Goal: Complete application form: Complete application form

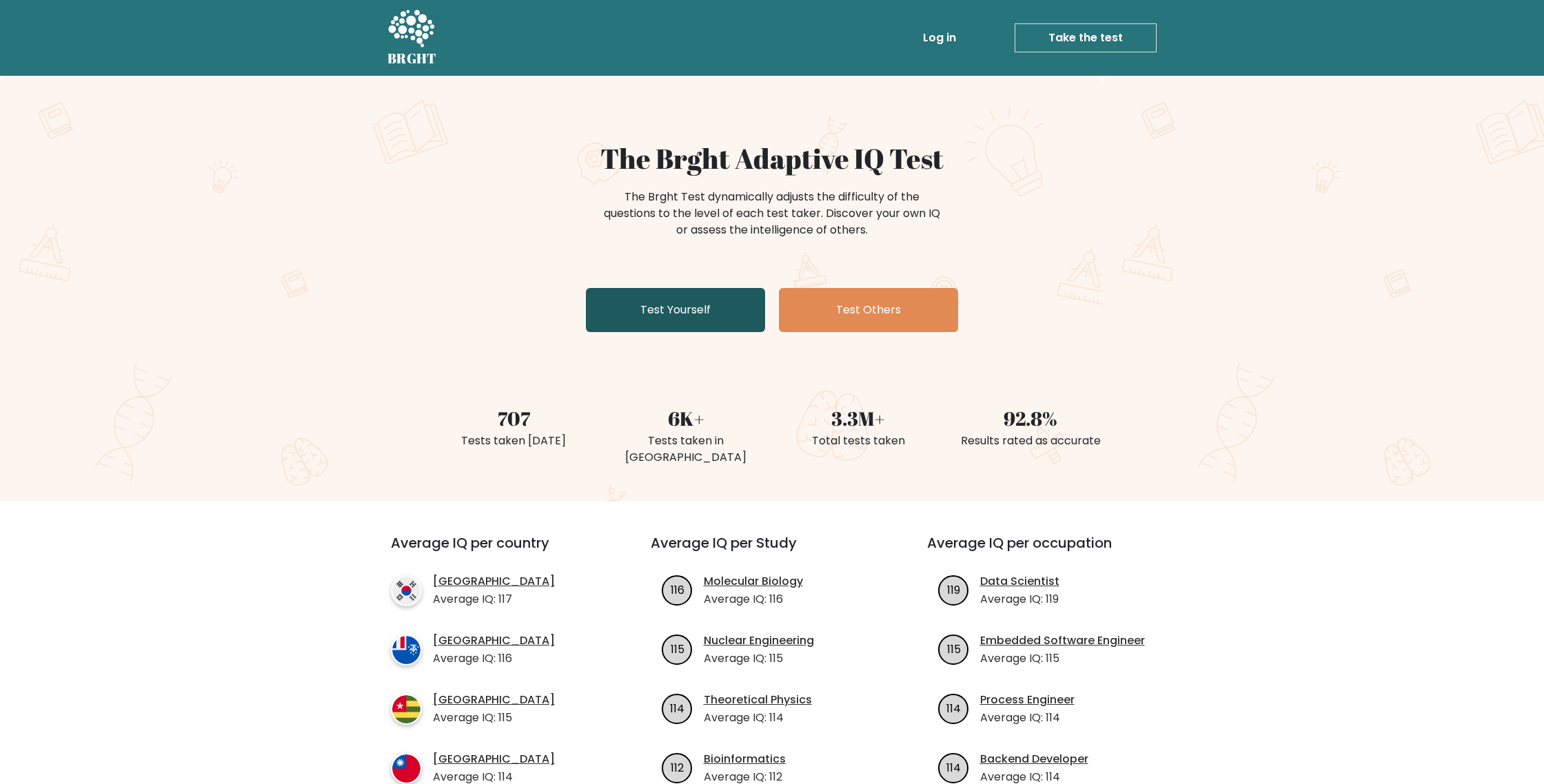
click at [714, 319] on link "Test Yourself" at bounding box center [676, 310] width 180 height 44
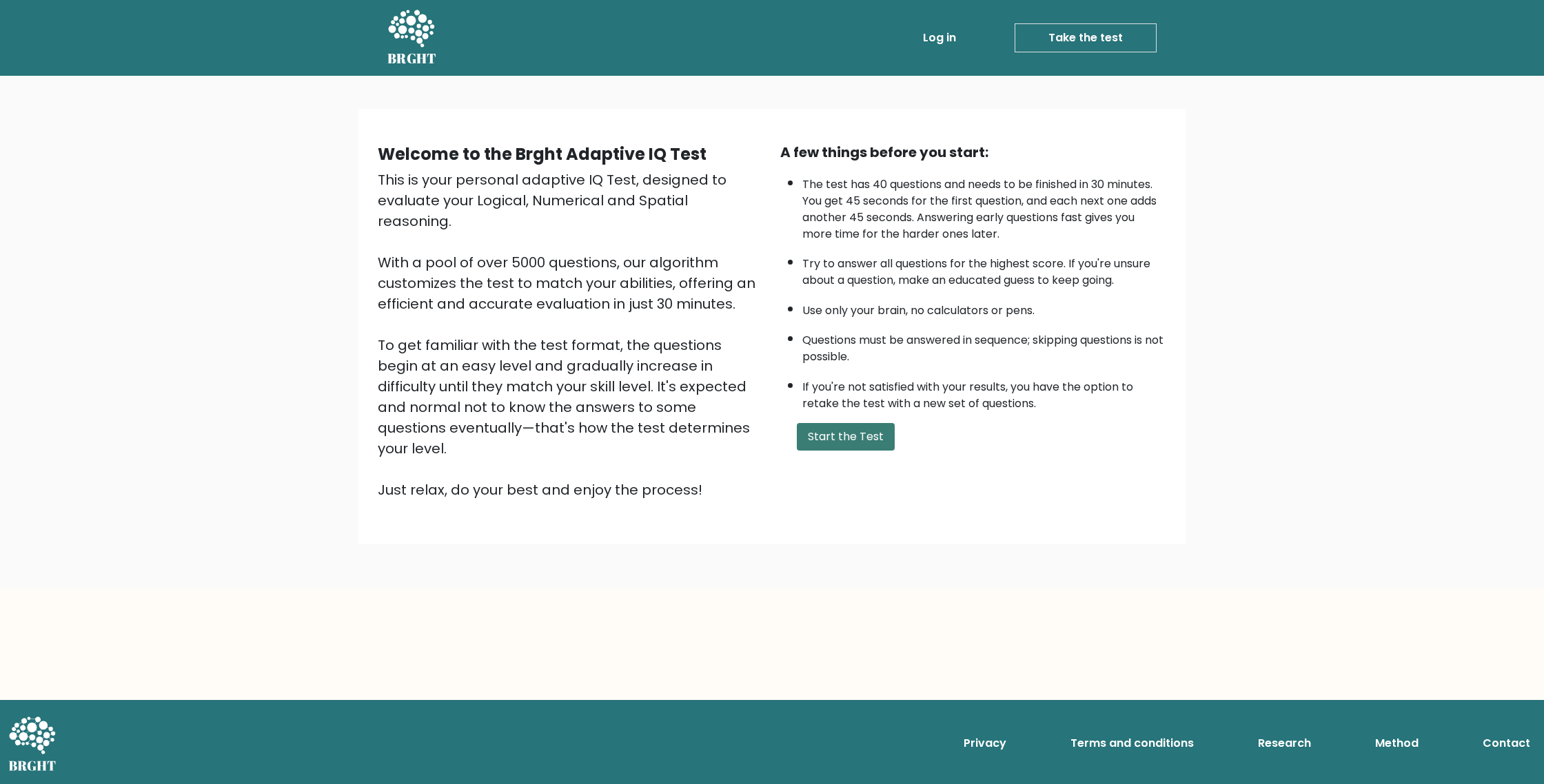
click at [833, 426] on button "Start the Test" at bounding box center [845, 436] width 98 height 27
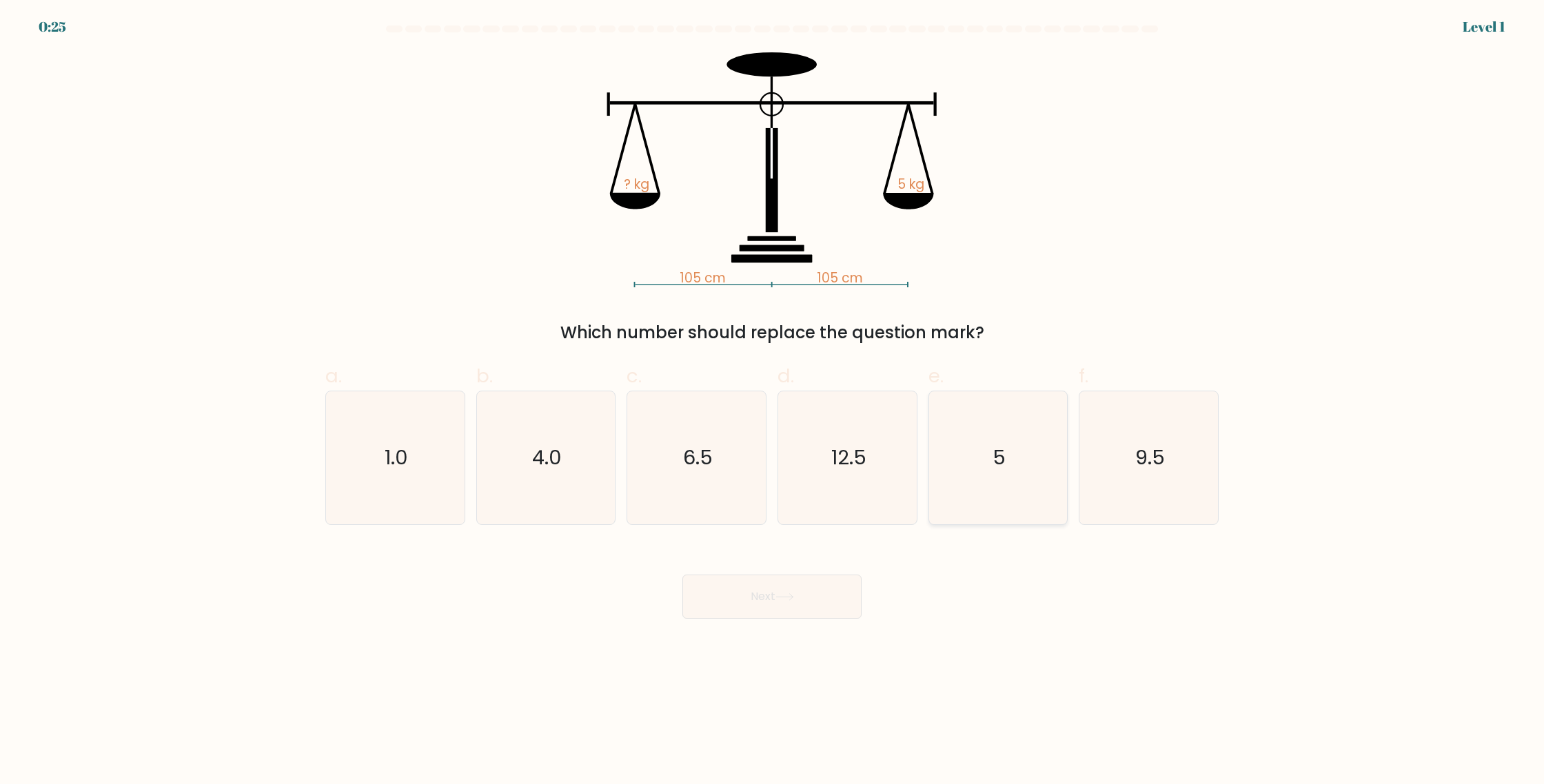
click at [1016, 469] on icon "5" at bounding box center [997, 458] width 133 height 133
click at [773, 401] on input "e. 5" at bounding box center [772, 397] width 1 height 9
radio input "true"
click at [839, 599] on button "Next" at bounding box center [772, 597] width 180 height 44
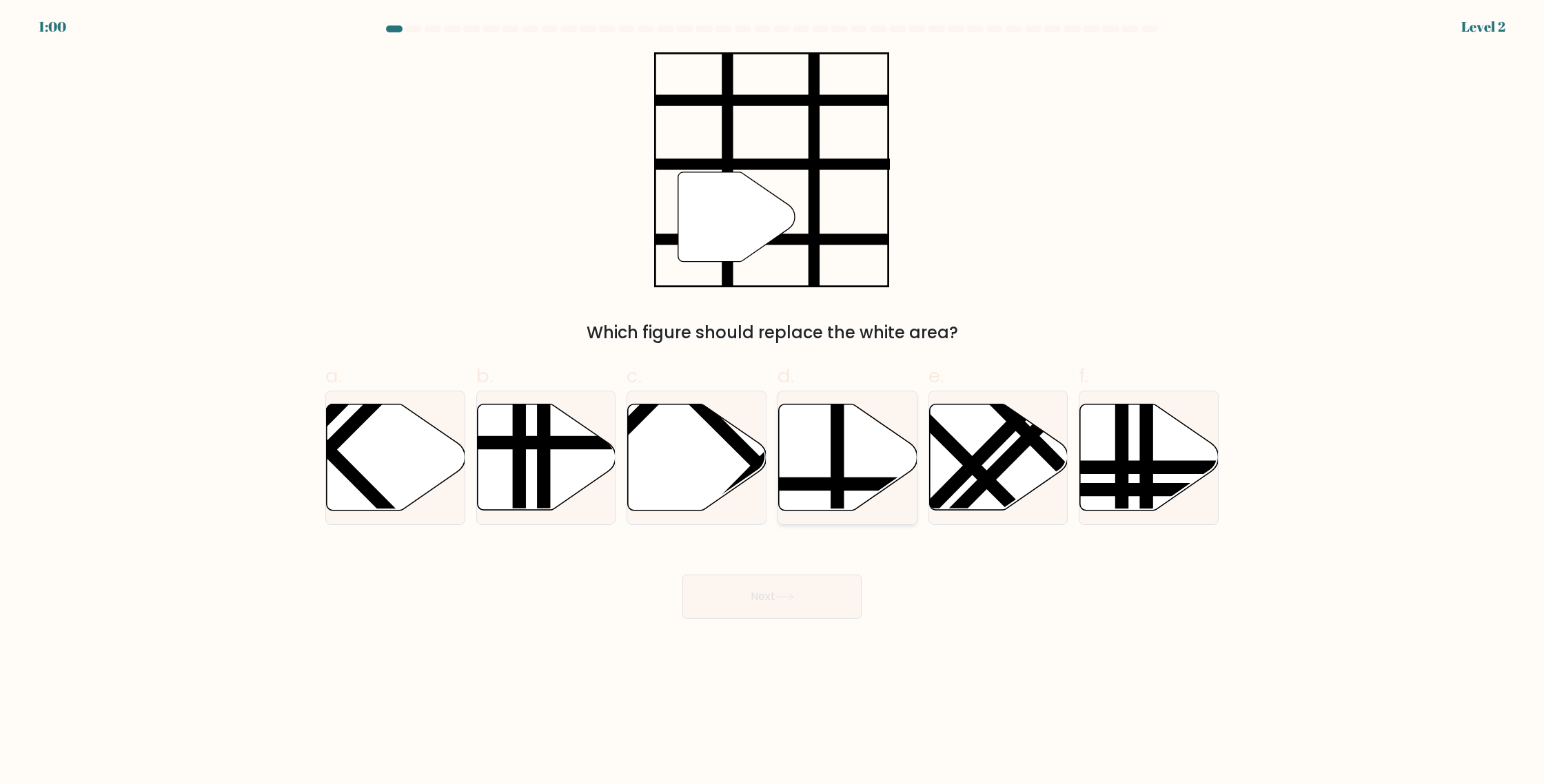
click at [864, 459] on icon at bounding box center [848, 458] width 138 height 106
click at [773, 401] on input "d." at bounding box center [772, 397] width 1 height 9
radio input "true"
click at [838, 601] on button "Next" at bounding box center [772, 597] width 180 height 44
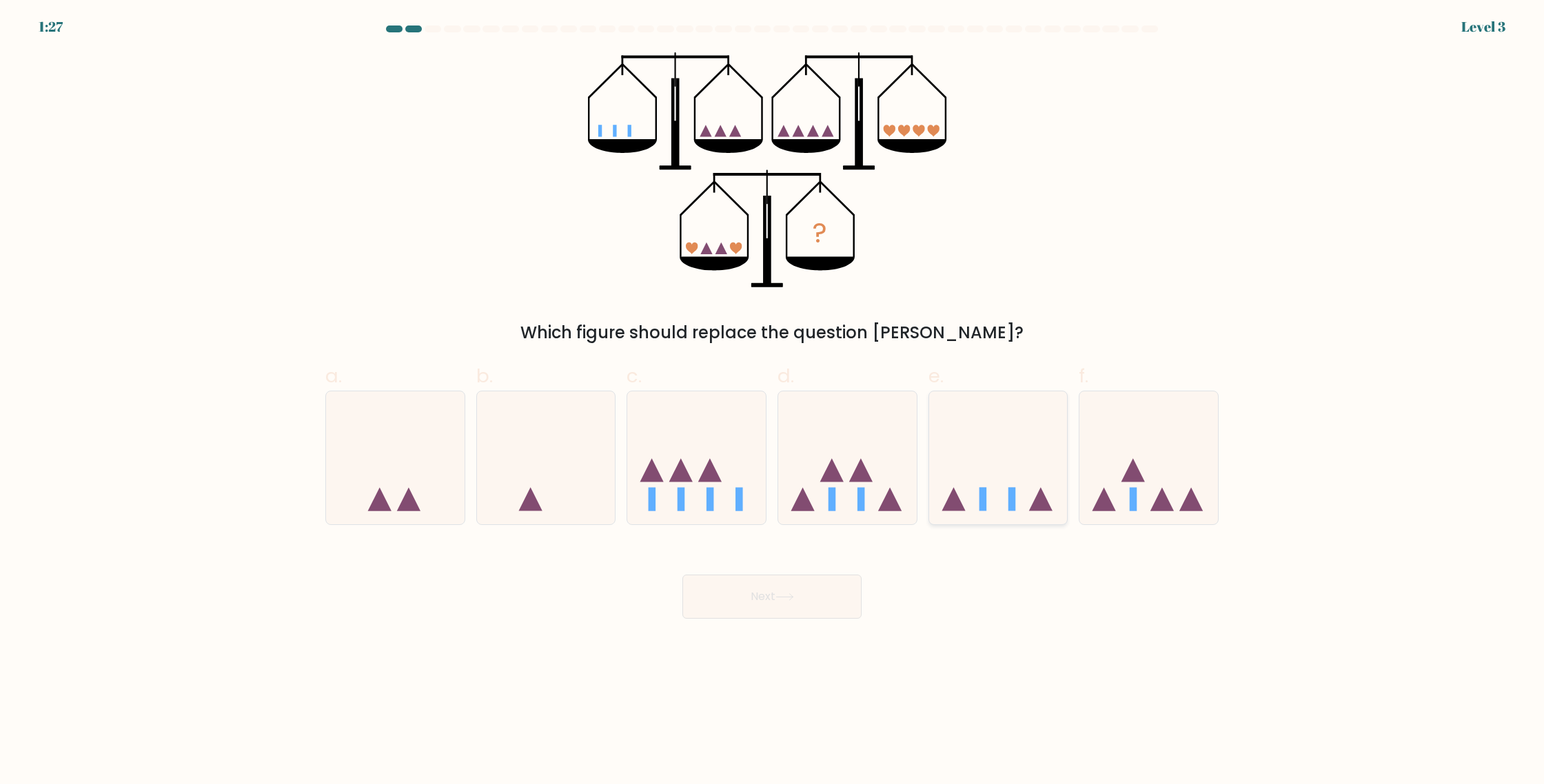
drag, startPoint x: 1011, startPoint y: 495, endPoint x: 1001, endPoint y: 497, distance: 10.2
click at [1011, 495] on rect at bounding box center [1012, 499] width 8 height 24
click at [773, 401] on input "e." at bounding box center [772, 397] width 1 height 9
radio input "true"
click at [793, 586] on button "Next" at bounding box center [772, 597] width 180 height 44
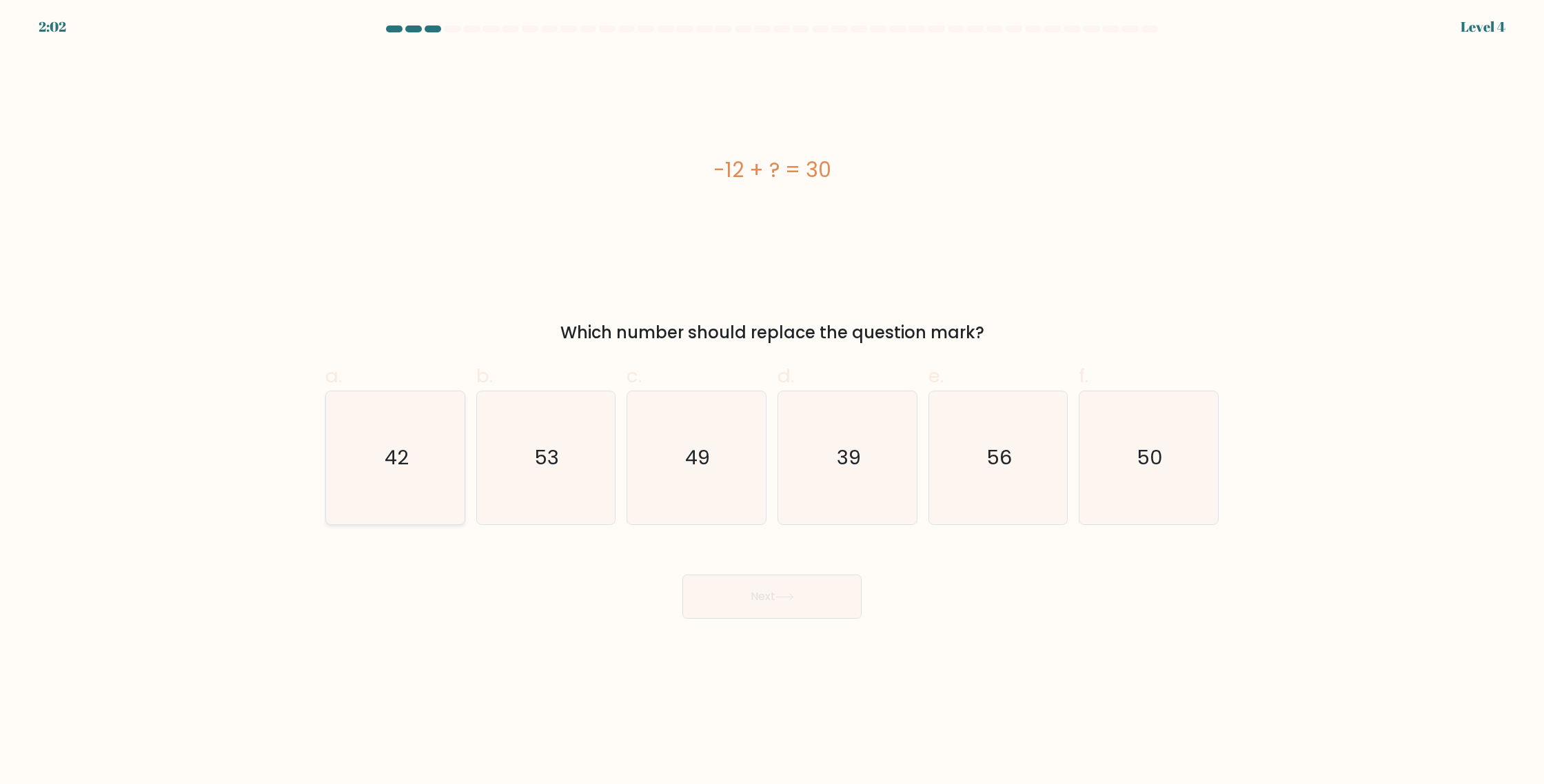
click at [427, 465] on icon "42" at bounding box center [395, 458] width 133 height 133
click at [772, 401] on input "a. 42" at bounding box center [772, 397] width 1 height 9
radio input "true"
click at [801, 600] on button "Next" at bounding box center [772, 597] width 180 height 44
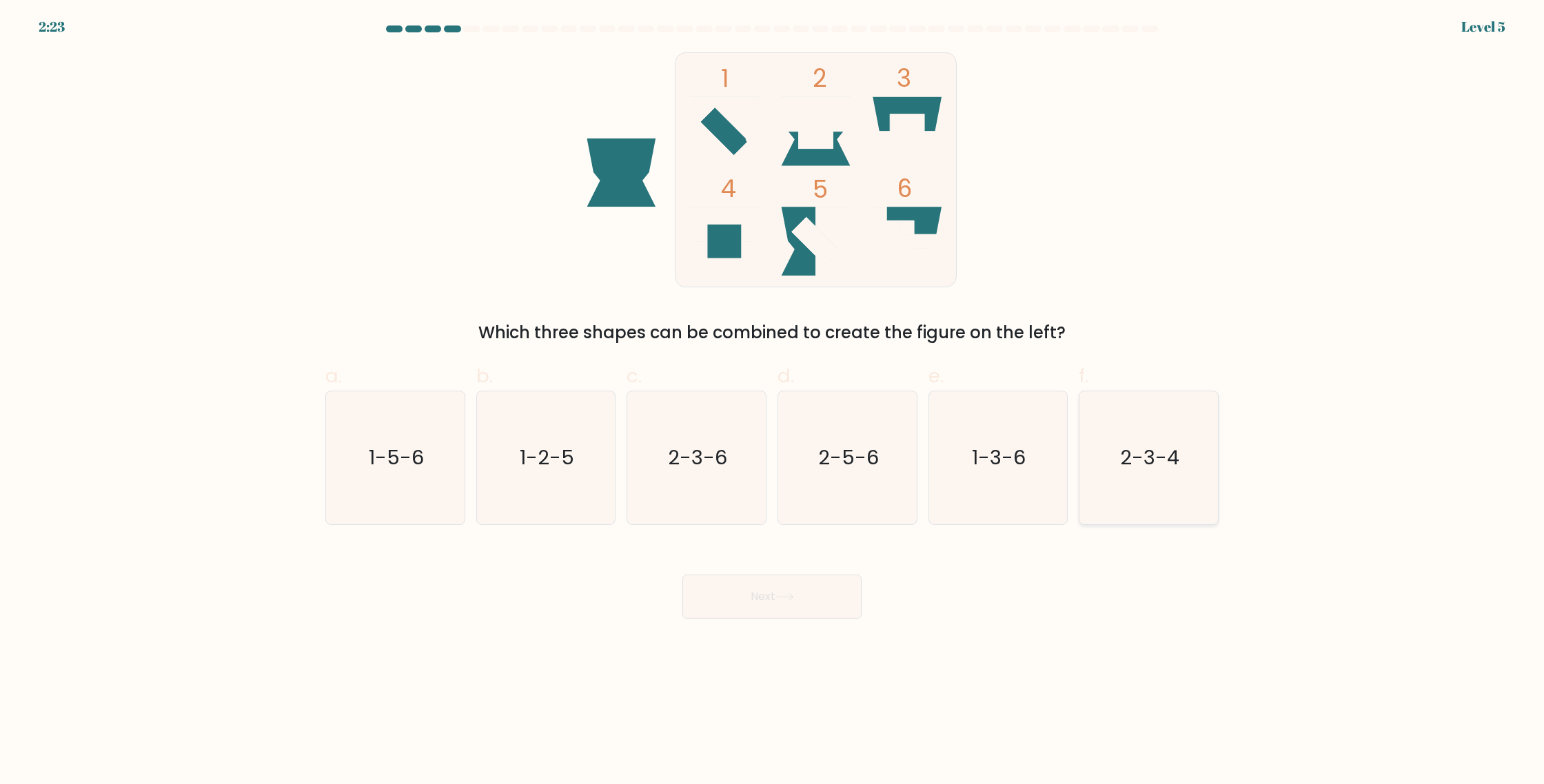
click at [1142, 459] on text "2-3-4" at bounding box center [1150, 457] width 59 height 27
click at [773, 401] on input "f. 2-3-4" at bounding box center [772, 397] width 1 height 9
radio input "true"
click at [812, 590] on button "Next" at bounding box center [772, 597] width 180 height 44
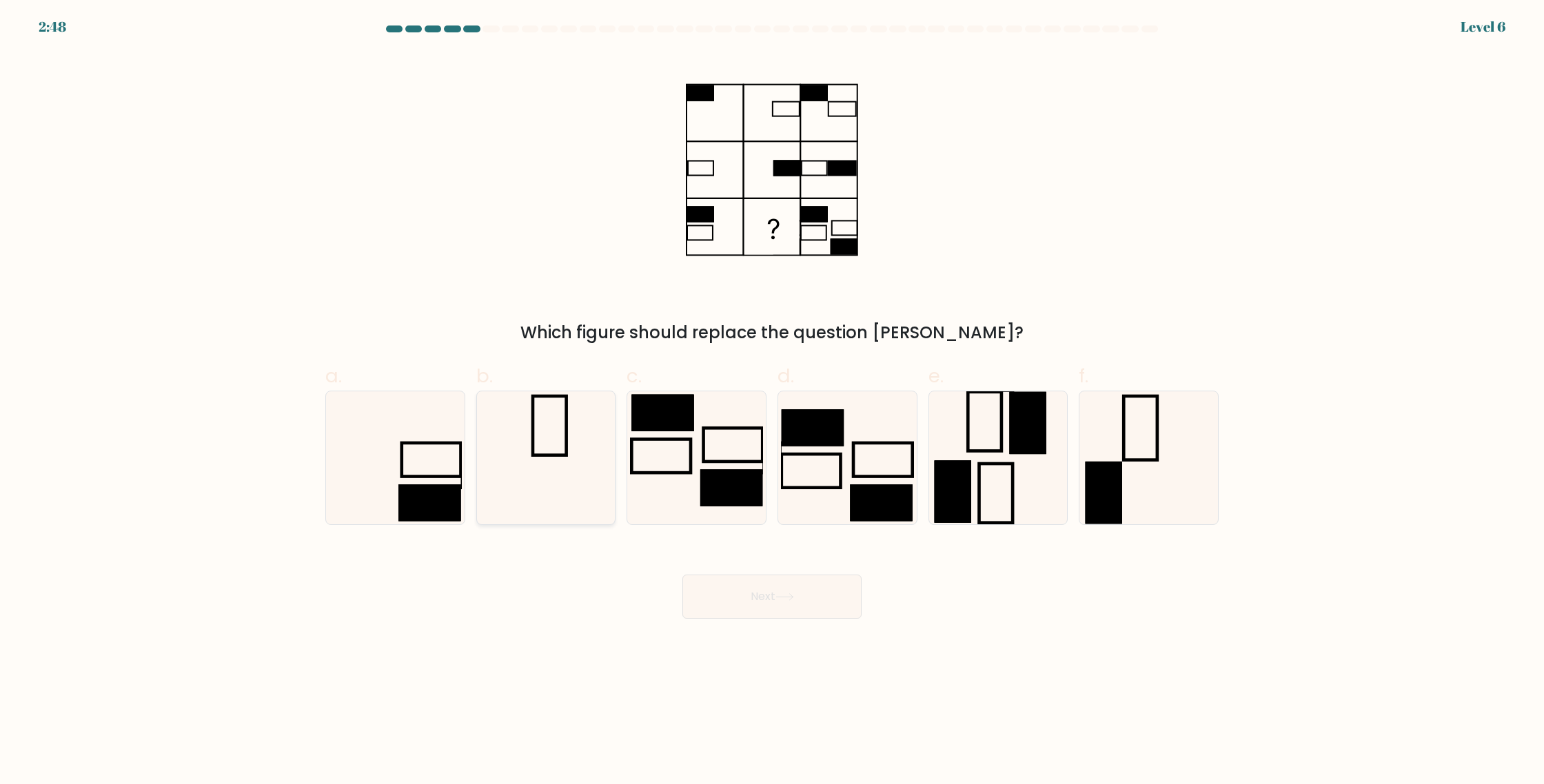
click at [578, 420] on icon at bounding box center [545, 458] width 133 height 133
click at [772, 401] on input "b." at bounding box center [772, 397] width 1 height 9
radio input "true"
click at [804, 599] on button "Next" at bounding box center [772, 597] width 180 height 44
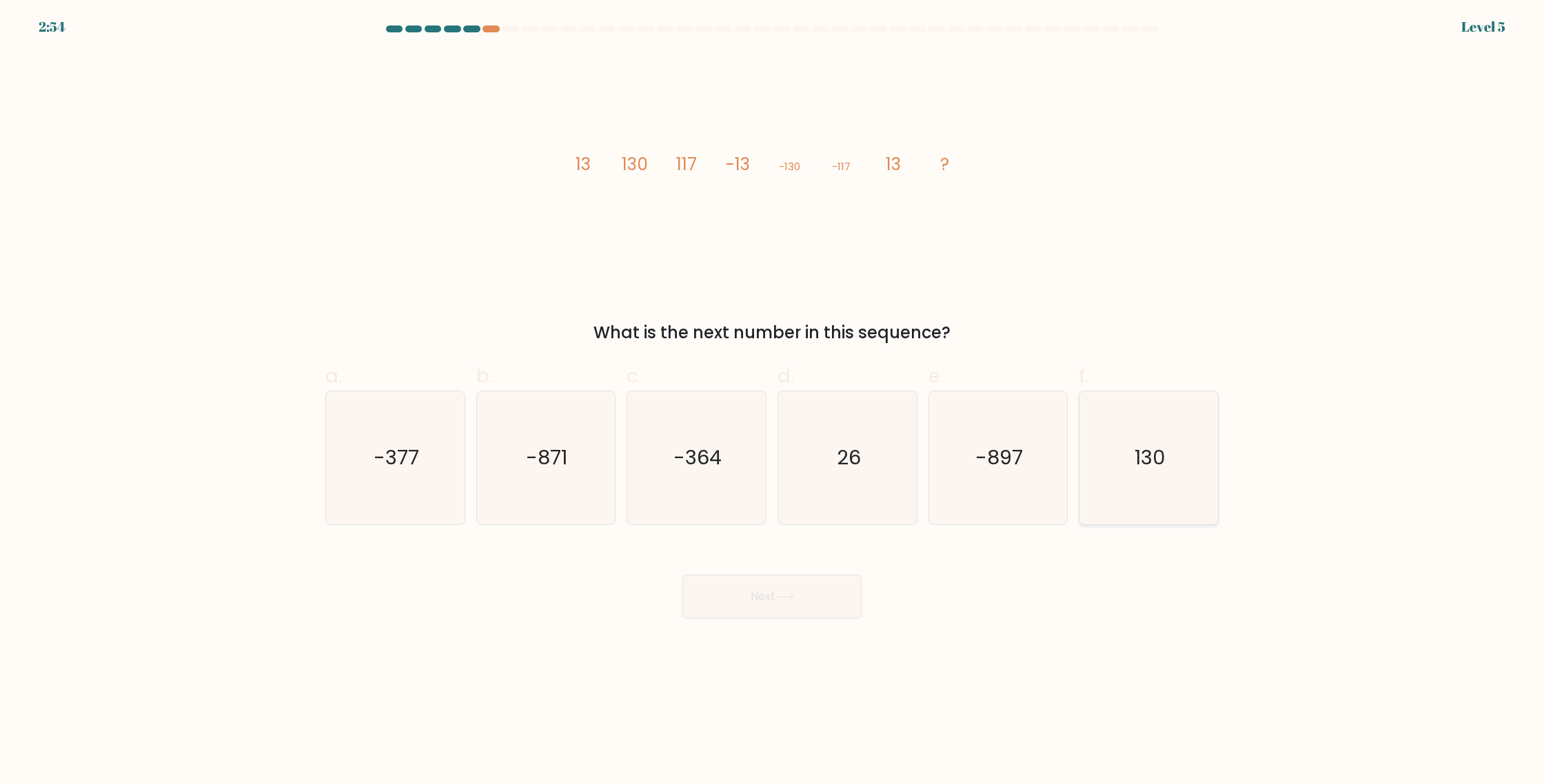
click at [1134, 450] on icon "130" at bounding box center [1149, 458] width 133 height 133
click at [773, 401] on input "f. 130" at bounding box center [772, 397] width 1 height 9
radio input "true"
click at [749, 594] on button "Next" at bounding box center [772, 597] width 180 height 44
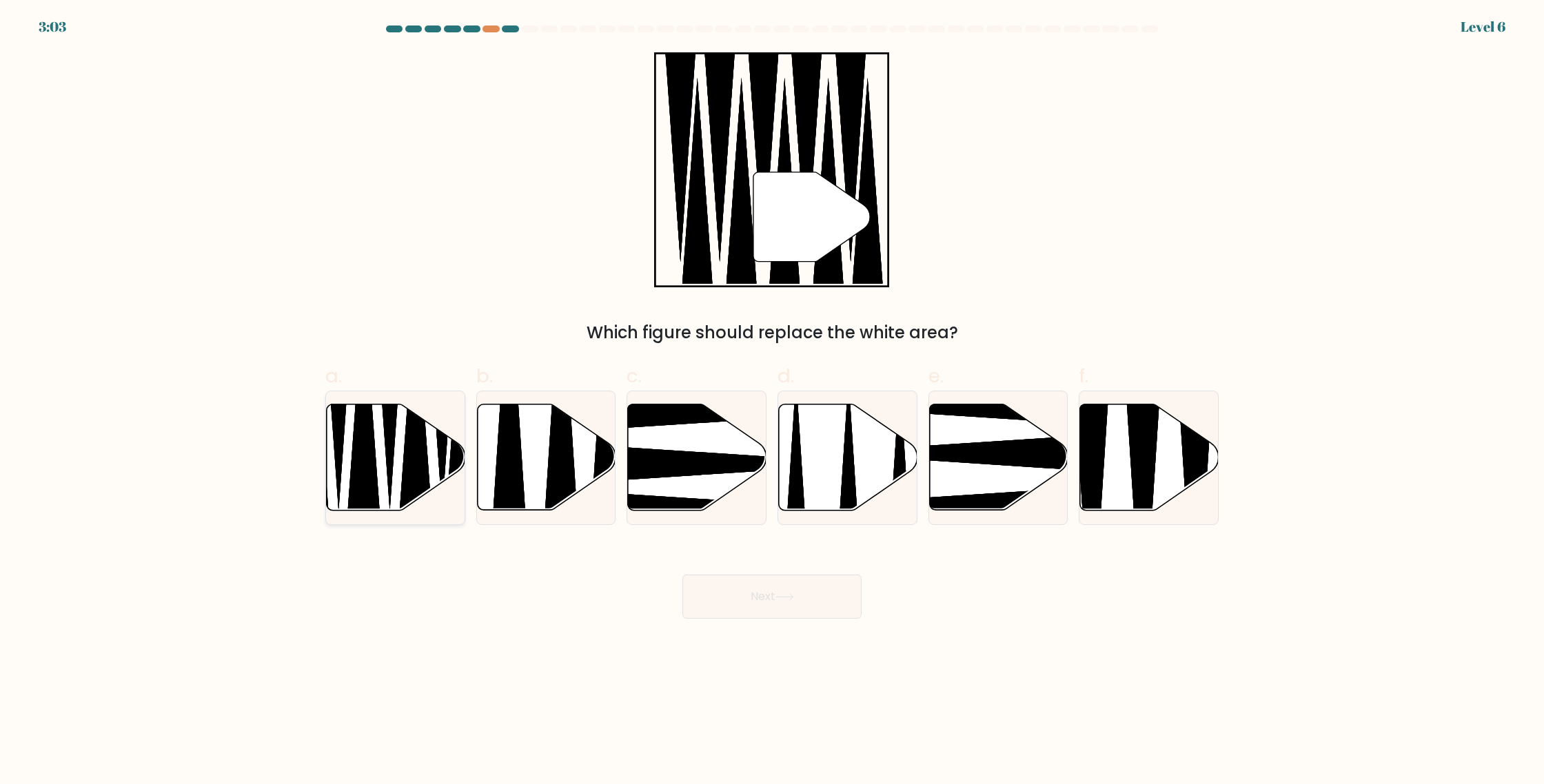
click at [401, 440] on icon at bounding box center [395, 458] width 138 height 106
click at [772, 401] on input "a." at bounding box center [772, 397] width 1 height 9
radio input "true"
click at [804, 590] on button "Next" at bounding box center [772, 597] width 180 height 44
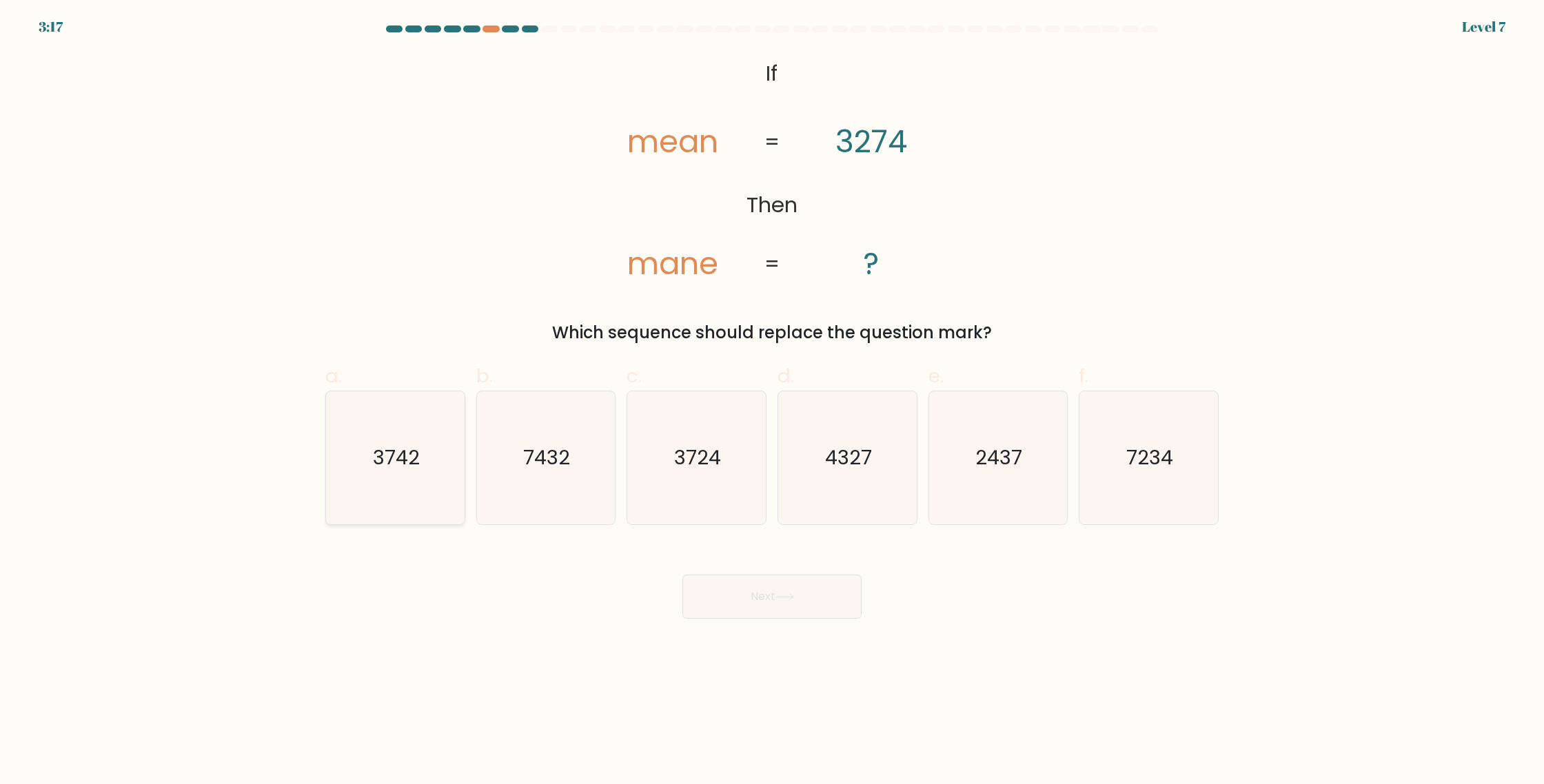
click at [437, 463] on icon "3742" at bounding box center [395, 458] width 133 height 133
click at [772, 401] on input "a. 3742" at bounding box center [772, 397] width 1 height 9
radio input "true"
click at [739, 586] on button "Next" at bounding box center [772, 597] width 180 height 44
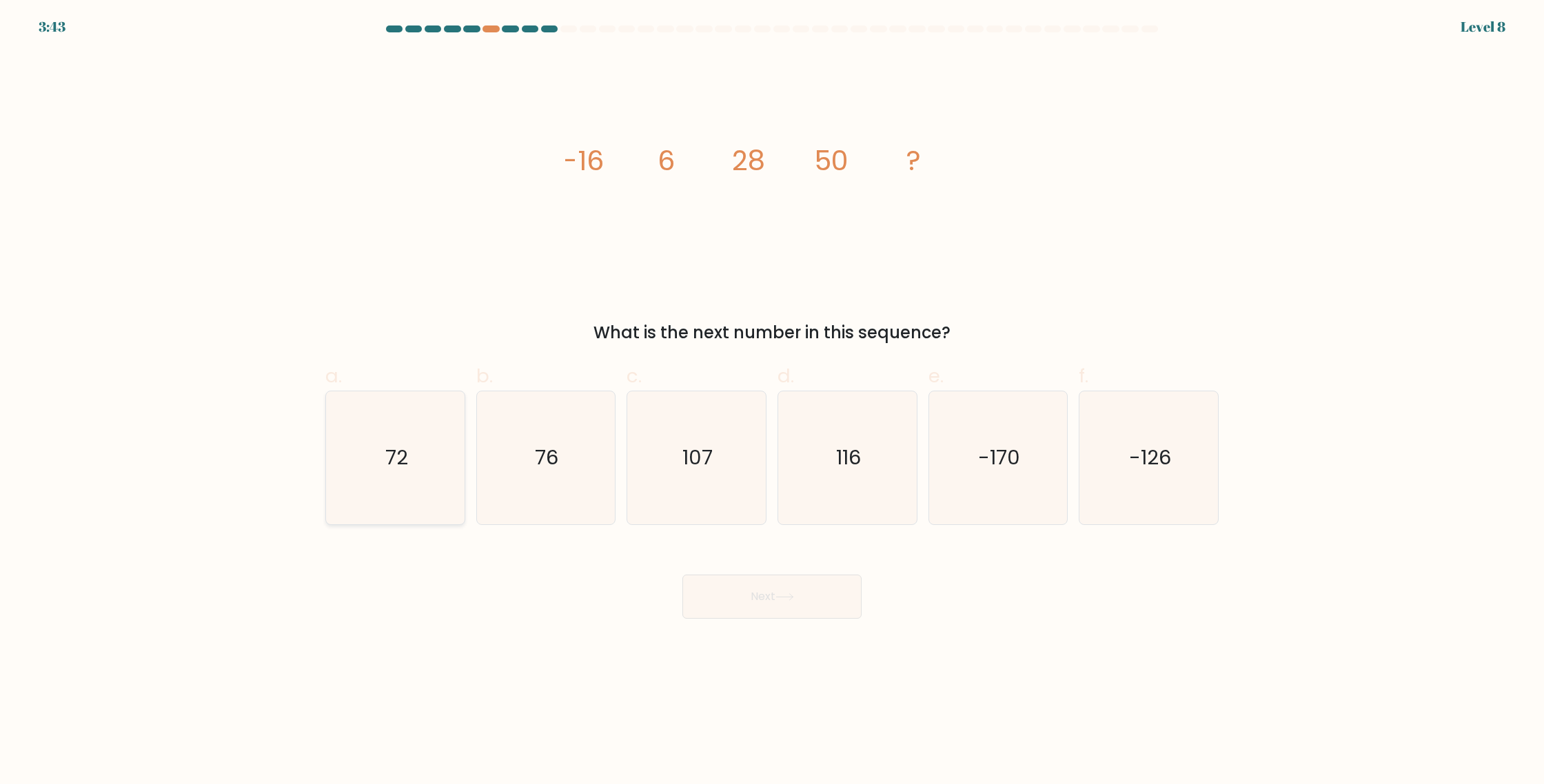
click at [411, 457] on icon "72" at bounding box center [395, 458] width 133 height 133
click at [772, 401] on input "a. 72" at bounding box center [772, 397] width 1 height 9
radio input "true"
click at [827, 602] on button "Next" at bounding box center [772, 597] width 180 height 44
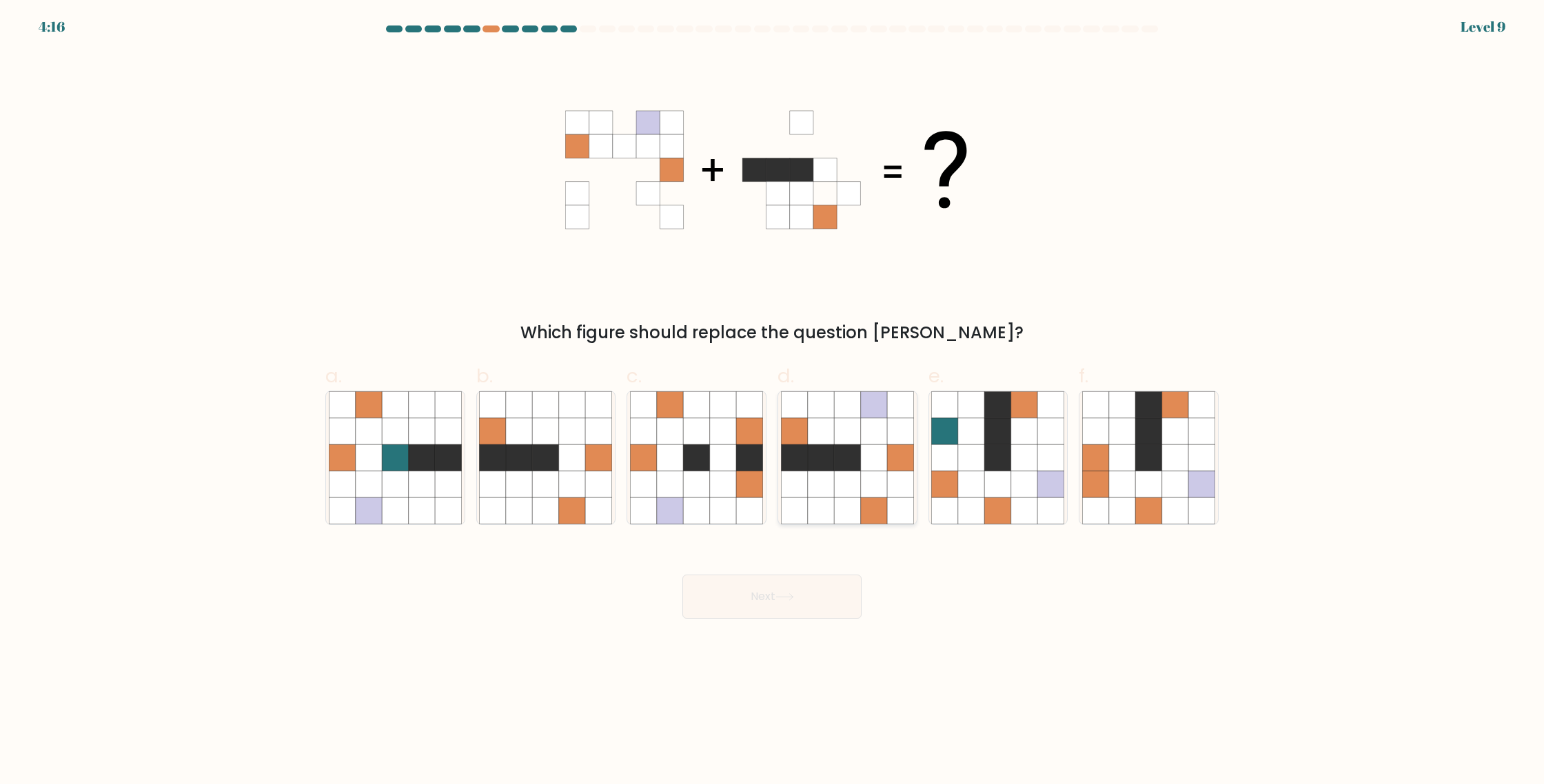
click at [849, 435] on icon at bounding box center [848, 431] width 26 height 26
click at [773, 401] on input "d." at bounding box center [772, 397] width 1 height 9
radio input "true"
click at [828, 605] on button "Next" at bounding box center [772, 597] width 180 height 44
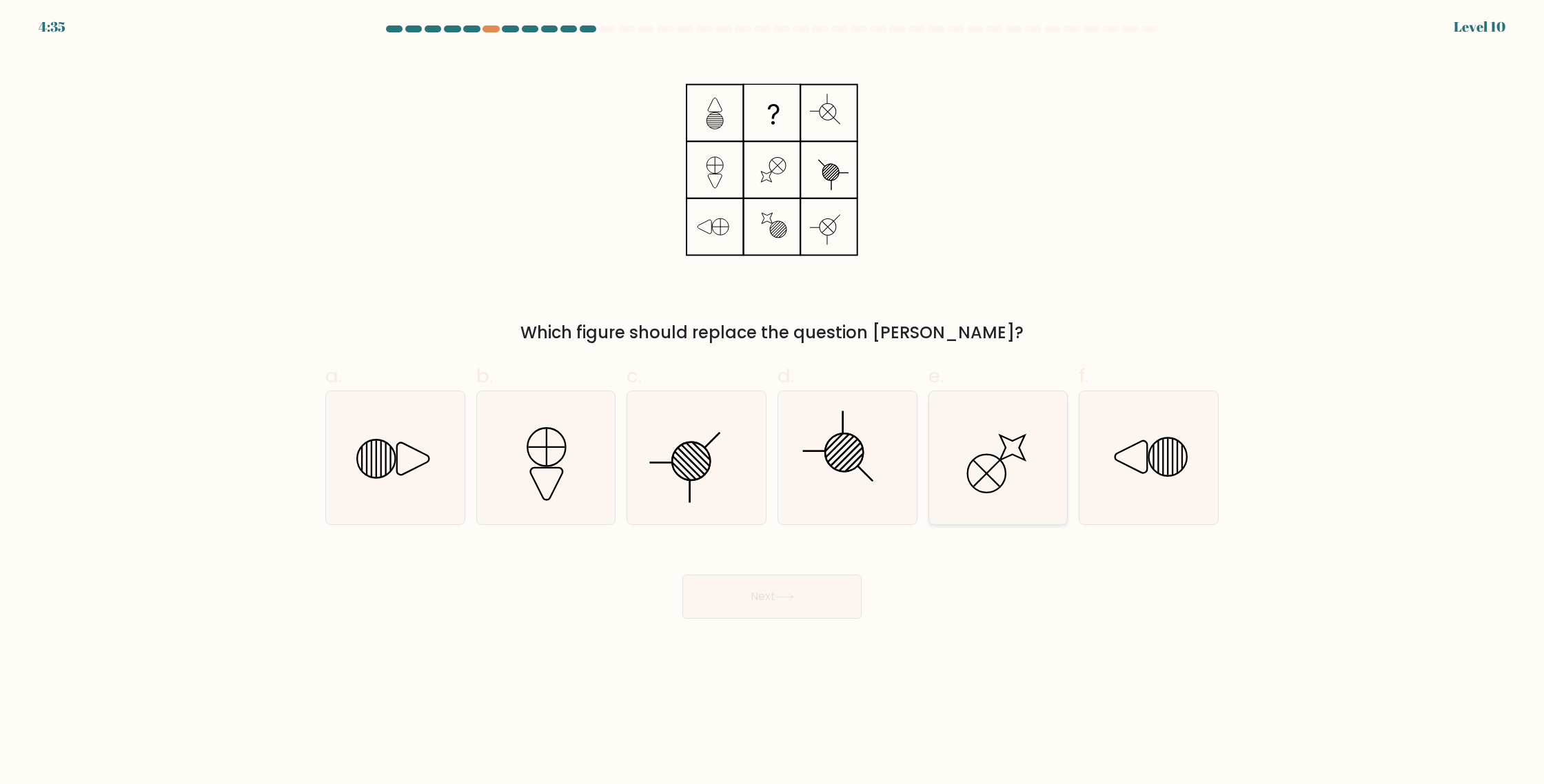
click at [969, 443] on icon at bounding box center [997, 458] width 133 height 133
click at [773, 401] on input "e." at bounding box center [772, 397] width 1 height 9
radio input "true"
click at [819, 588] on button "Next" at bounding box center [772, 597] width 180 height 44
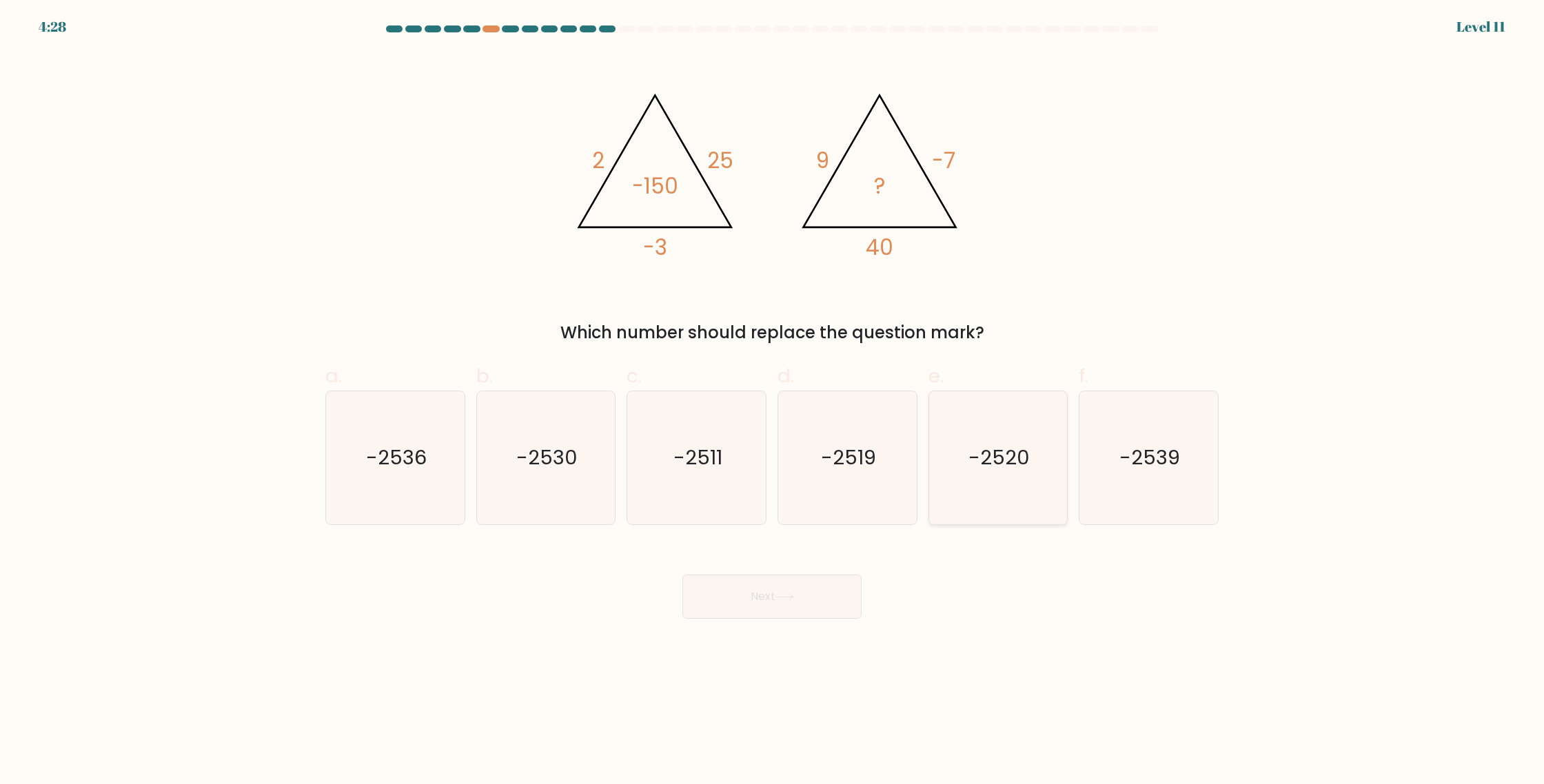
click at [978, 456] on text "-2520" at bounding box center [999, 457] width 62 height 27
click at [773, 401] on input "e. -2520" at bounding box center [772, 397] width 1 height 9
radio input "true"
click at [837, 590] on button "Next" at bounding box center [772, 597] width 180 height 44
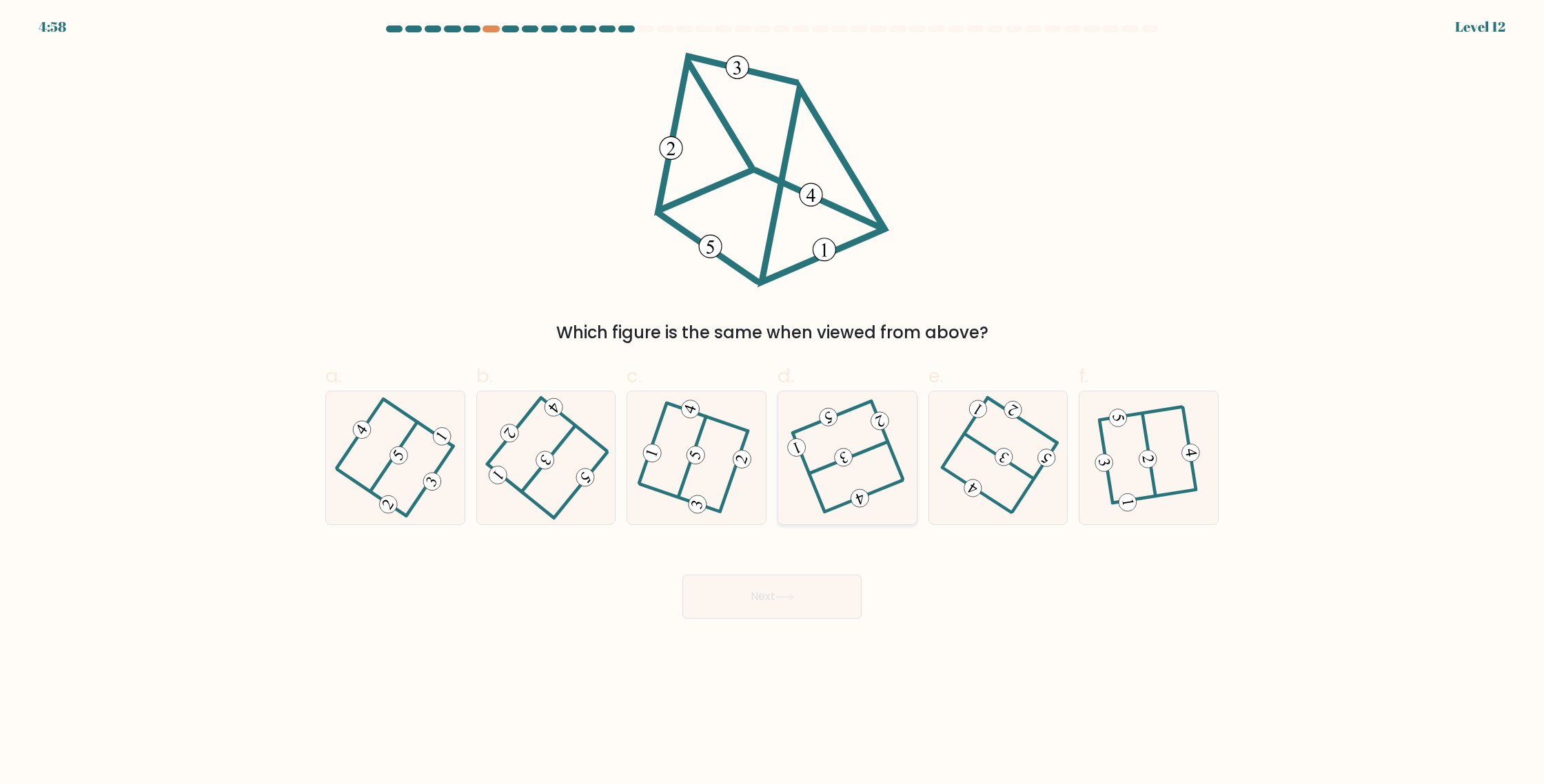
click at [843, 458] on 352 at bounding box center [843, 458] width 24 height 24
click at [773, 401] on input "d." at bounding box center [772, 397] width 1 height 9
radio input "true"
click at [812, 594] on button "Next" at bounding box center [772, 597] width 180 height 44
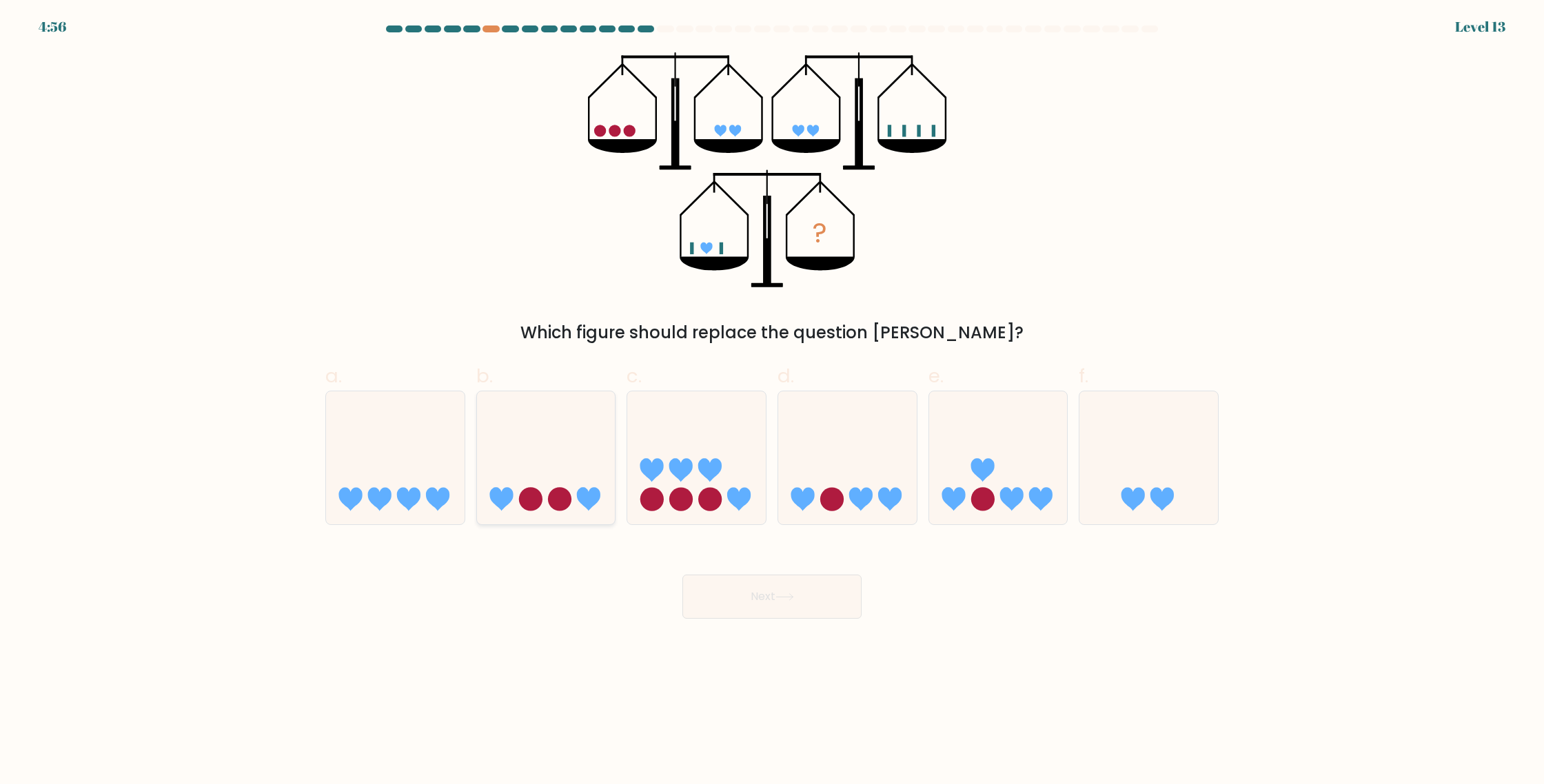
click at [523, 506] on circle at bounding box center [531, 499] width 24 height 24
click at [772, 401] on input "b." at bounding box center [772, 397] width 1 height 9
radio input "true"
click at [775, 599] on button "Next" at bounding box center [772, 597] width 180 height 44
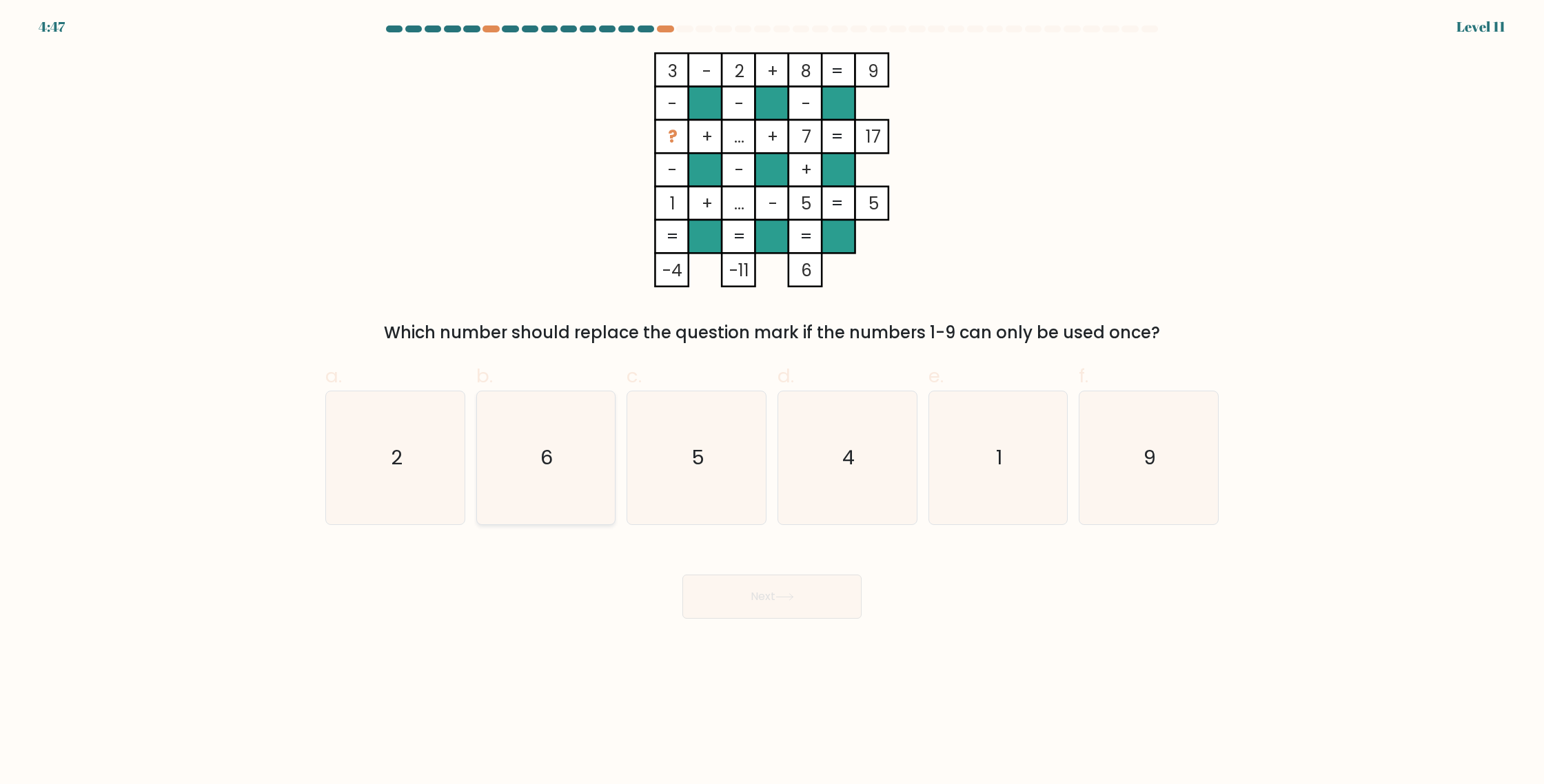
click at [558, 436] on icon "6" at bounding box center [545, 458] width 133 height 133
click at [772, 401] on input "b. 6" at bounding box center [772, 397] width 1 height 9
radio input "true"
click at [742, 596] on button "Next" at bounding box center [772, 597] width 180 height 44
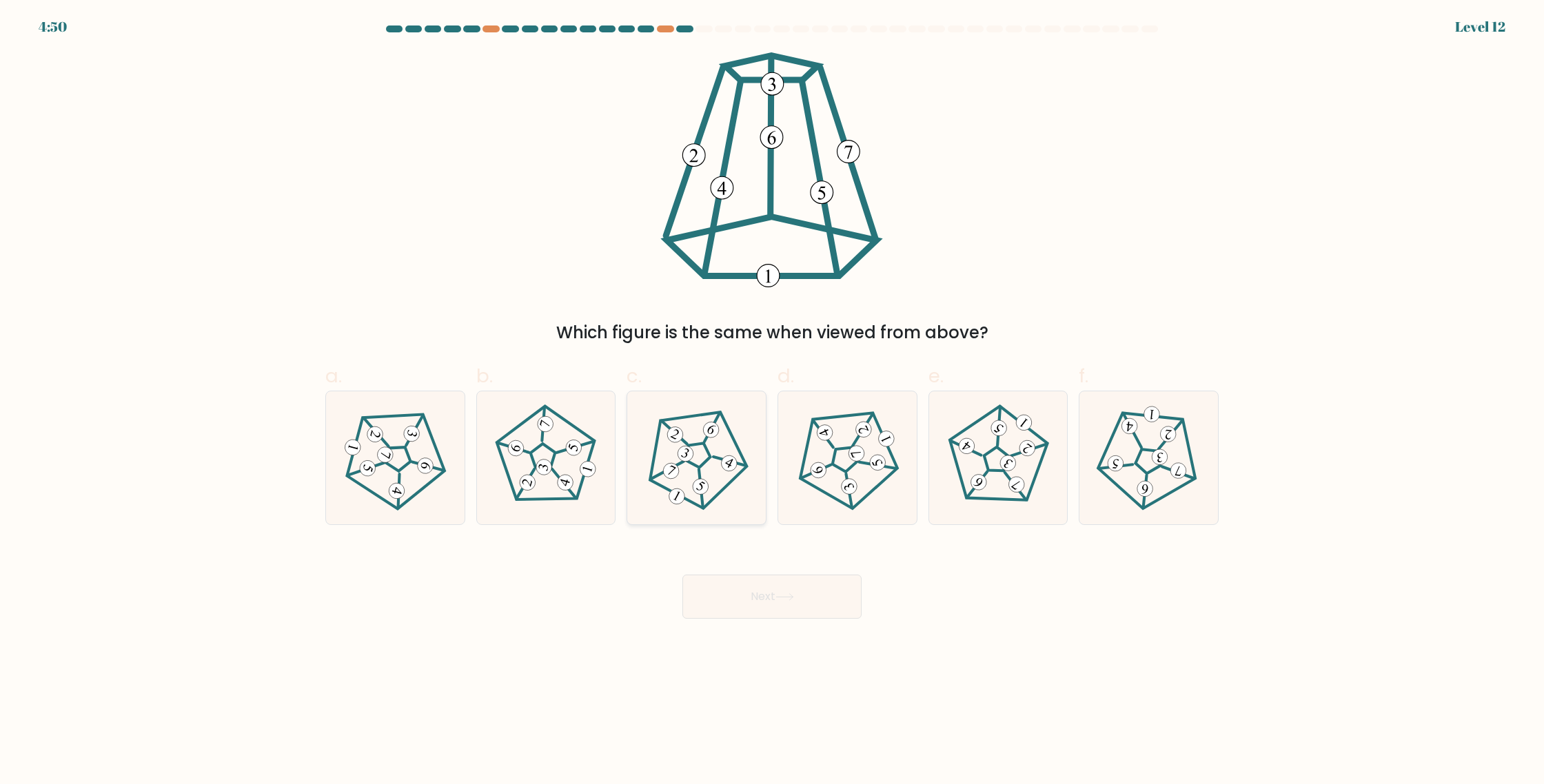
click at [703, 459] on icon at bounding box center [696, 458] width 107 height 106
click at [772, 401] on input "c." at bounding box center [772, 397] width 1 height 9
radio input "true"
click at [778, 592] on button "Next" at bounding box center [772, 597] width 180 height 44
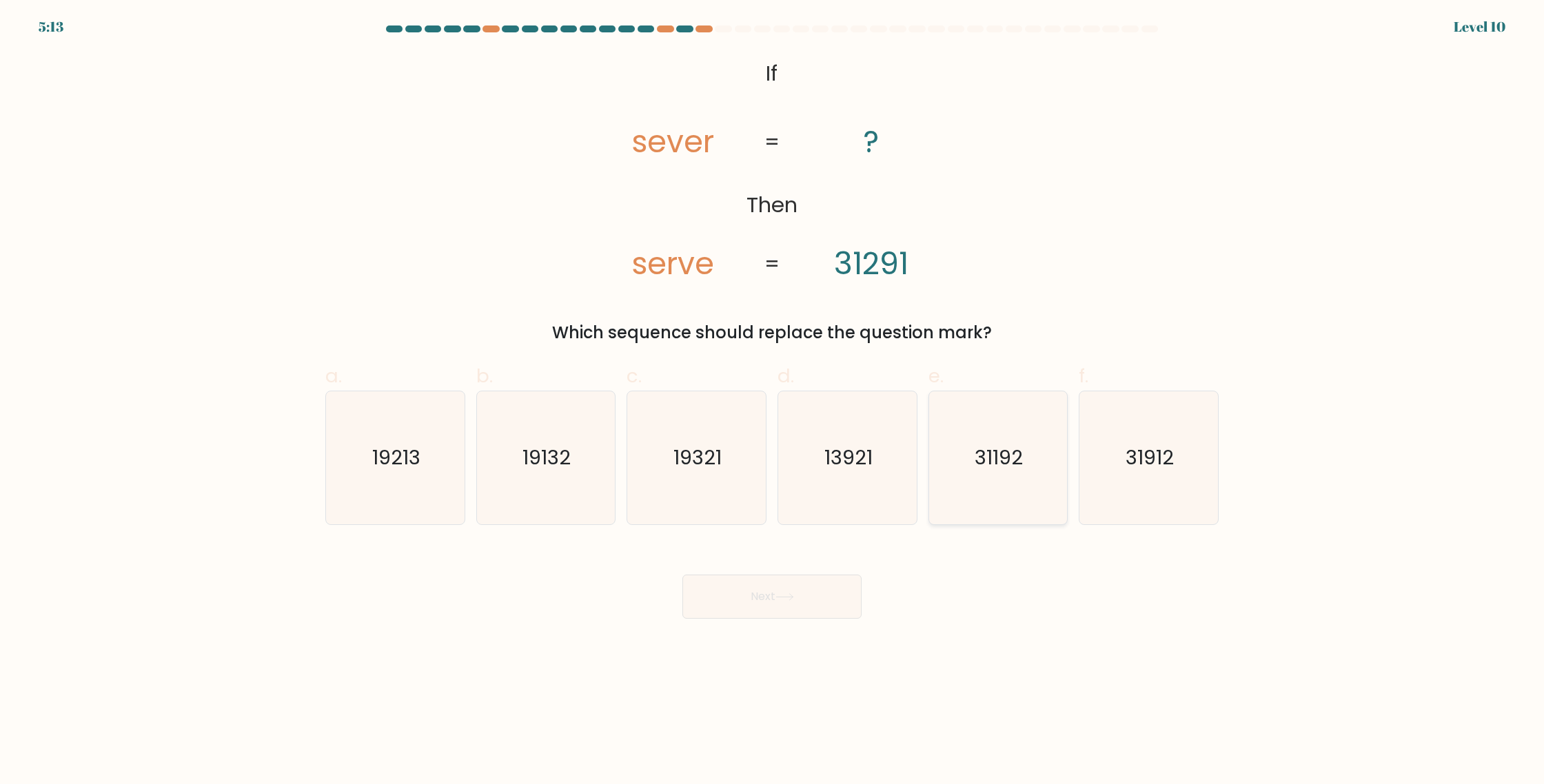
click at [1003, 470] on text "31192" at bounding box center [999, 457] width 48 height 27
click at [773, 401] on input "e. 31192" at bounding box center [772, 397] width 1 height 9
radio input "true"
click at [812, 590] on button "Next" at bounding box center [772, 597] width 180 height 44
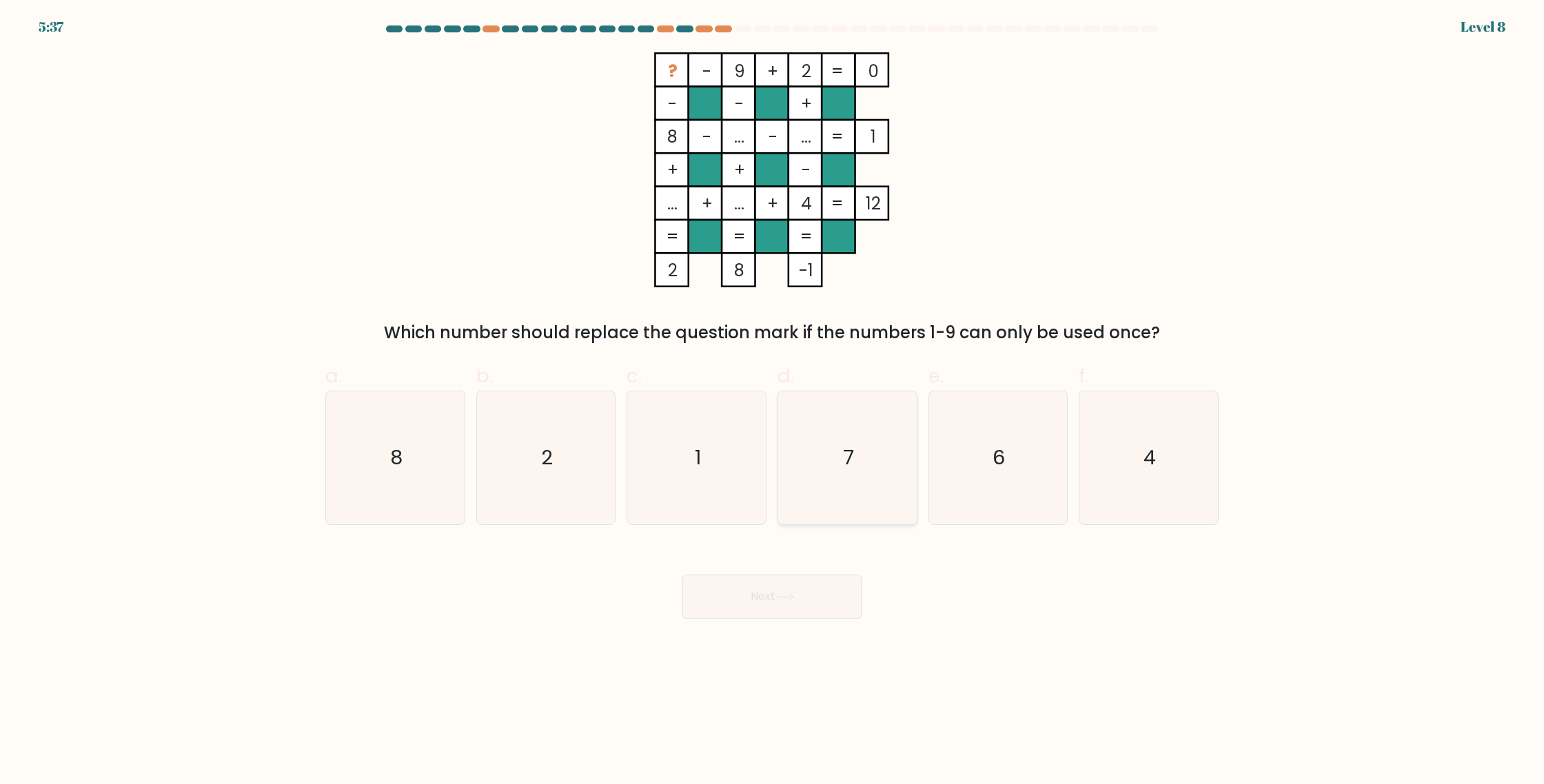
click at [840, 472] on icon "7" at bounding box center [847, 458] width 133 height 133
click at [773, 401] on input "d. 7" at bounding box center [772, 397] width 1 height 9
radio input "true"
click at [810, 583] on button "Next" at bounding box center [772, 597] width 180 height 44
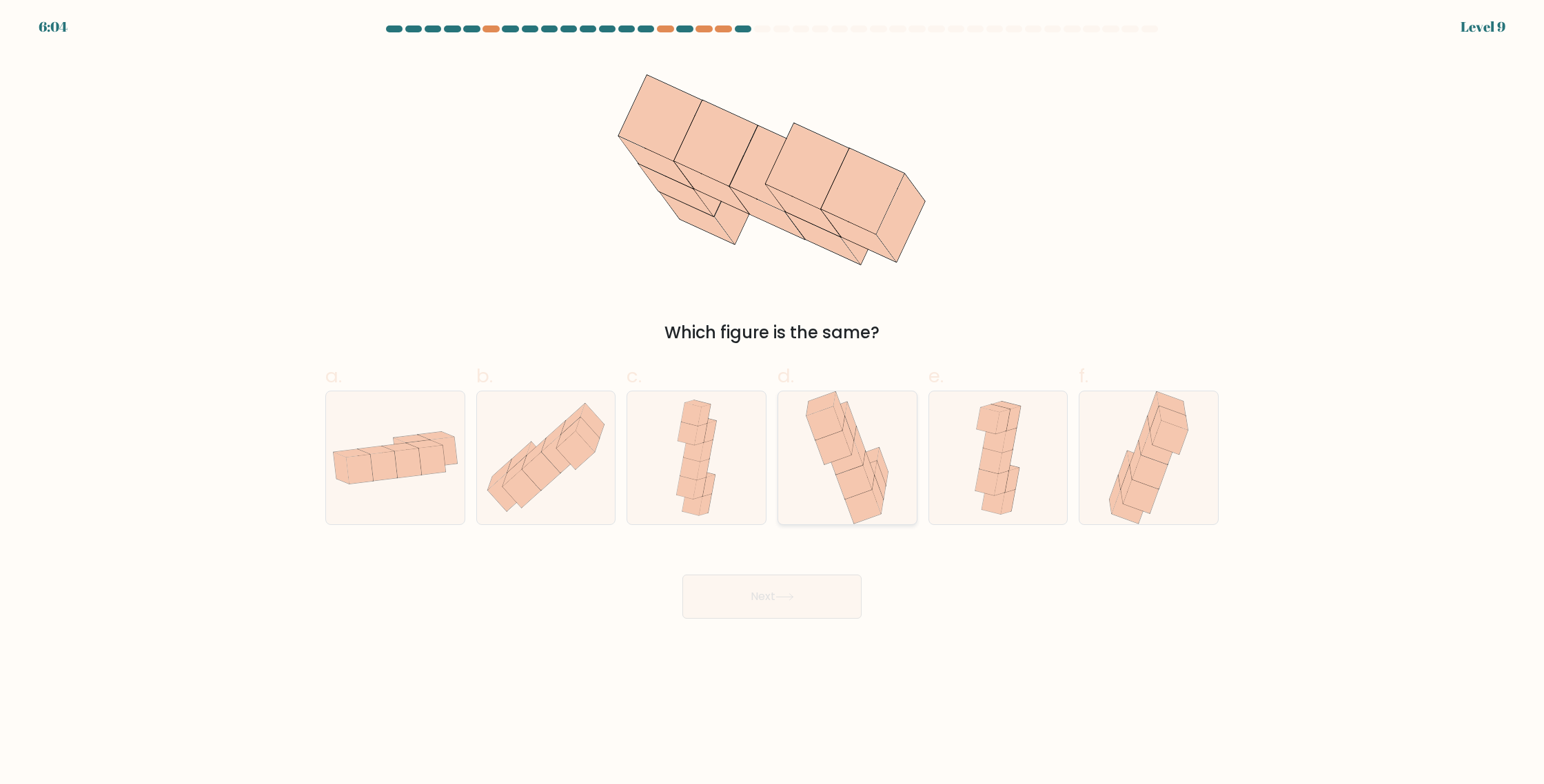
click at [864, 453] on icon at bounding box center [860, 445] width 11 height 38
click at [773, 401] on input "d." at bounding box center [772, 397] width 1 height 9
radio input "true"
click at [809, 587] on button "Next" at bounding box center [772, 597] width 180 height 44
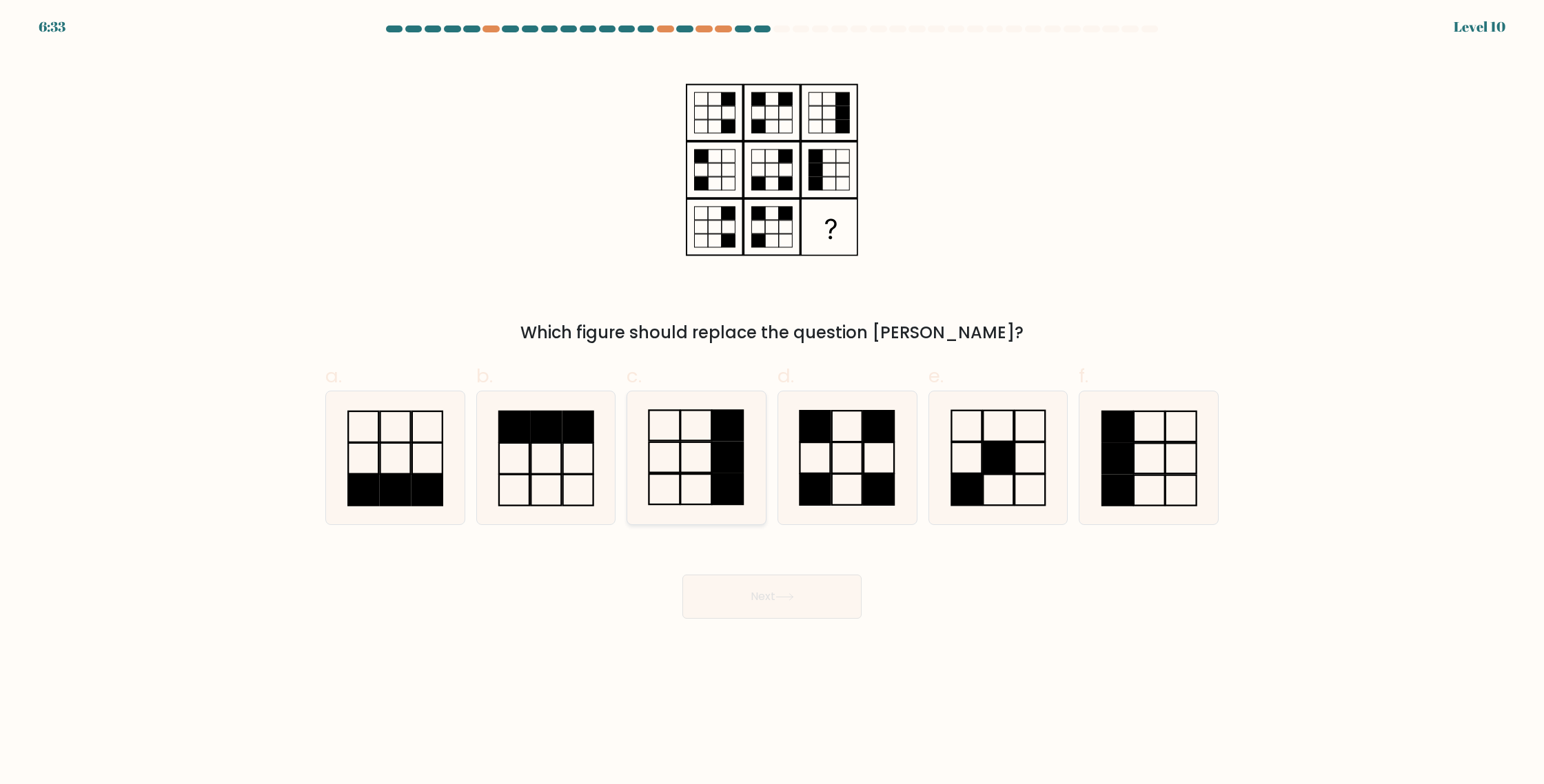
click at [695, 439] on icon at bounding box center [696, 458] width 133 height 133
click at [772, 401] on input "c." at bounding box center [772, 397] width 1 height 9
radio input "true"
click at [790, 589] on button "Next" at bounding box center [772, 597] width 180 height 44
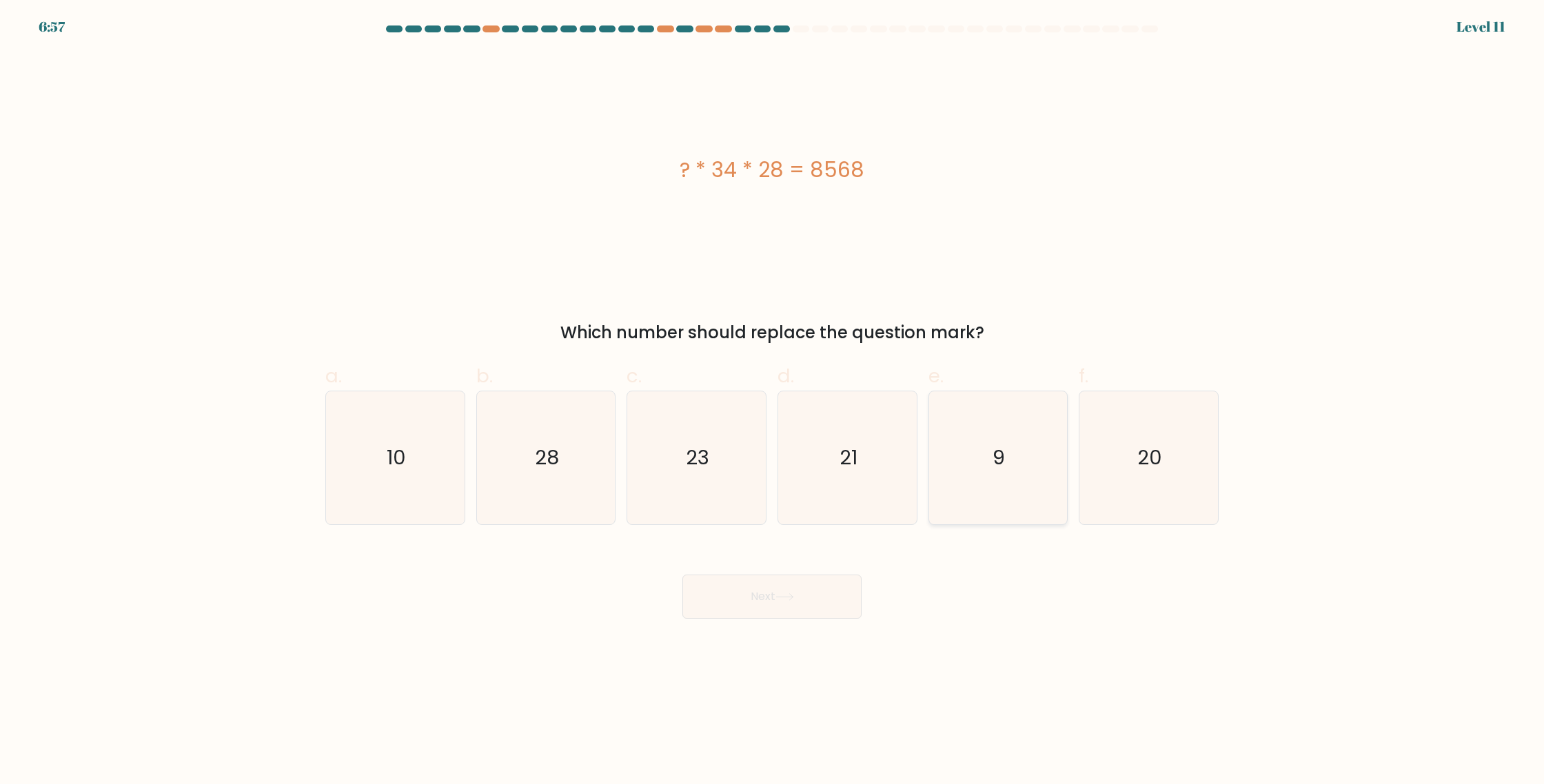
click at [1004, 452] on text "9" at bounding box center [1000, 457] width 12 height 27
click at [773, 401] on input "e. 9" at bounding box center [772, 397] width 1 height 9
radio input "true"
click at [821, 603] on button "Next" at bounding box center [772, 597] width 180 height 44
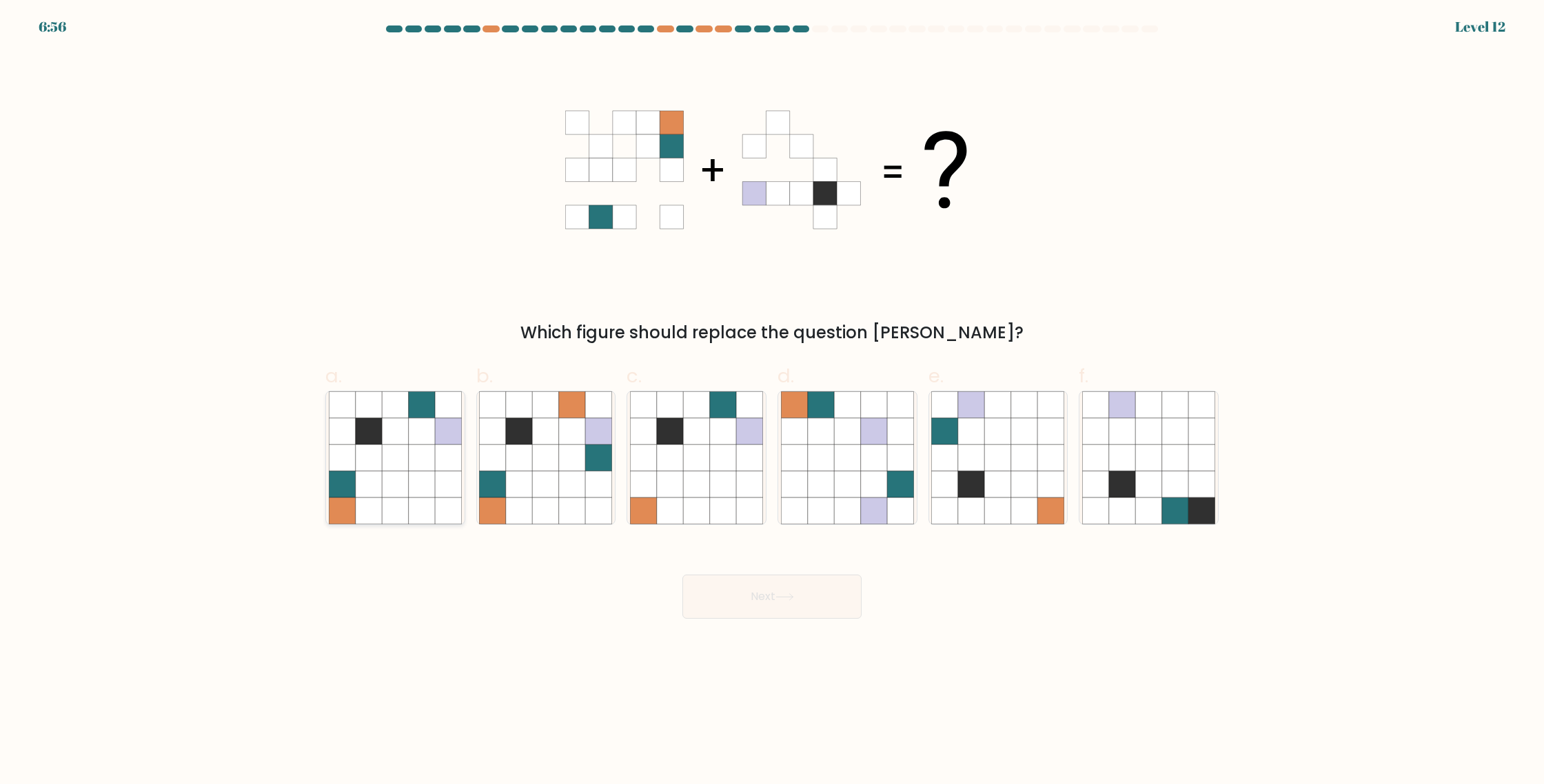
click at [398, 454] on icon at bounding box center [395, 458] width 26 height 26
click at [772, 401] on input "a." at bounding box center [772, 397] width 1 height 9
radio input "true"
click at [800, 602] on button "Next" at bounding box center [772, 597] width 180 height 44
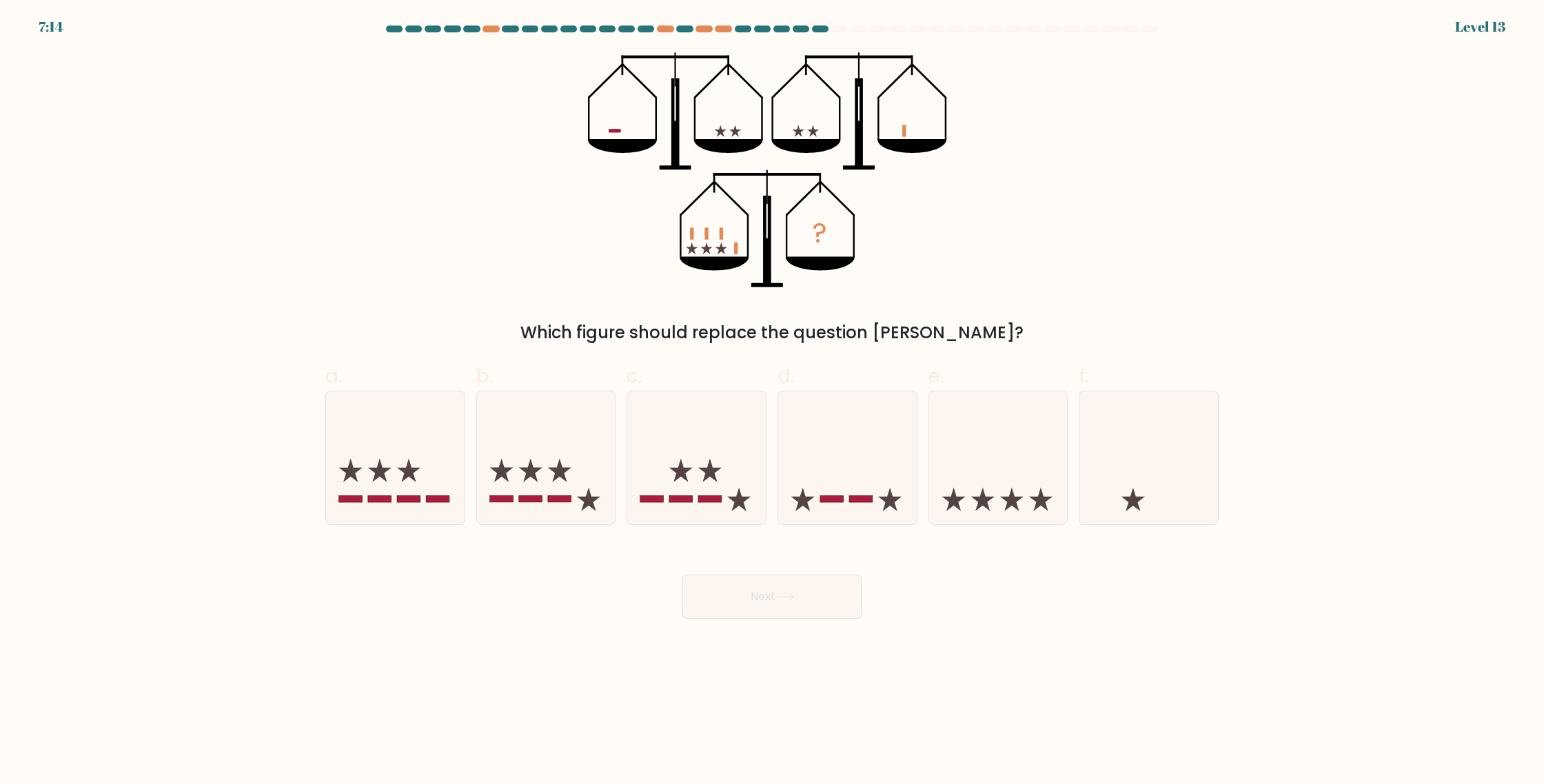
drag, startPoint x: 425, startPoint y: 465, endPoint x: 475, endPoint y: 481, distance: 52.5
click at [425, 465] on icon at bounding box center [394, 458] width 138 height 114
click at [772, 401] on input "a." at bounding box center [772, 397] width 1 height 9
radio input "true"
click at [732, 586] on button "Next" at bounding box center [772, 597] width 180 height 44
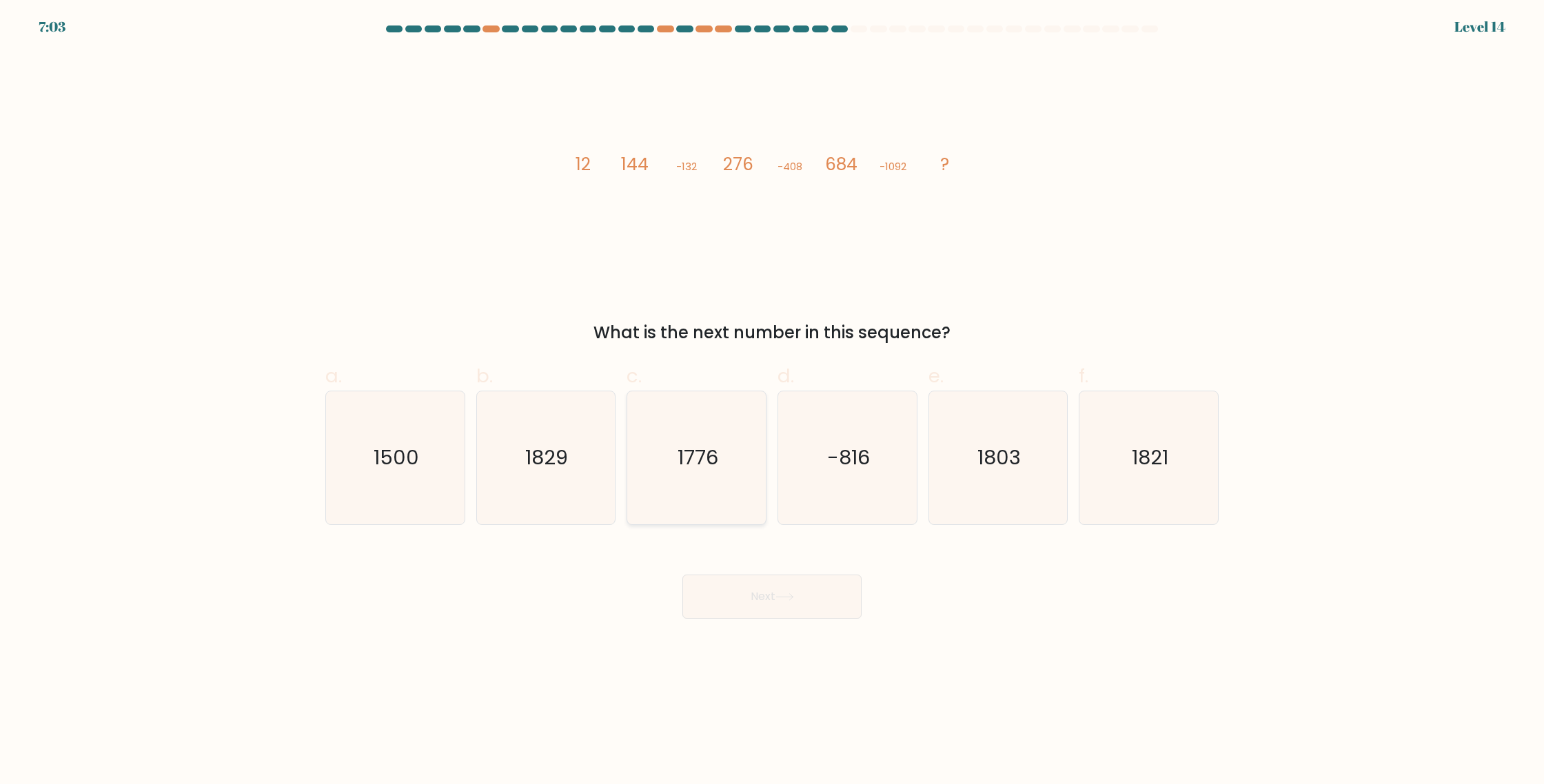
click at [718, 423] on icon "1776" at bounding box center [696, 458] width 133 height 133
click at [772, 401] on input "c. 1776" at bounding box center [772, 397] width 1 height 9
radio input "true"
click at [787, 586] on button "Next" at bounding box center [772, 597] width 180 height 44
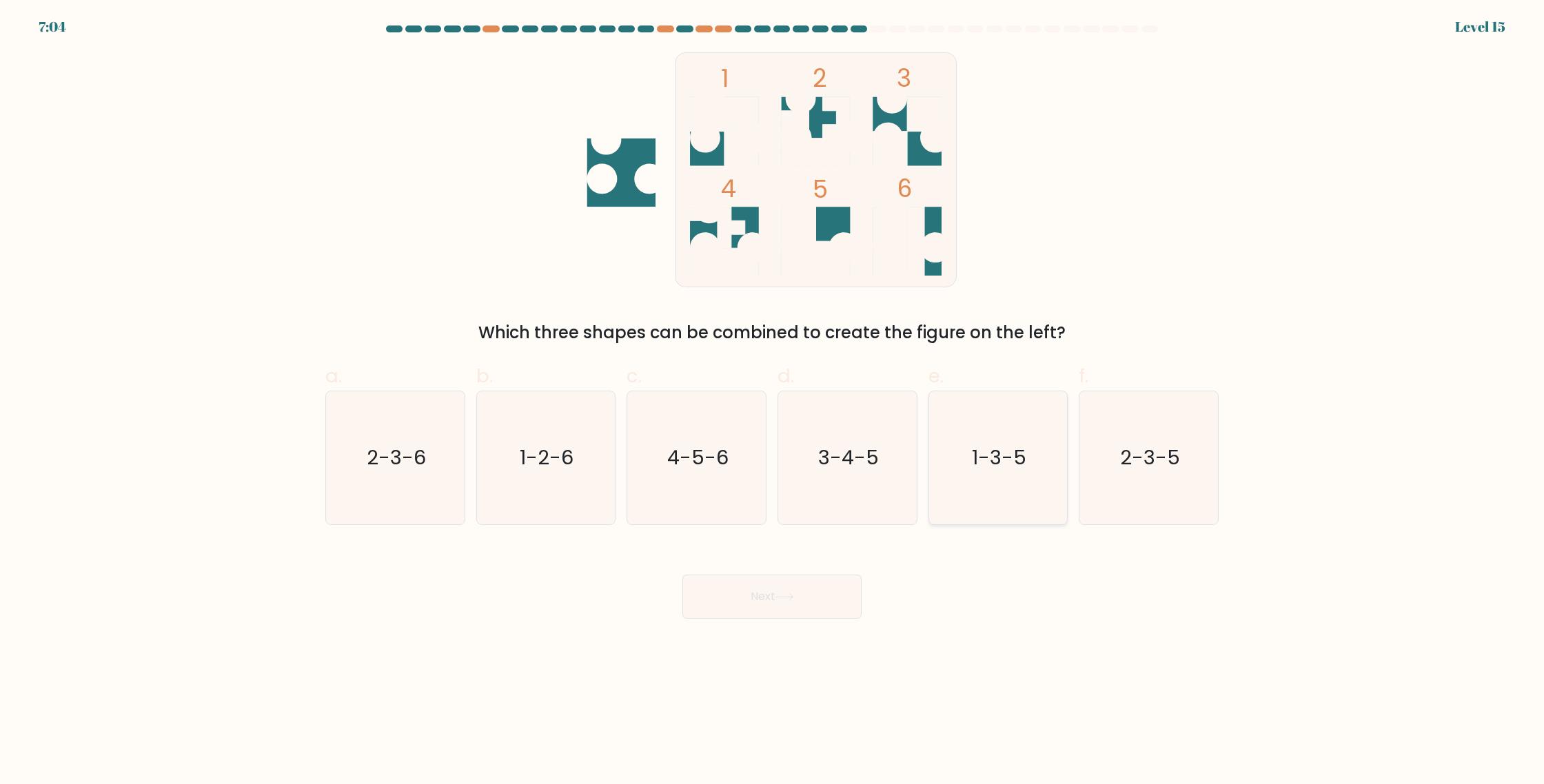
click at [981, 443] on icon "1-3-5" at bounding box center [997, 458] width 133 height 133
click at [773, 401] on input "e. 1-3-5" at bounding box center [772, 397] width 1 height 9
radio input "true"
click at [845, 577] on button "Next" at bounding box center [772, 597] width 180 height 44
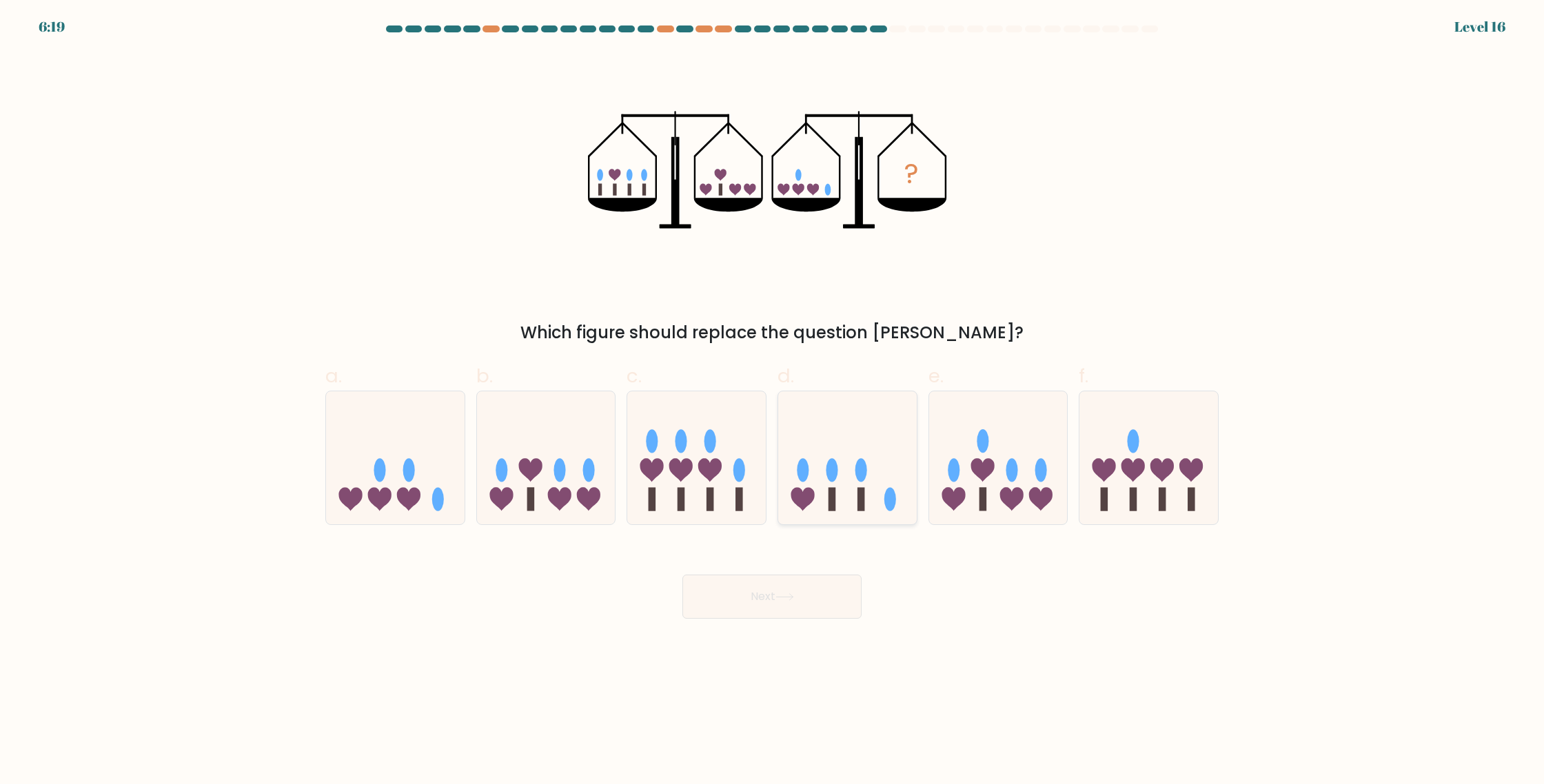
drag, startPoint x: 820, startPoint y: 492, endPoint x: 815, endPoint y: 519, distance: 27.5
click at [820, 492] on icon at bounding box center [847, 458] width 138 height 114
click at [773, 401] on input "d." at bounding box center [772, 397] width 1 height 9
radio input "true"
click at [812, 587] on button "Next" at bounding box center [772, 597] width 180 height 44
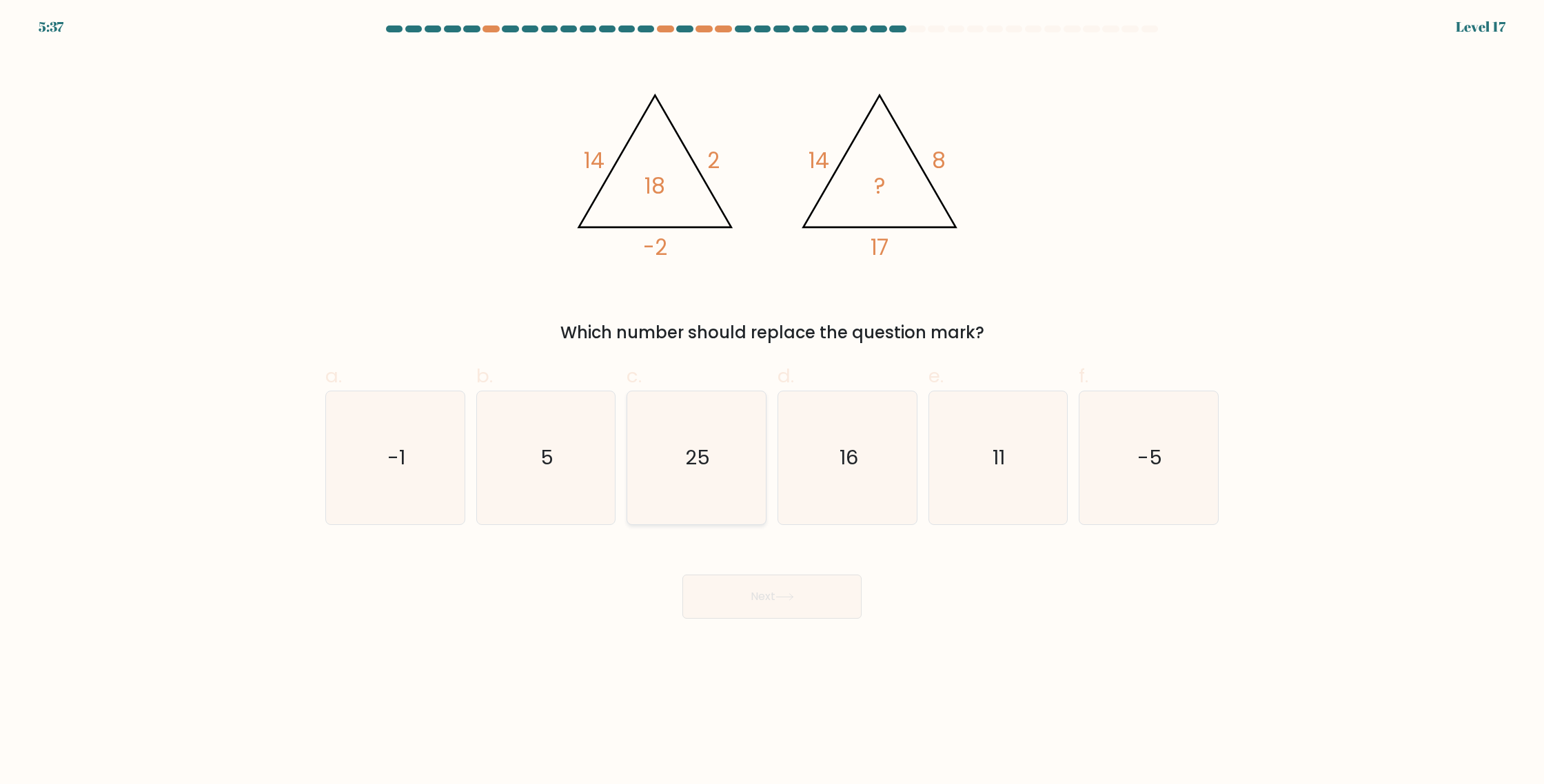
click at [672, 450] on icon "25" at bounding box center [696, 458] width 133 height 133
click at [772, 401] on input "c. 25" at bounding box center [772, 397] width 1 height 9
radio input "true"
click at [790, 590] on button "Next" at bounding box center [772, 597] width 180 height 44
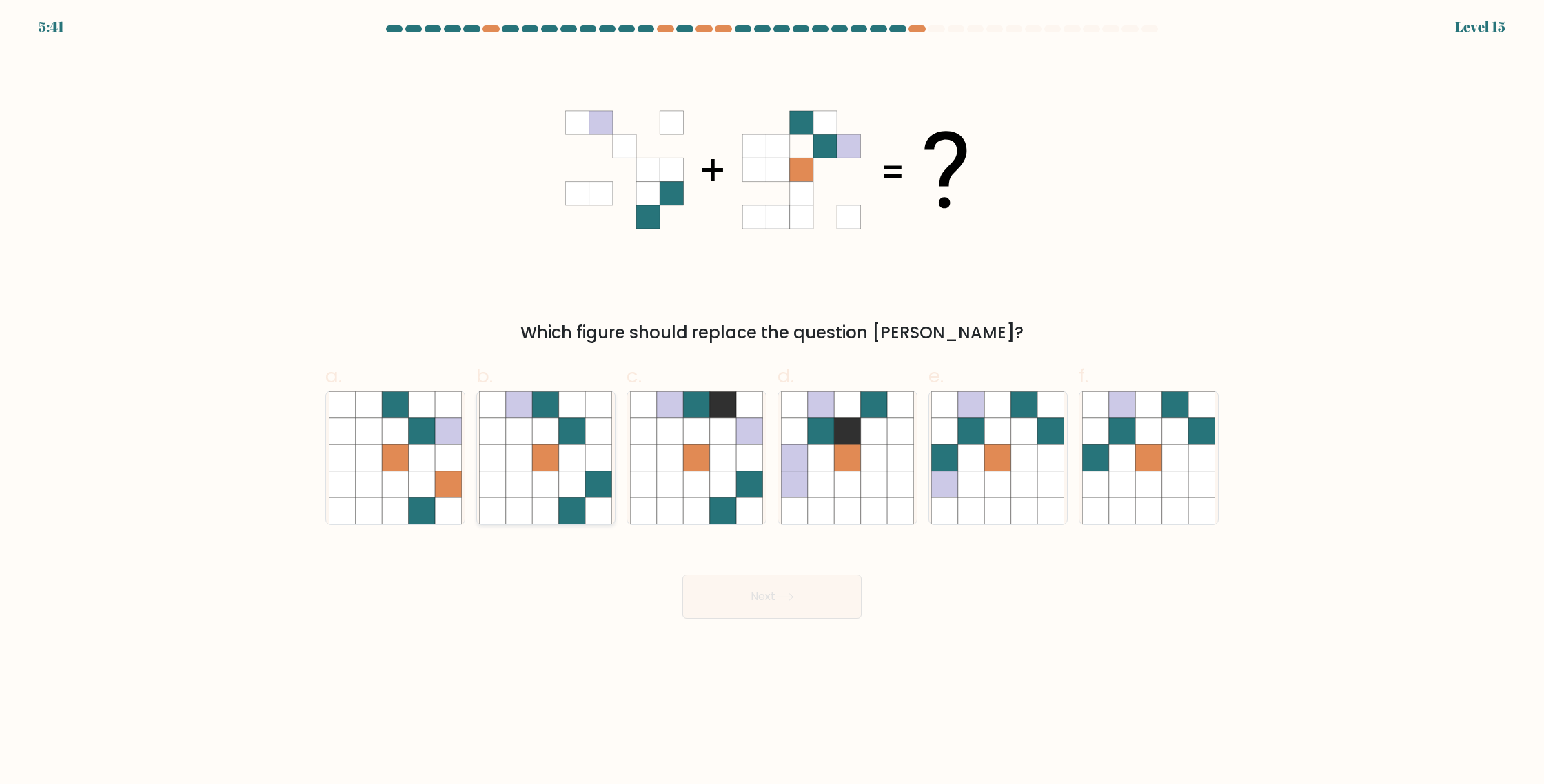
click at [576, 469] on icon at bounding box center [572, 458] width 26 height 26
click at [772, 401] on input "b." at bounding box center [772, 397] width 1 height 9
radio input "true"
click at [781, 596] on icon at bounding box center [784, 597] width 18 height 8
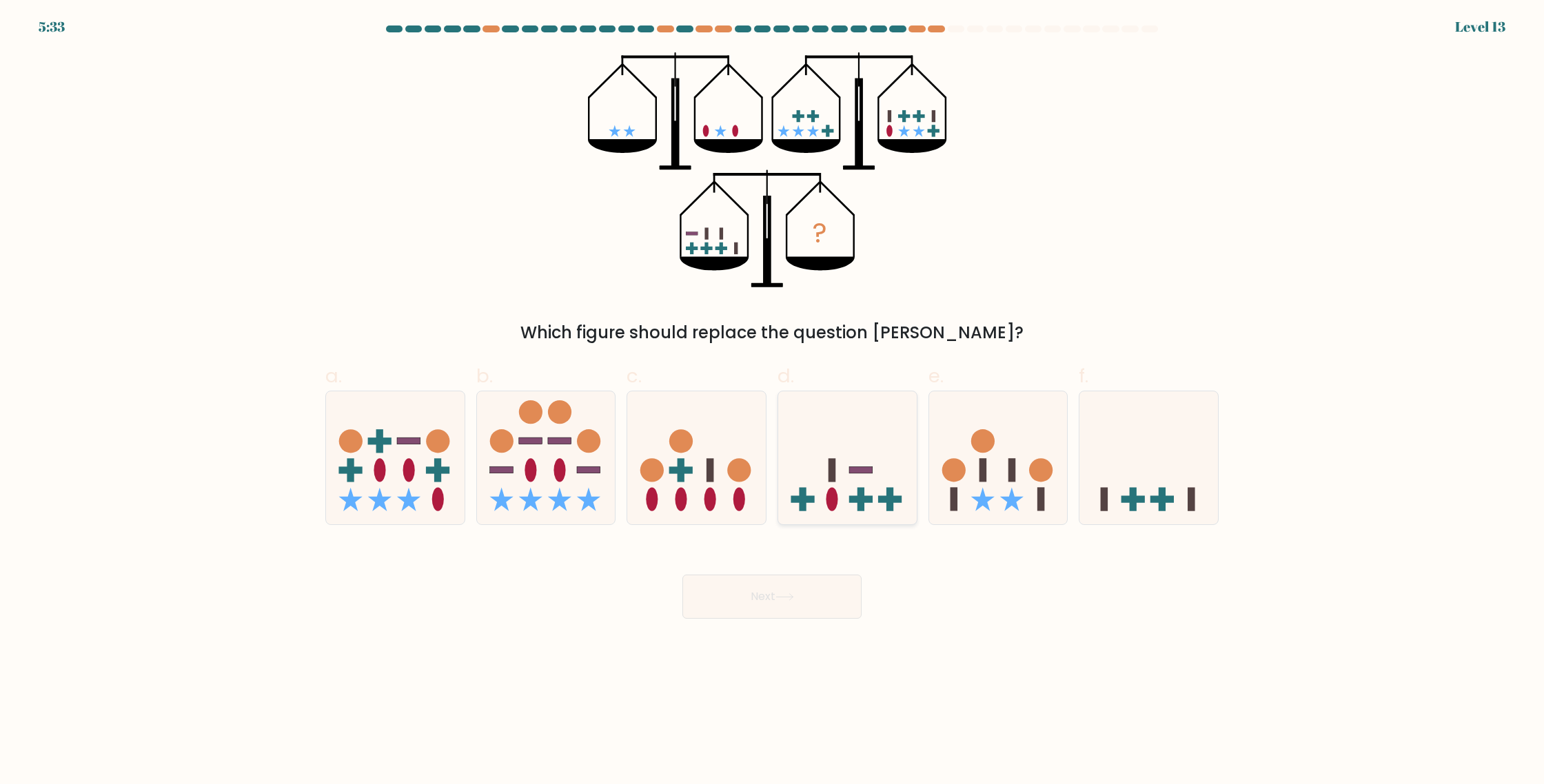
click at [838, 481] on icon at bounding box center [847, 458] width 138 height 114
click at [773, 401] on input "d." at bounding box center [772, 397] width 1 height 9
radio input "true"
click at [838, 593] on button "Next" at bounding box center [772, 597] width 180 height 44
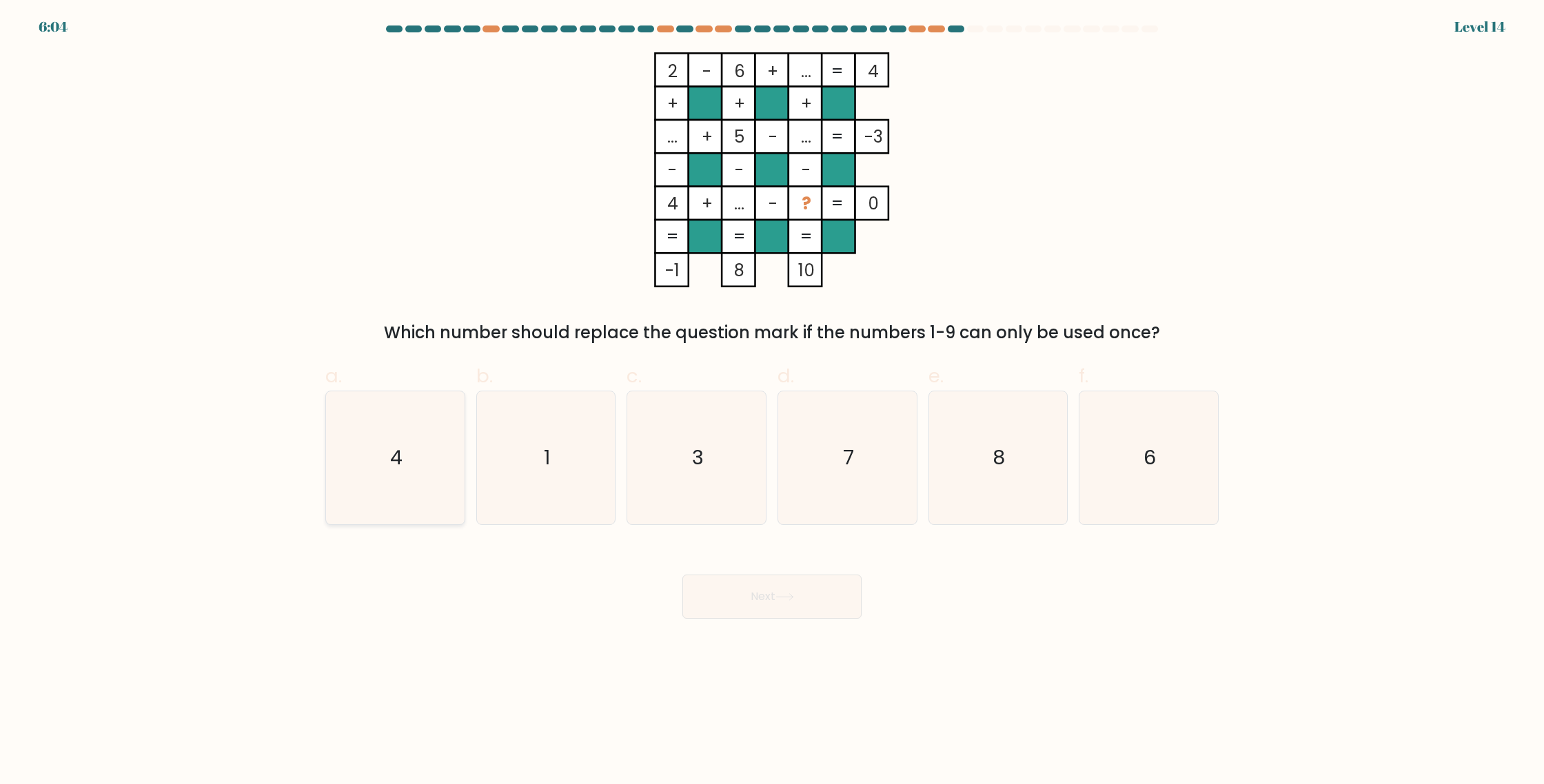
click at [445, 428] on icon "4" at bounding box center [395, 458] width 133 height 133
click at [772, 401] on input "a. 4" at bounding box center [772, 397] width 1 height 9
radio input "true"
click at [806, 601] on button "Next" at bounding box center [772, 597] width 180 height 44
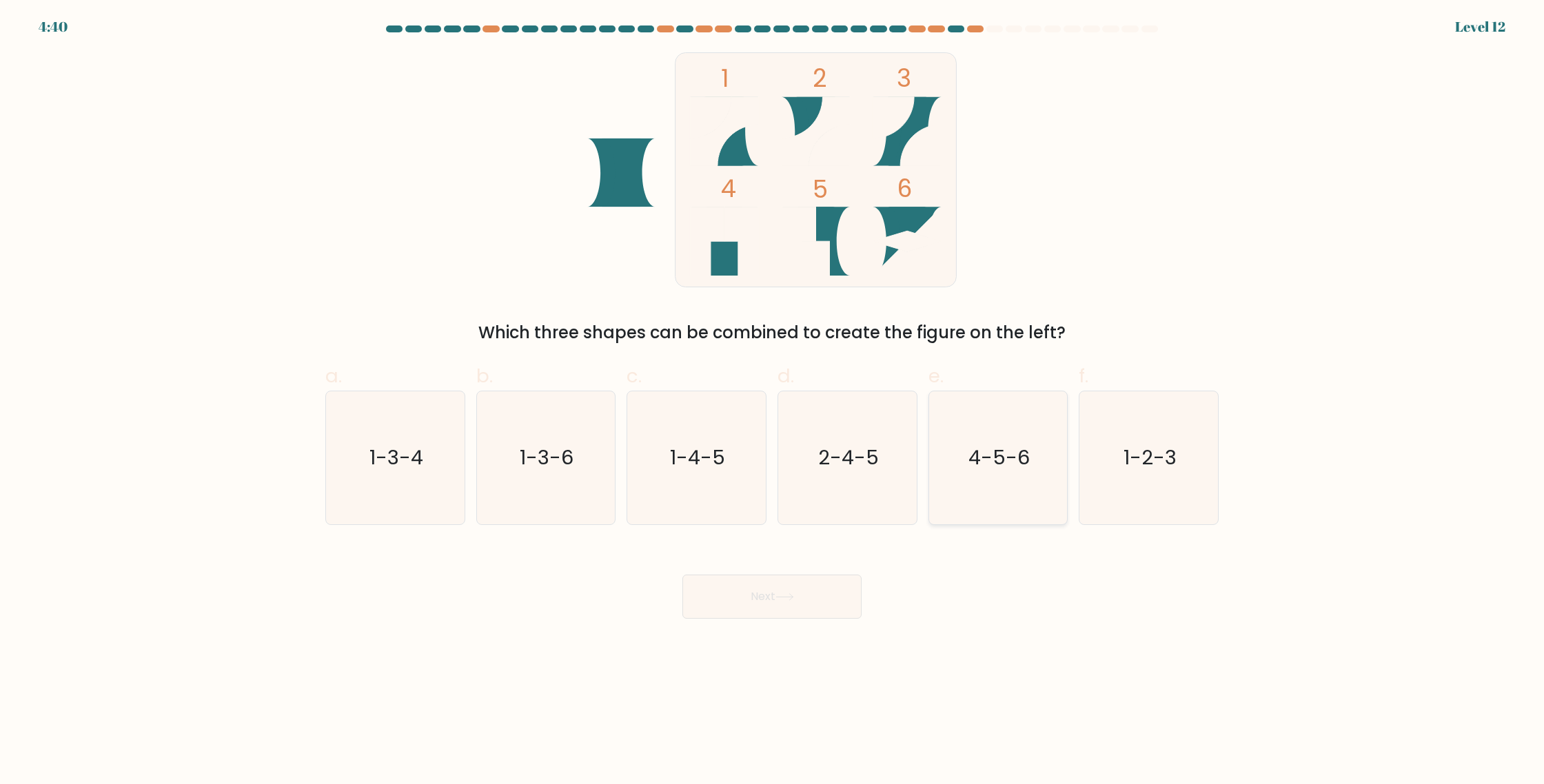
drag, startPoint x: 1143, startPoint y: 447, endPoint x: 1038, endPoint y: 494, distance: 115.0
click at [1143, 447] on text "1-2-3" at bounding box center [1151, 457] width 53 height 27
click at [773, 401] on input "f. 1-2-3" at bounding box center [772, 397] width 1 height 9
radio input "true"
click at [753, 594] on button "Next" at bounding box center [772, 597] width 180 height 44
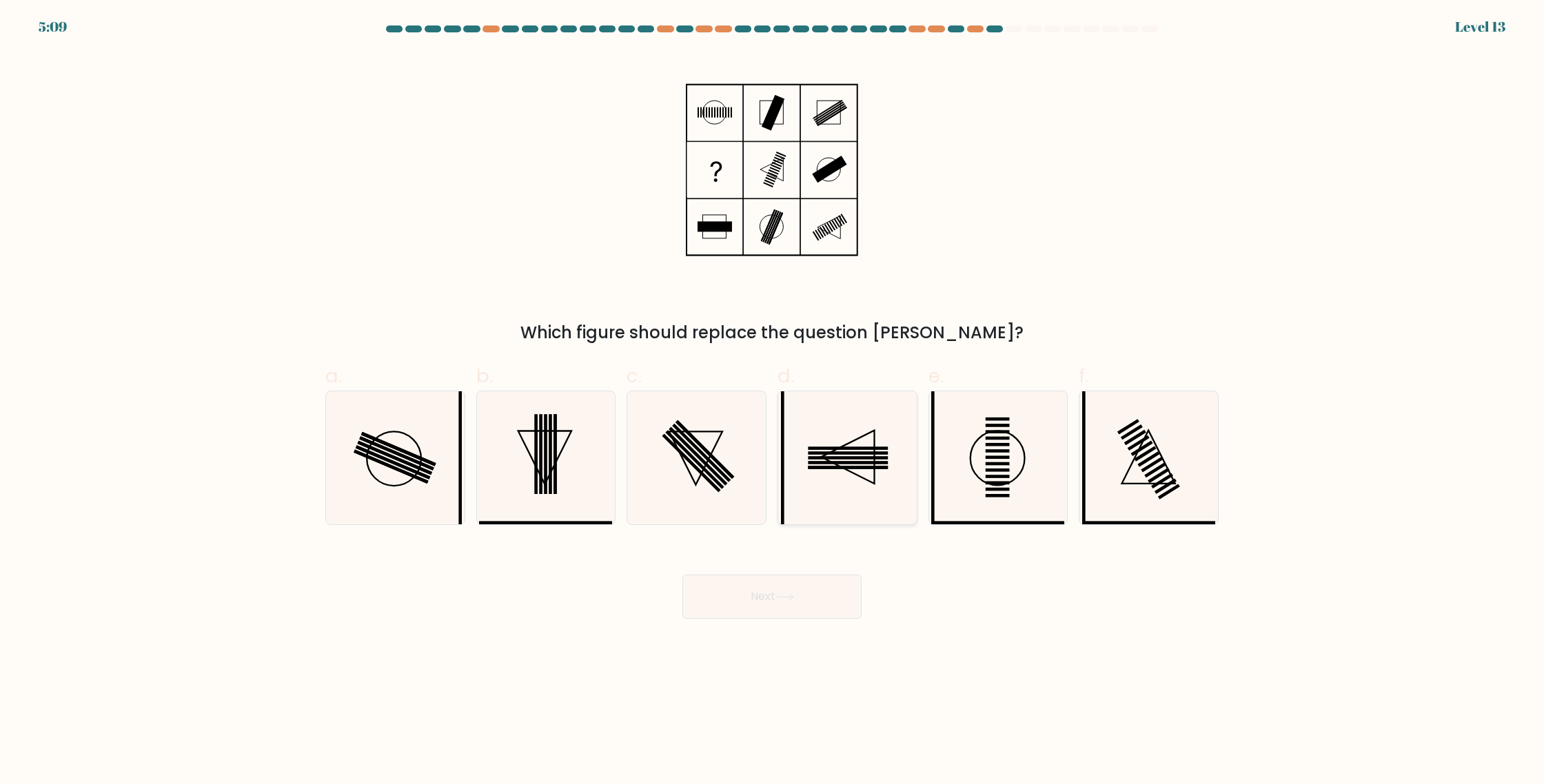
click at [852, 479] on icon at bounding box center [847, 458] width 133 height 133
click at [773, 401] on input "d." at bounding box center [772, 397] width 1 height 9
radio input "true"
click at [807, 596] on button "Next" at bounding box center [772, 597] width 180 height 44
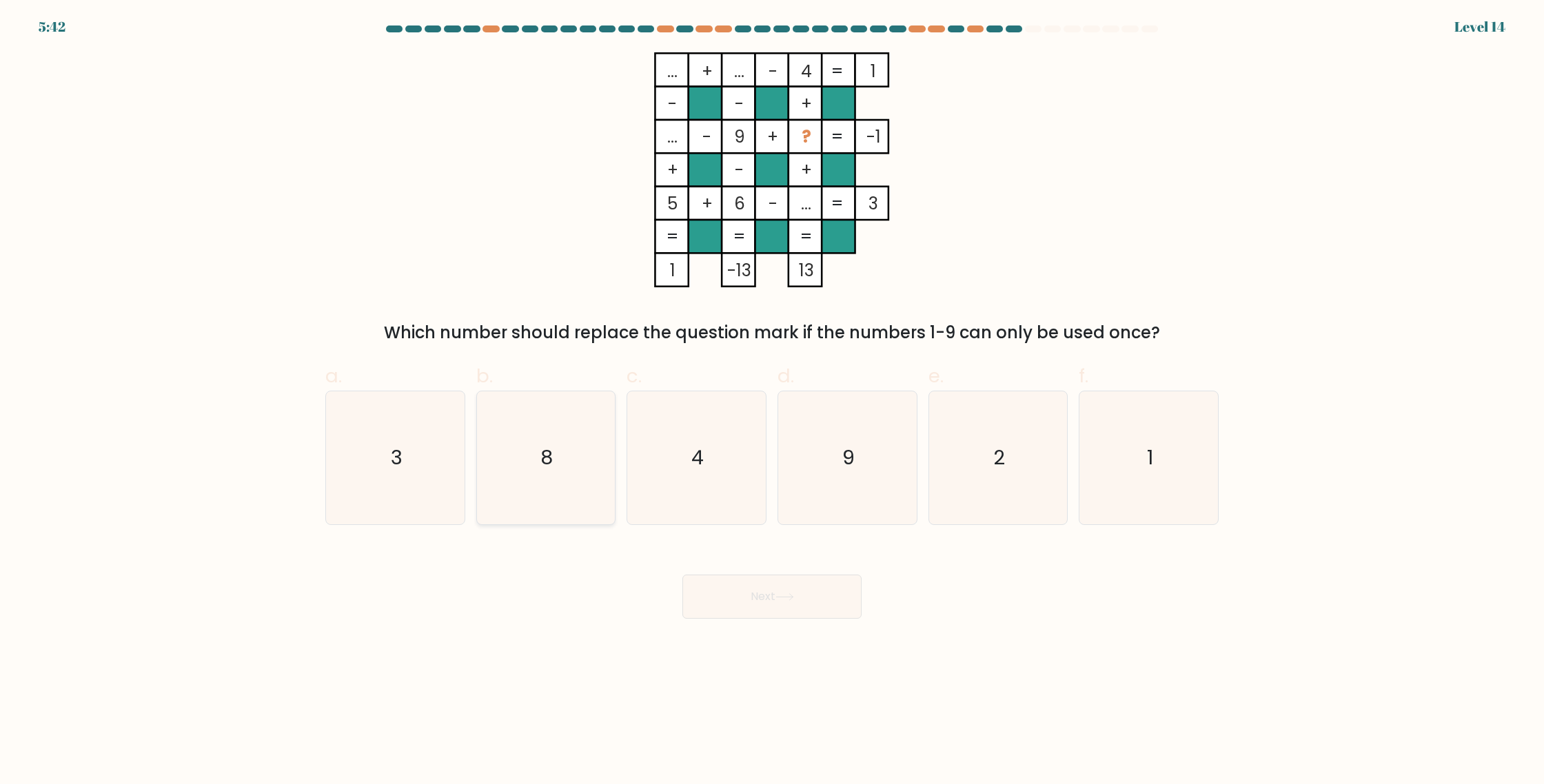
click at [586, 453] on icon "8" at bounding box center [545, 458] width 133 height 133
click at [772, 401] on input "b. 8" at bounding box center [772, 397] width 1 height 9
radio input "true"
click at [783, 597] on icon at bounding box center [784, 597] width 17 height 6
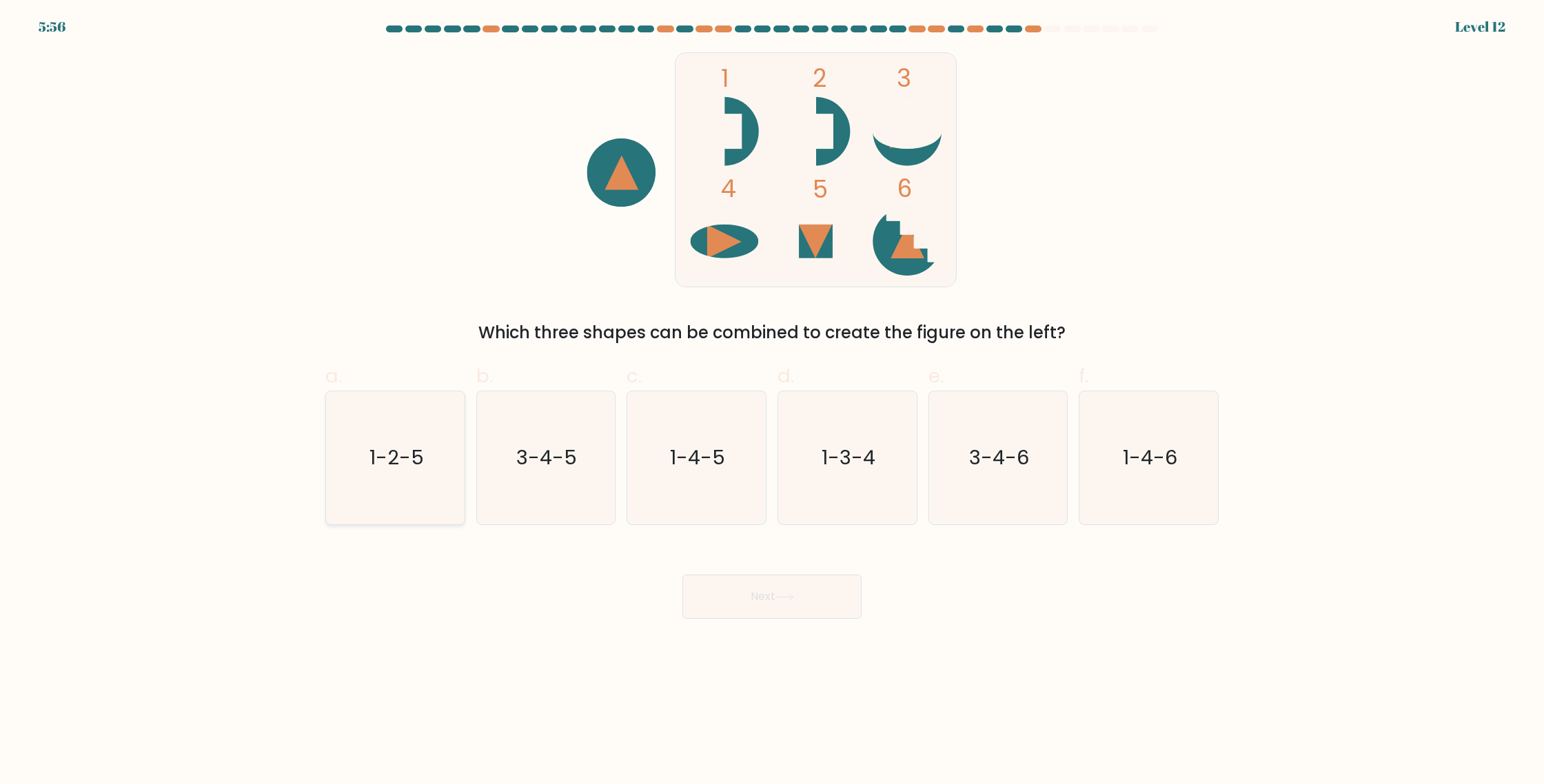
drag, startPoint x: 414, startPoint y: 419, endPoint x: 590, endPoint y: 481, distance: 186.6
click at [414, 419] on icon "1-2-5" at bounding box center [395, 458] width 133 height 133
click at [772, 401] on input "a. 1-2-5" at bounding box center [772, 397] width 1 height 9
radio input "true"
click at [781, 595] on icon at bounding box center [784, 597] width 18 height 8
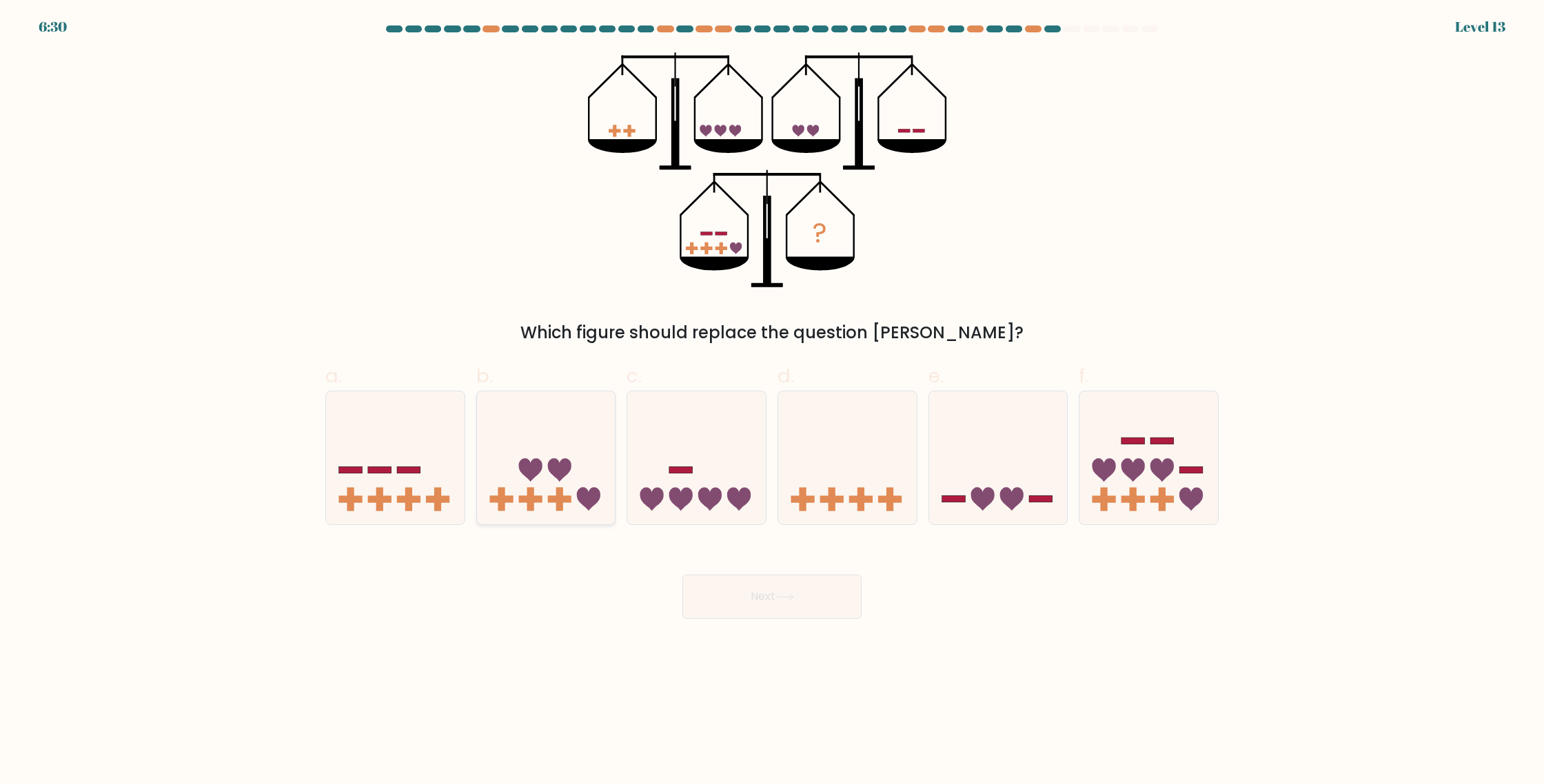
click at [539, 494] on icon at bounding box center [546, 458] width 138 height 114
click at [772, 401] on input "b." at bounding box center [772, 397] width 1 height 9
radio input "true"
click at [779, 590] on button "Next" at bounding box center [772, 597] width 180 height 44
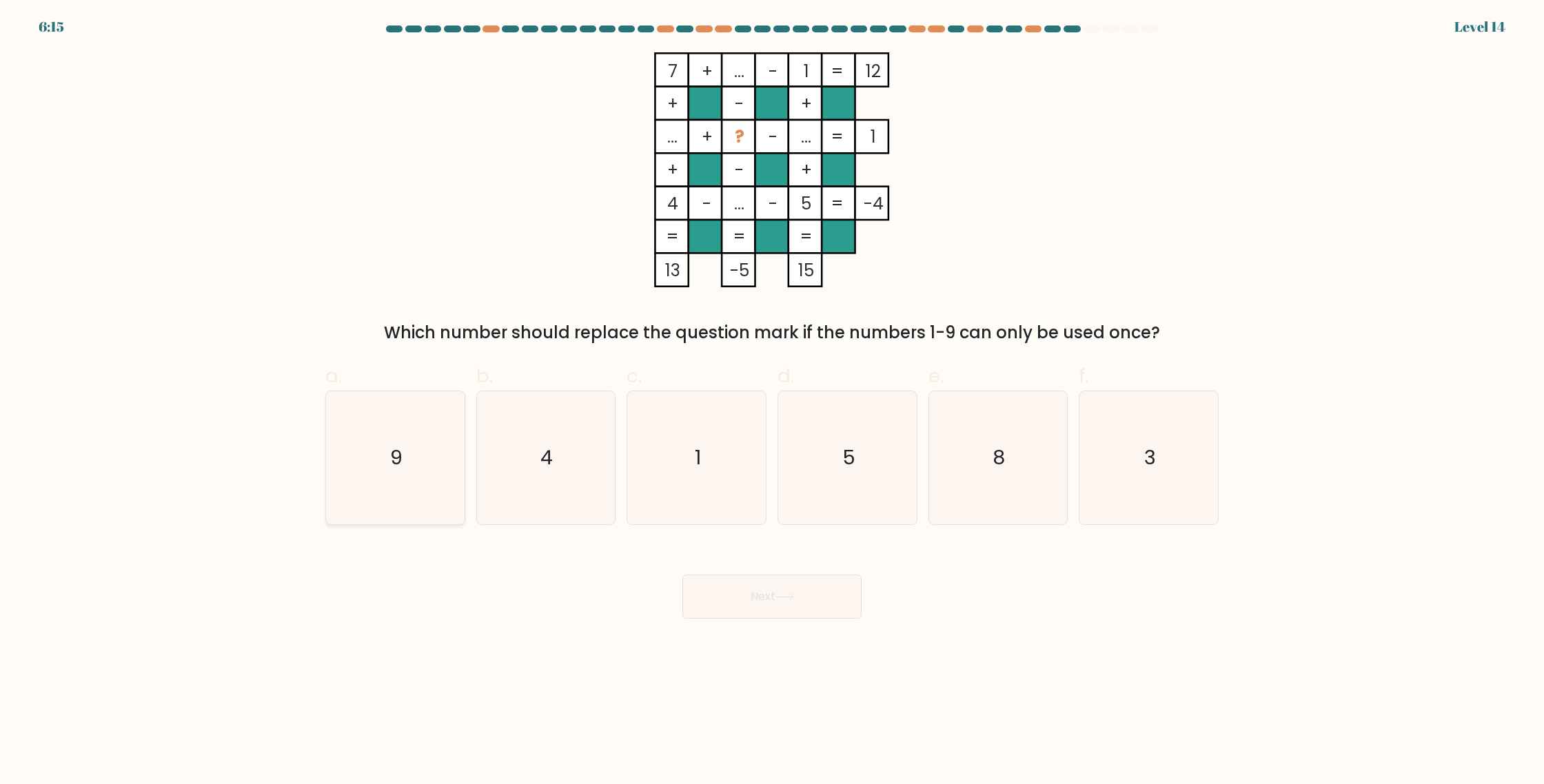
click at [441, 443] on icon "9" at bounding box center [395, 458] width 133 height 133
click at [772, 401] on input "a. 9" at bounding box center [772, 397] width 1 height 9
radio input "true"
click at [761, 590] on button "Next" at bounding box center [772, 597] width 180 height 44
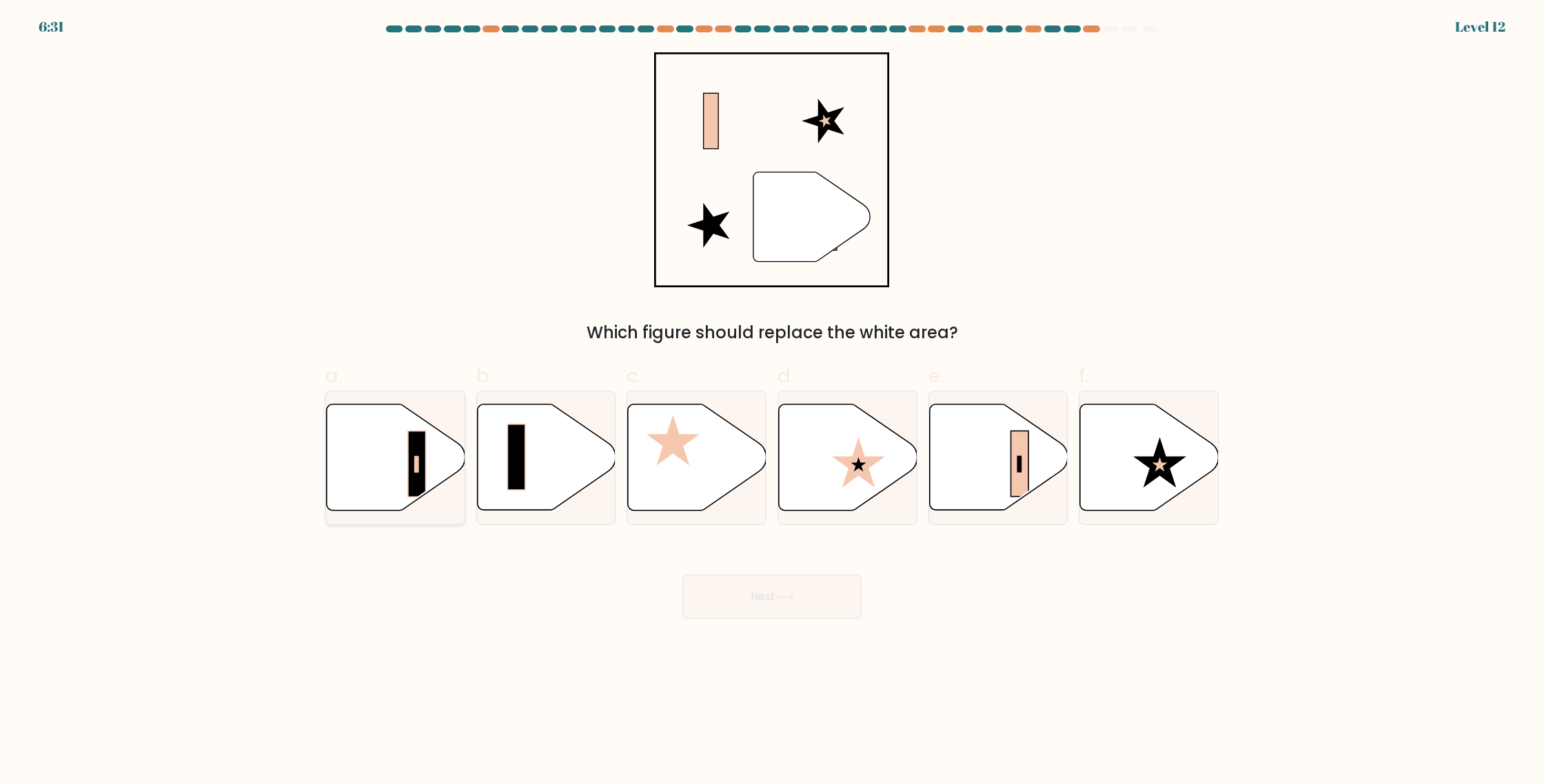
click at [443, 458] on icon at bounding box center [395, 458] width 138 height 106
click at [772, 401] on input "a." at bounding box center [772, 397] width 1 height 9
radio input "true"
click at [816, 597] on button "Next" at bounding box center [772, 597] width 180 height 44
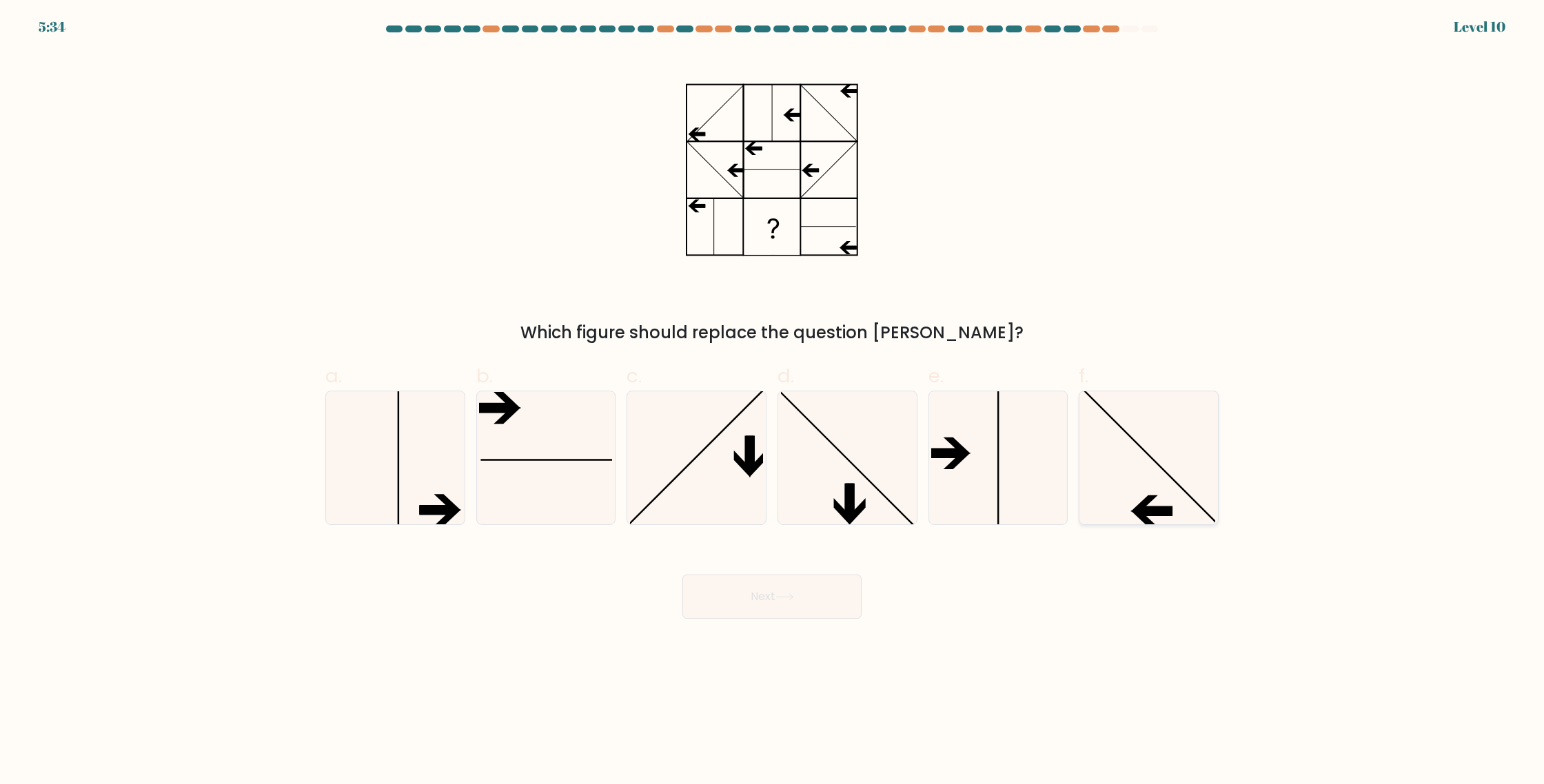
click at [1147, 437] on icon at bounding box center [1149, 458] width 133 height 133
click at [773, 401] on input "f." at bounding box center [772, 397] width 1 height 9
radio input "true"
click at [815, 595] on button "Next" at bounding box center [772, 597] width 180 height 44
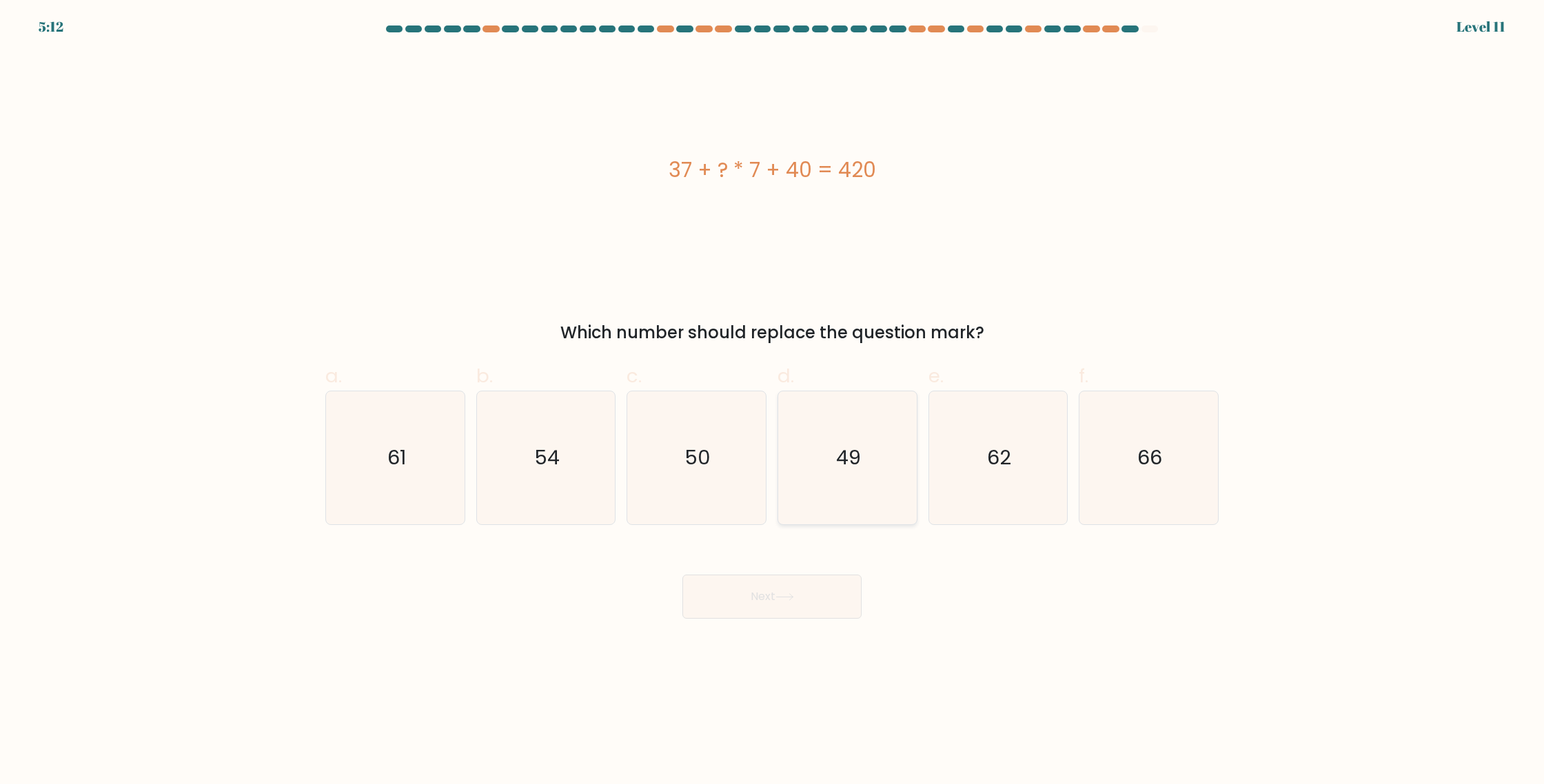
click at [846, 452] on text "49" at bounding box center [849, 457] width 25 height 27
click at [773, 401] on input "d. 49" at bounding box center [772, 397] width 1 height 9
radio input "true"
click at [810, 593] on button "Next" at bounding box center [772, 597] width 180 height 44
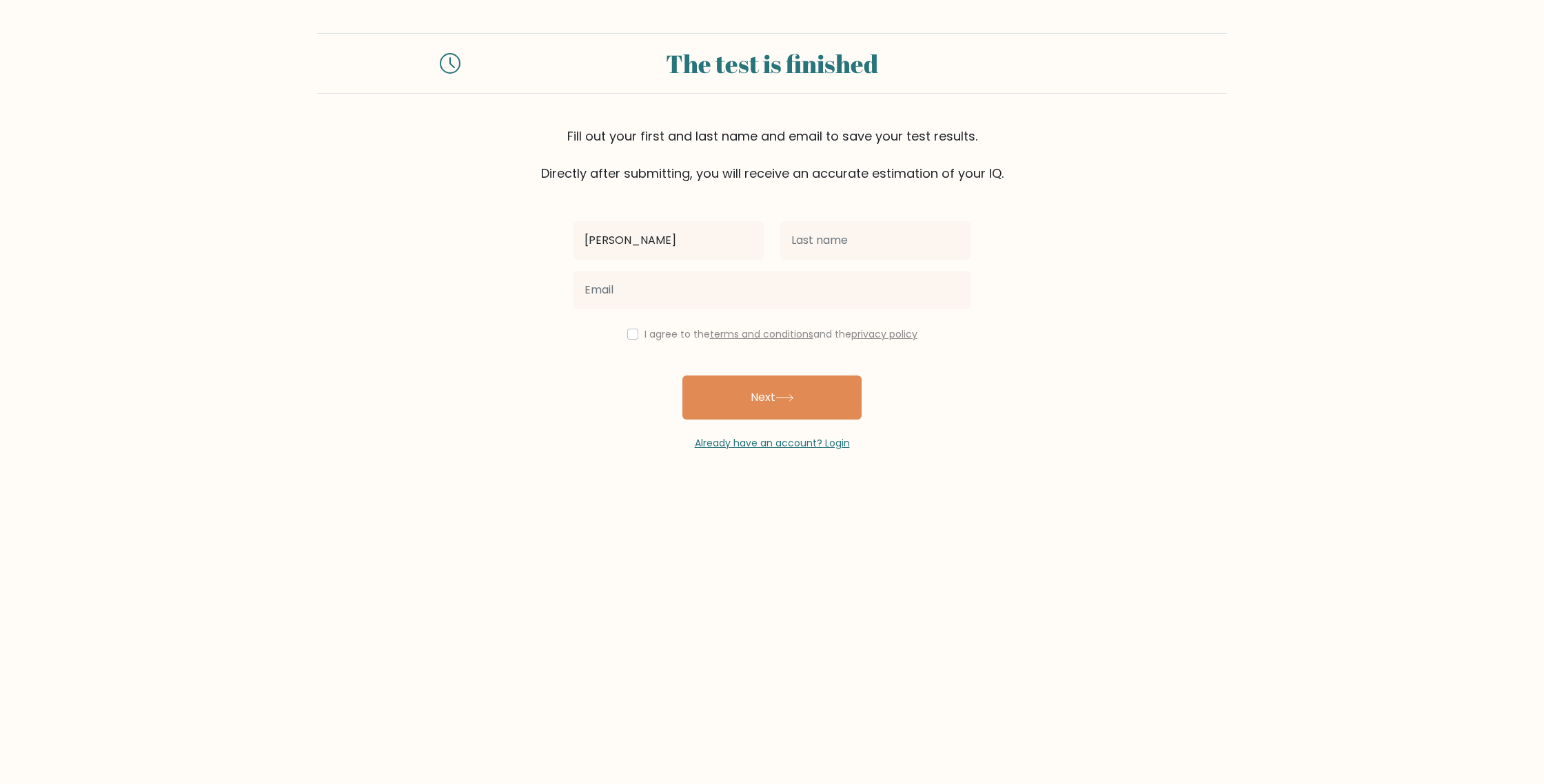
type input "Pavel"
type input "Stahl"
type input "paulstahl88@yahoo.com"
click at [652, 336] on label "I agree to the terms and conditions and the privacy policy" at bounding box center [781, 334] width 273 height 14
click at [628, 332] on input "checkbox" at bounding box center [633, 334] width 11 height 11
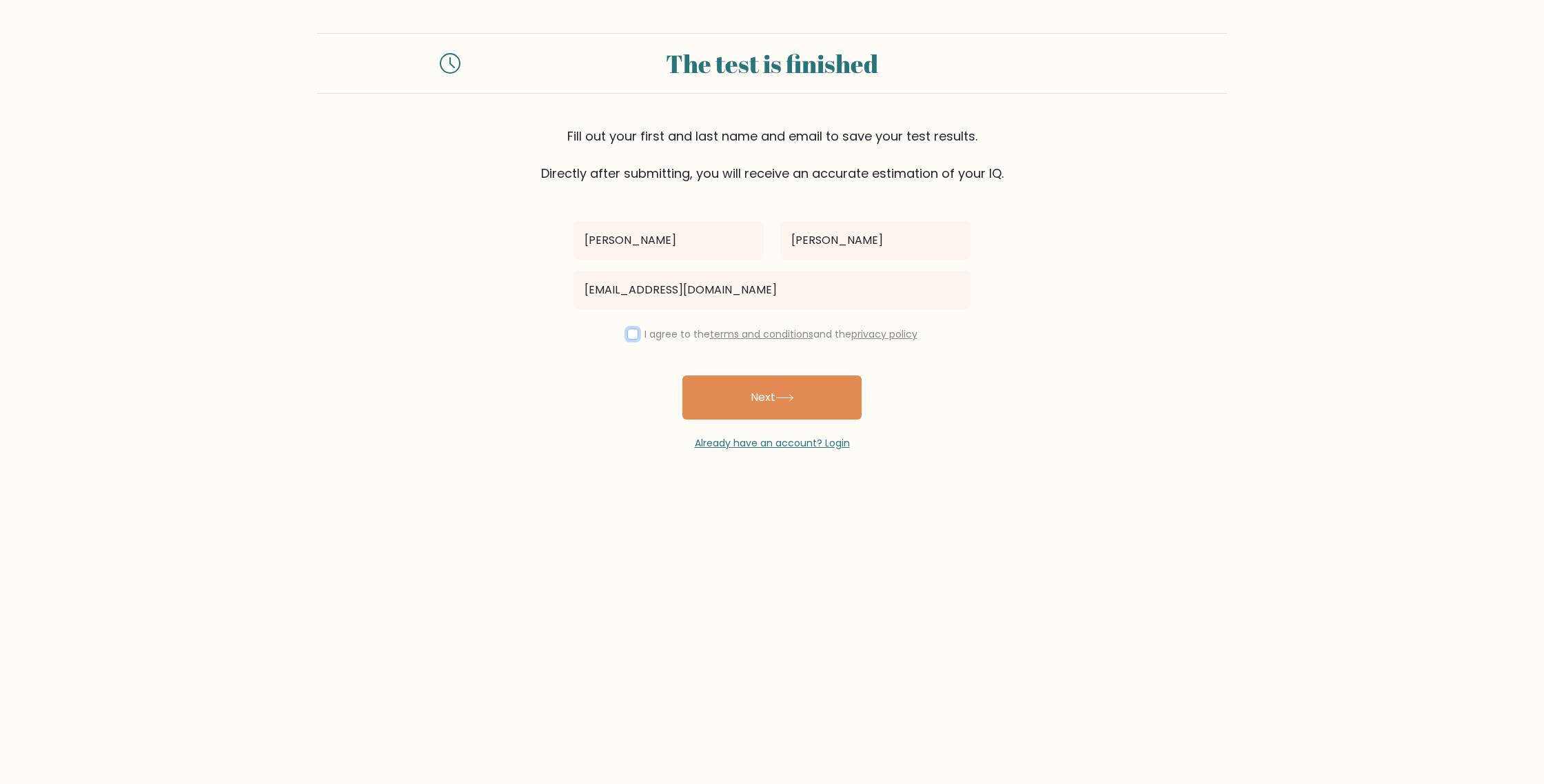
checkbox input "true"
click at [752, 396] on button "Next" at bounding box center [772, 398] width 180 height 44
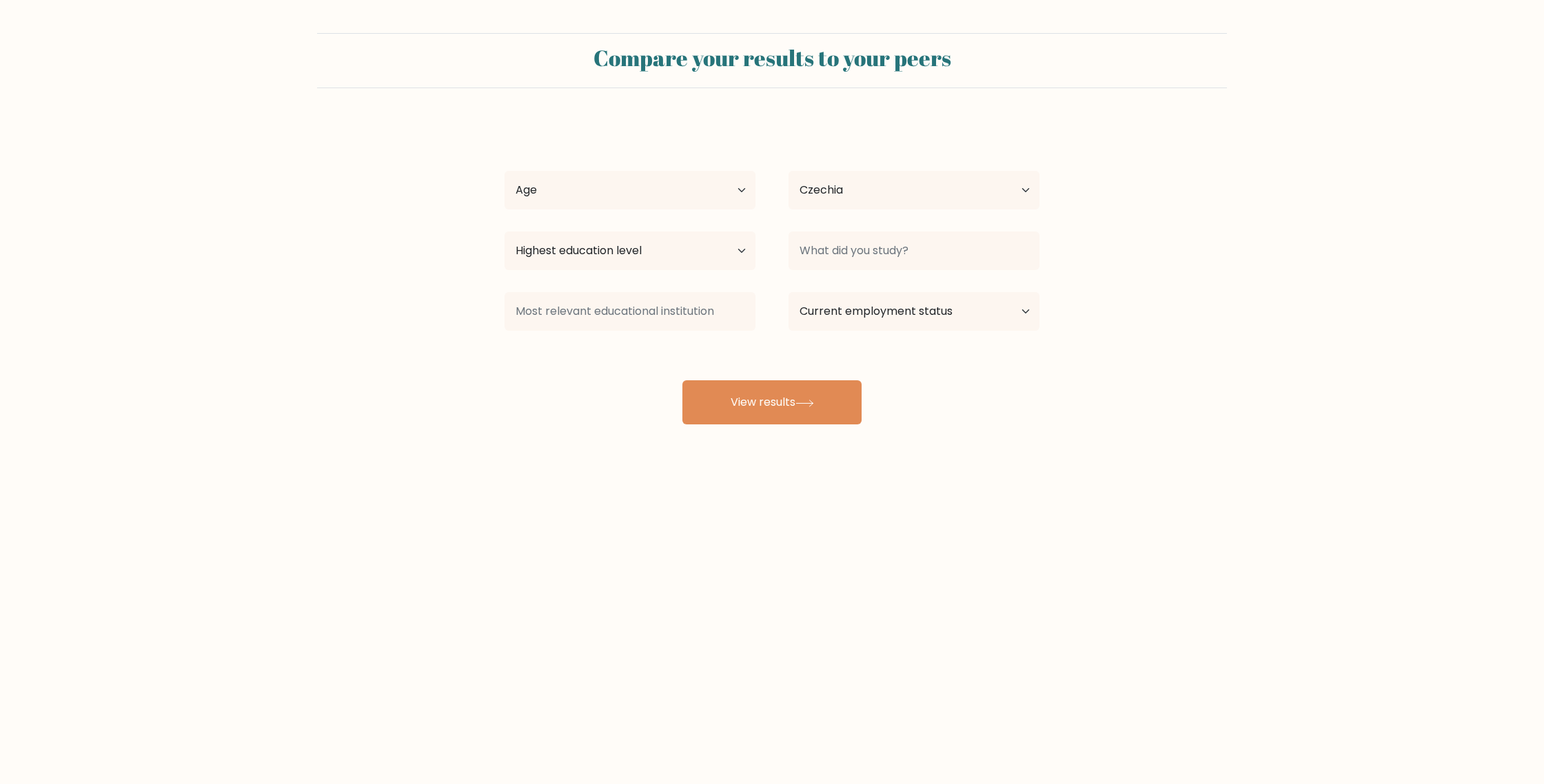
select select "CZ"
click at [677, 245] on select "Highest education level No schooling Primary Lower Secondary Upper Secondary Oc…" at bounding box center [629, 251] width 251 height 39
select select "occupation_specific"
click at [504, 231] on select "Highest education level No schooling Primary Lower Secondary Upper Secondary Oc…" at bounding box center [629, 251] width 251 height 39
click at [854, 245] on input at bounding box center [914, 251] width 251 height 39
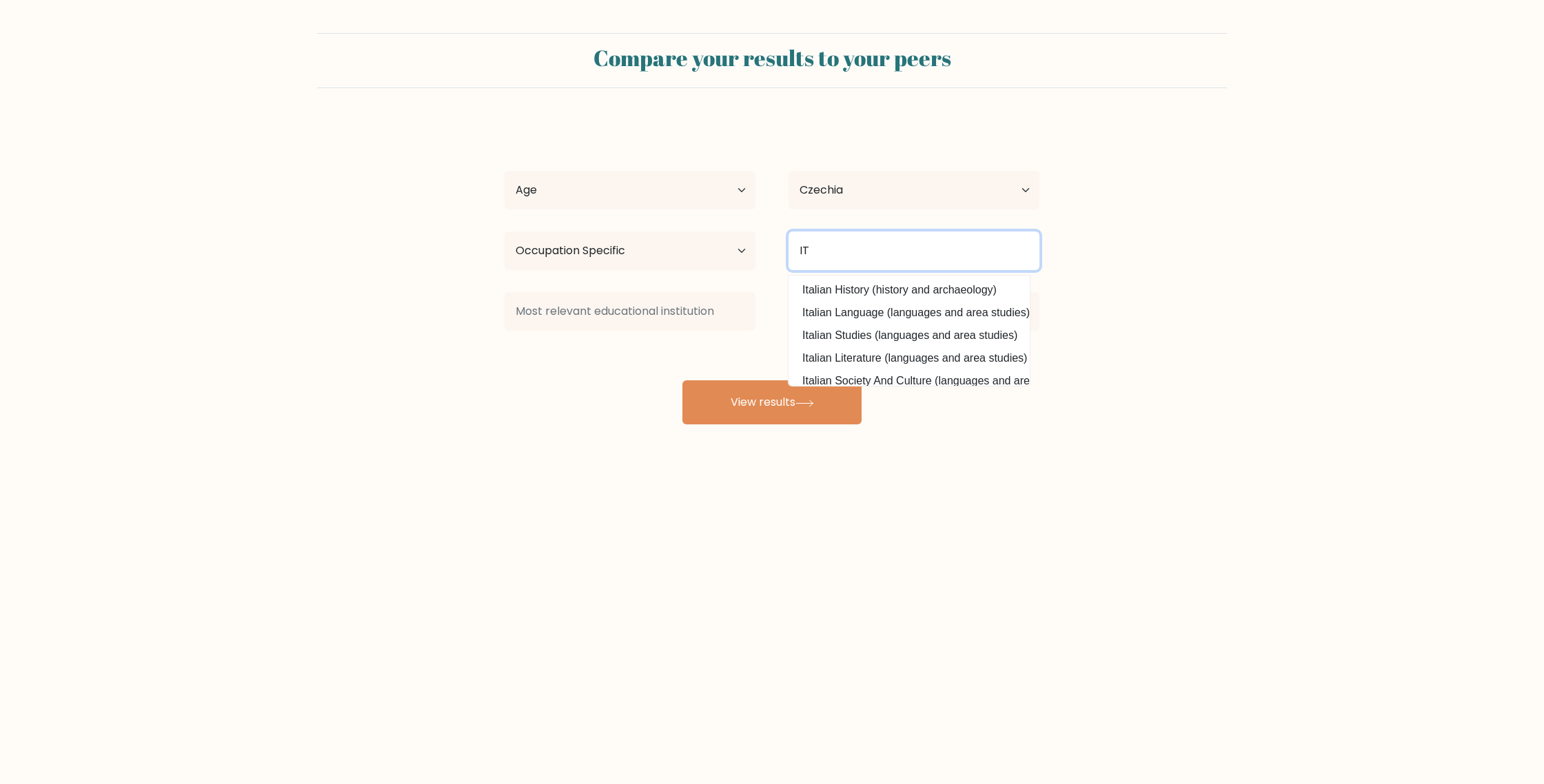
click at [870, 253] on input "IT" at bounding box center [914, 251] width 251 height 39
click at [871, 253] on input "IT" at bounding box center [914, 251] width 251 height 39
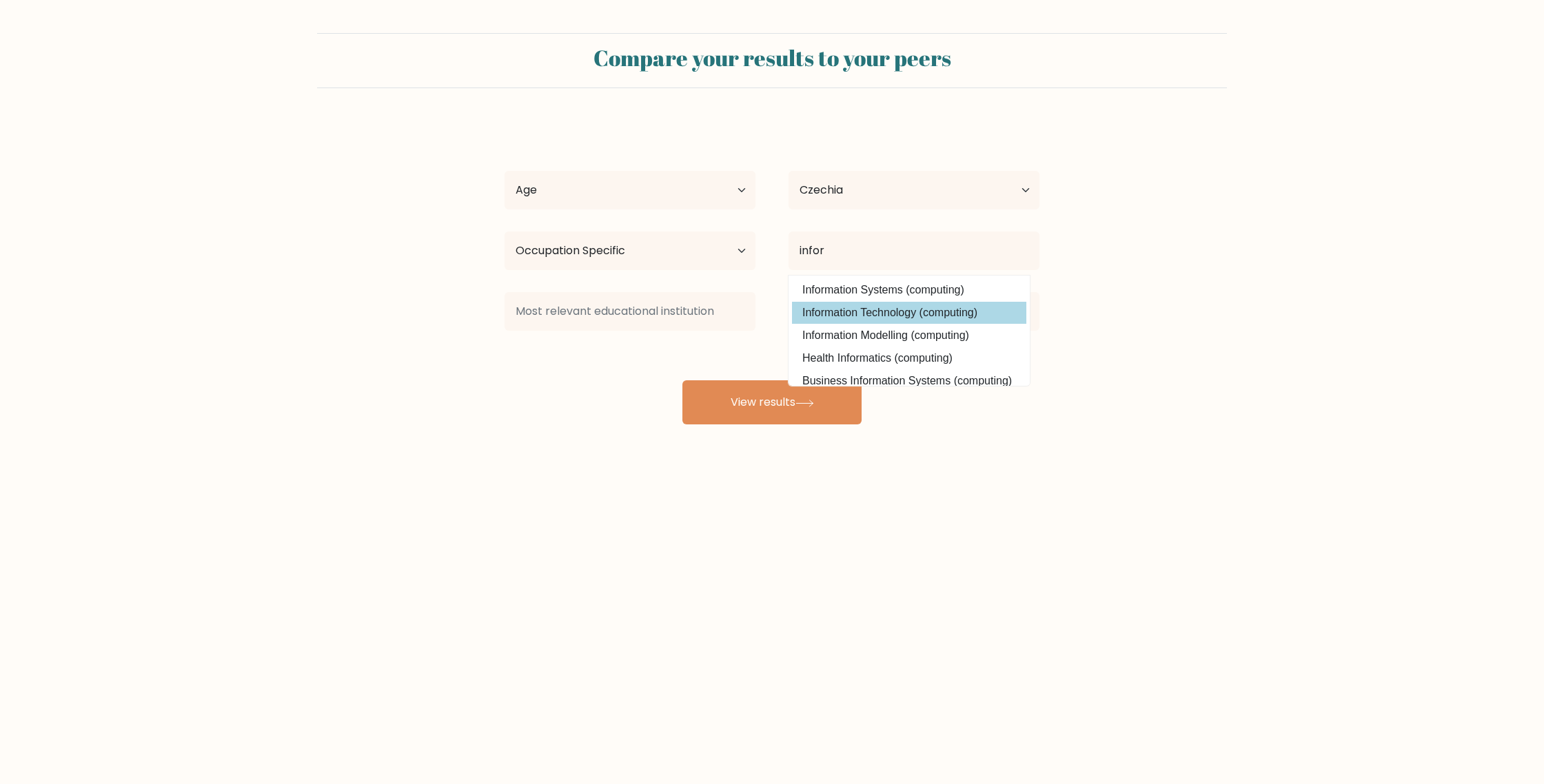
click at [901, 313] on option "Information Technology (computing)" at bounding box center [909, 312] width 234 height 22
type input "Information Technology"
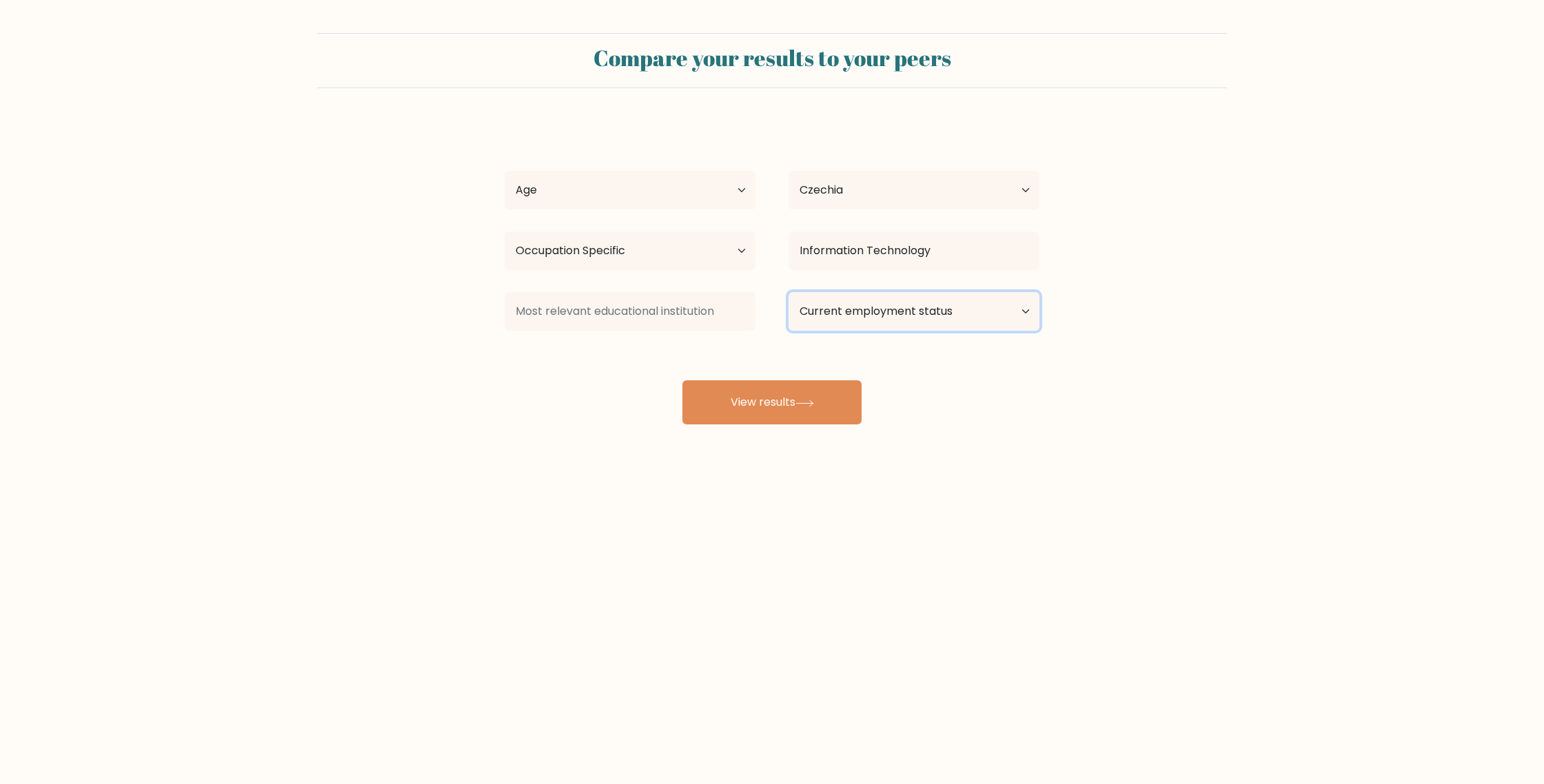
click at [834, 316] on select "Current employment status Employed Student Retired Other / prefer not to answer" at bounding box center [914, 311] width 251 height 39
select select "employed"
click at [789, 292] on select "Current employment status Employed Student Retired Other / prefer not to answer" at bounding box center [914, 311] width 251 height 39
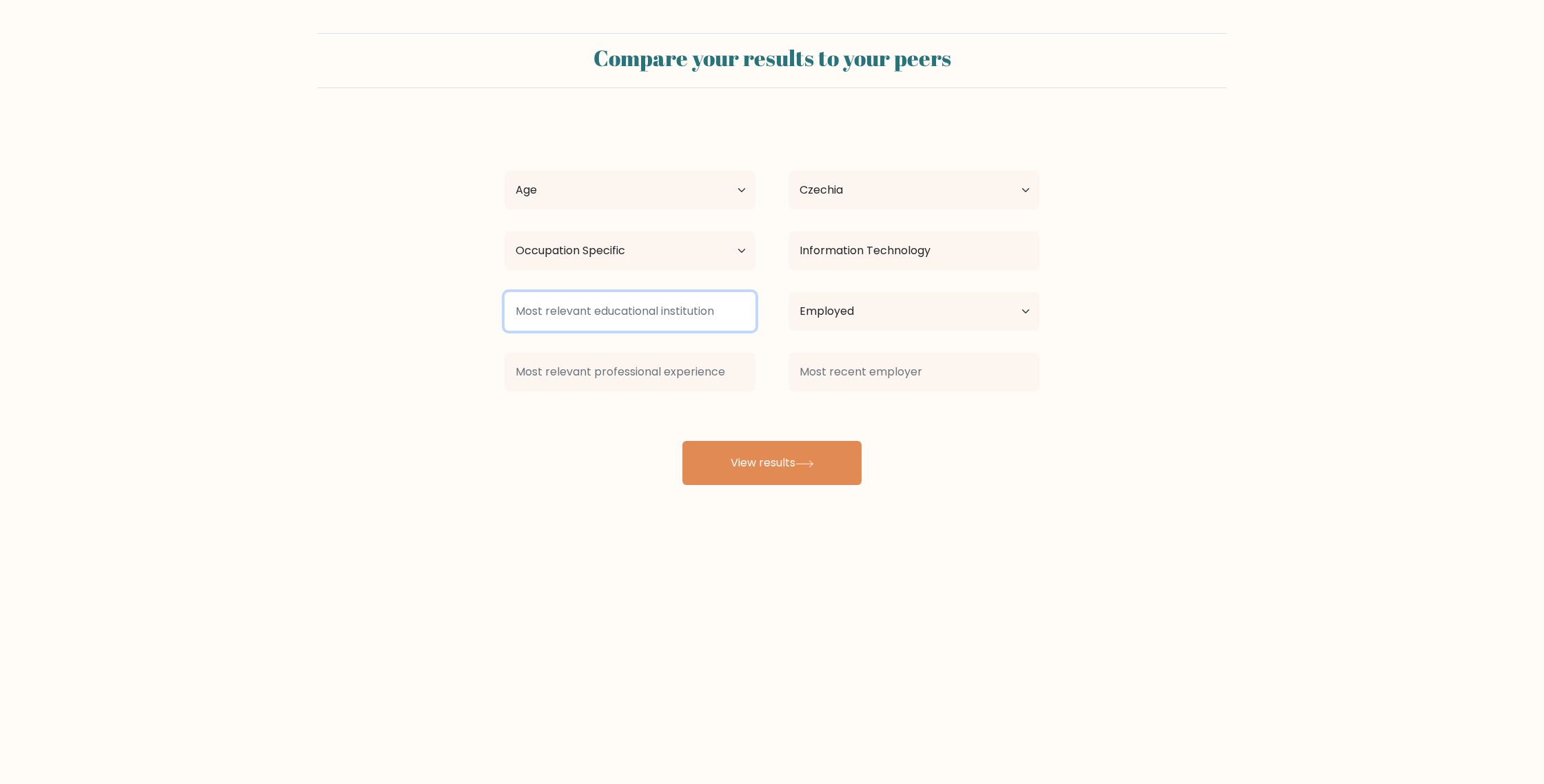
click at [699, 316] on input at bounding box center [629, 311] width 251 height 39
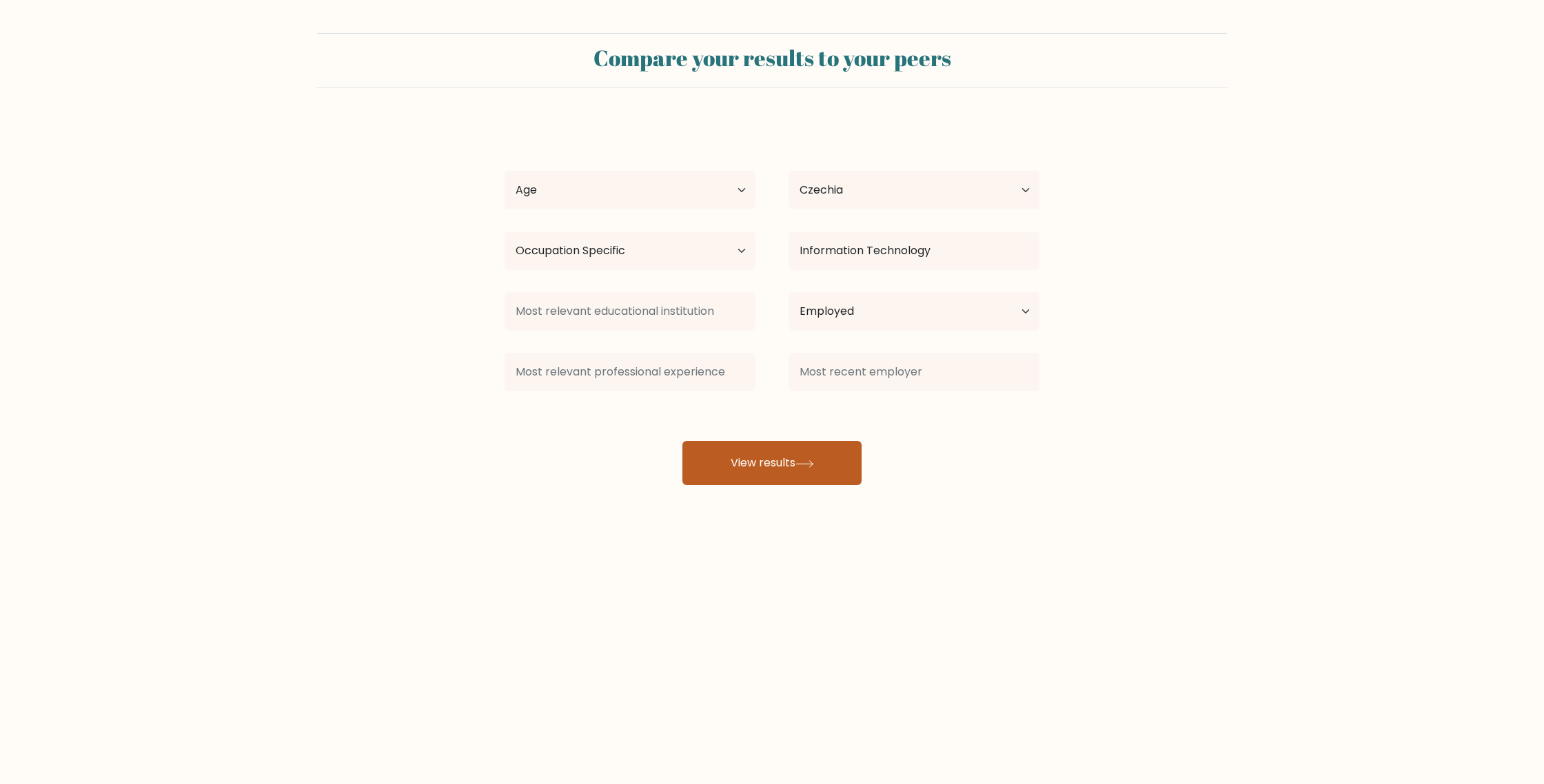
click at [813, 459] on button "View results" at bounding box center [772, 463] width 180 height 44
click at [657, 180] on select "Age Under 18 years old 18-24 years old 25-34 years old 35-44 years old 45-54 ye…" at bounding box center [629, 190] width 251 height 39
select select "35_44"
click at [504, 171] on select "Age Under 18 years old 18-24 years old 25-34 years old 35-44 years old 45-54 ye…" at bounding box center [629, 190] width 251 height 39
click at [785, 465] on button "View results" at bounding box center [772, 463] width 180 height 44
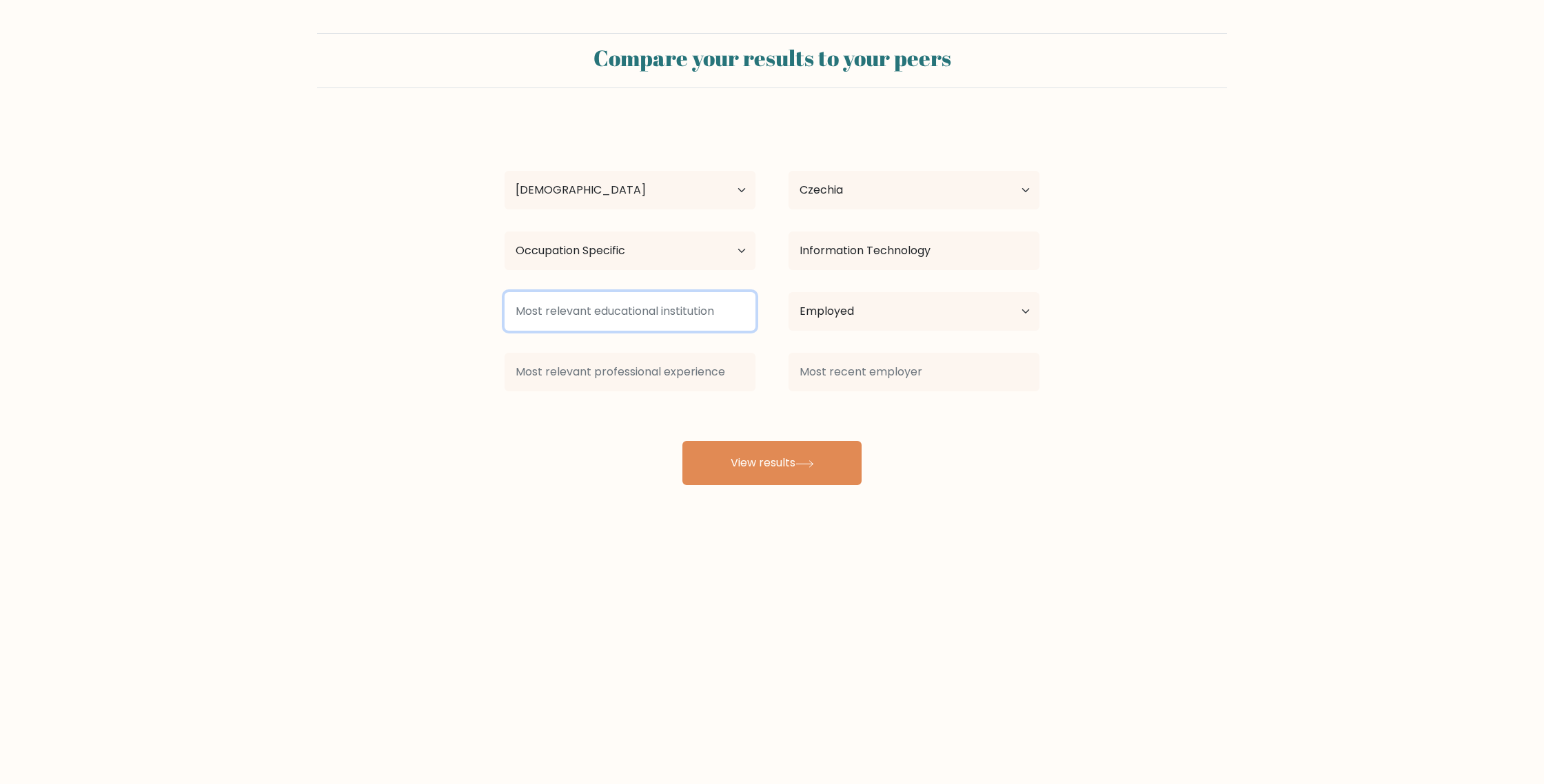
click at [673, 309] on input at bounding box center [629, 311] width 251 height 39
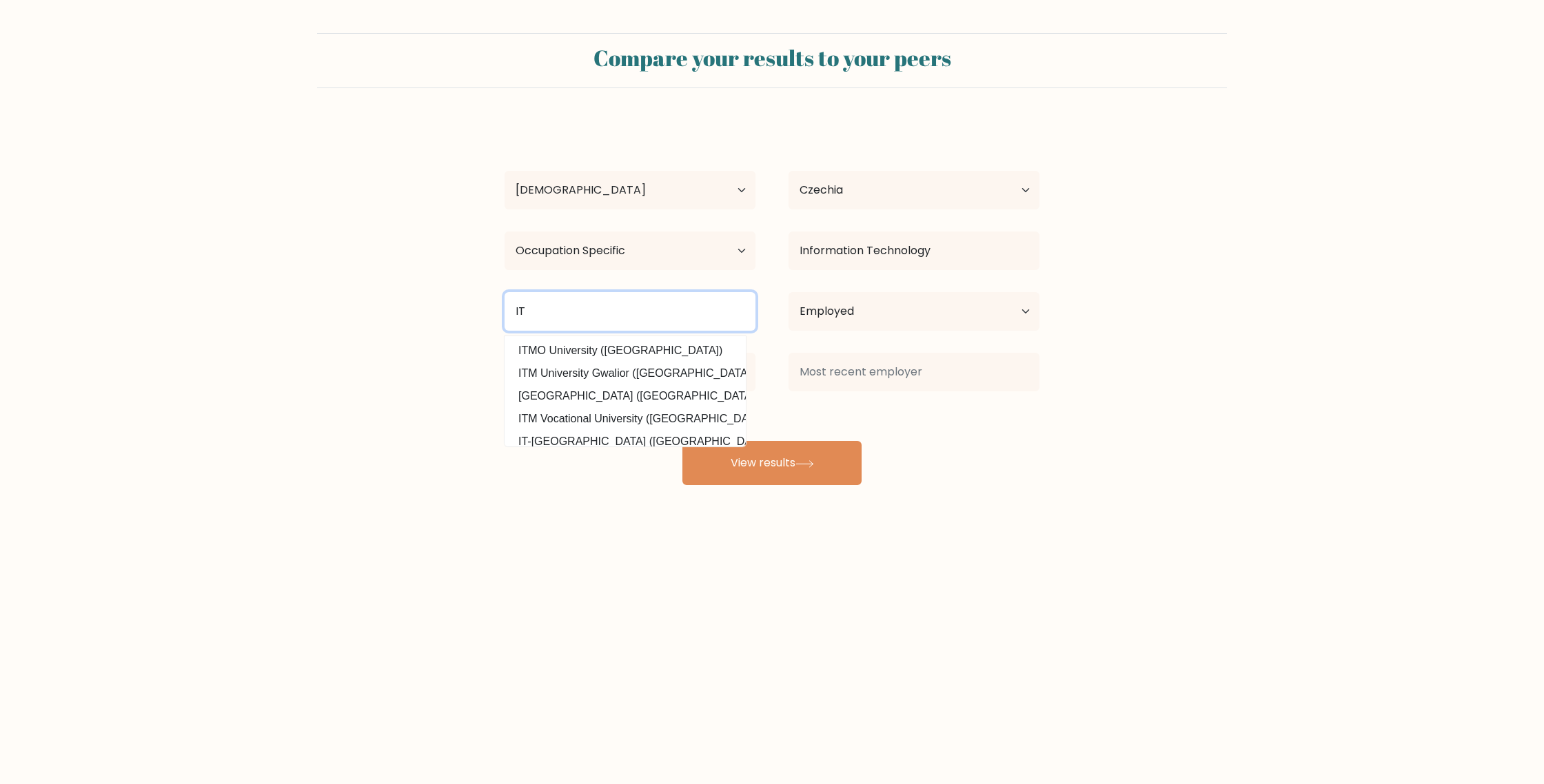
click at [680, 310] on input "IT" at bounding box center [629, 311] width 251 height 39
type input "S"
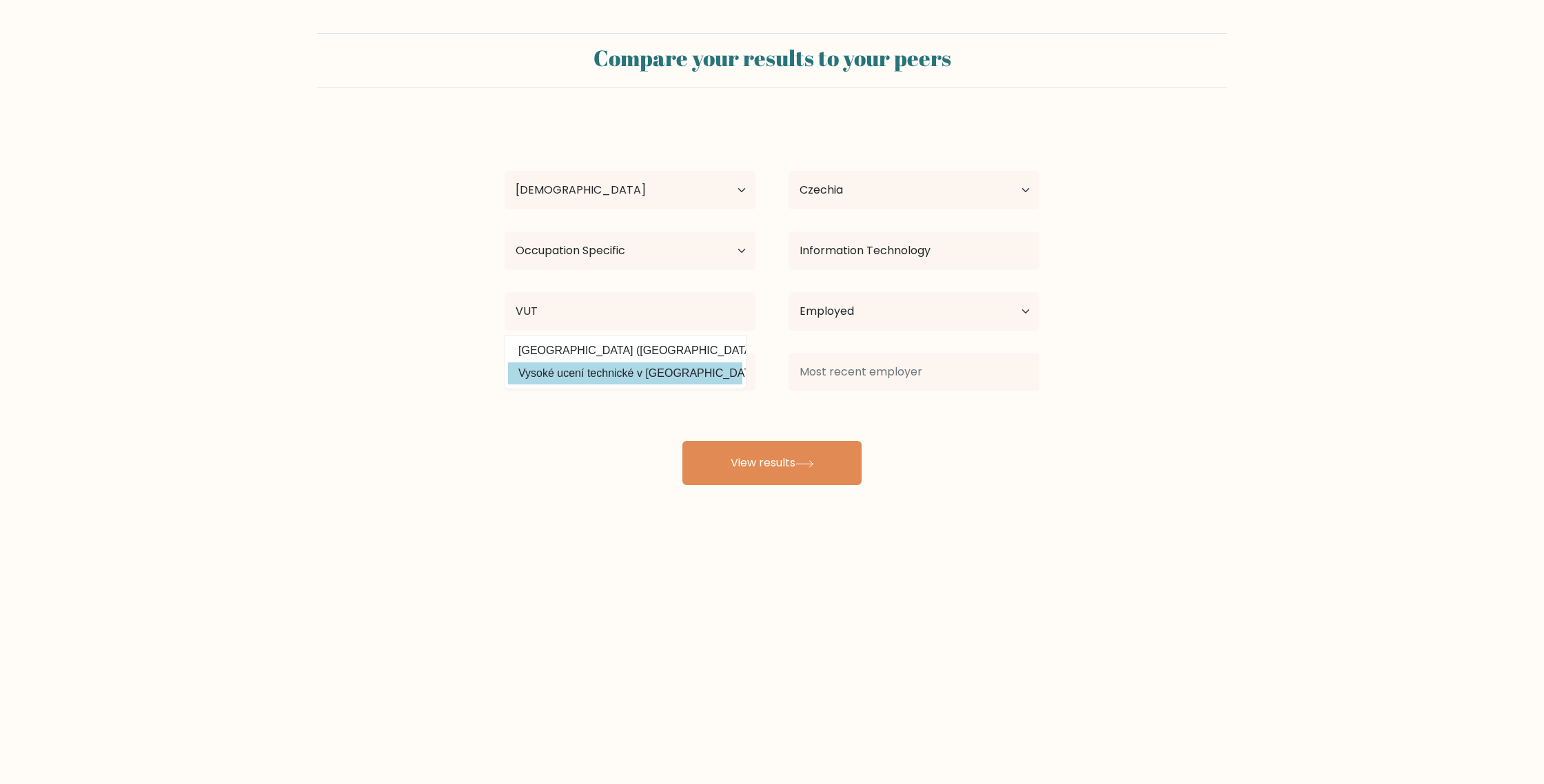
click at [695, 375] on option "Vysoké ucení technické v Brne (Czech Republic)" at bounding box center [625, 373] width 234 height 22
type input "Vysoké ucení technické v [GEOGRAPHIC_DATA]"
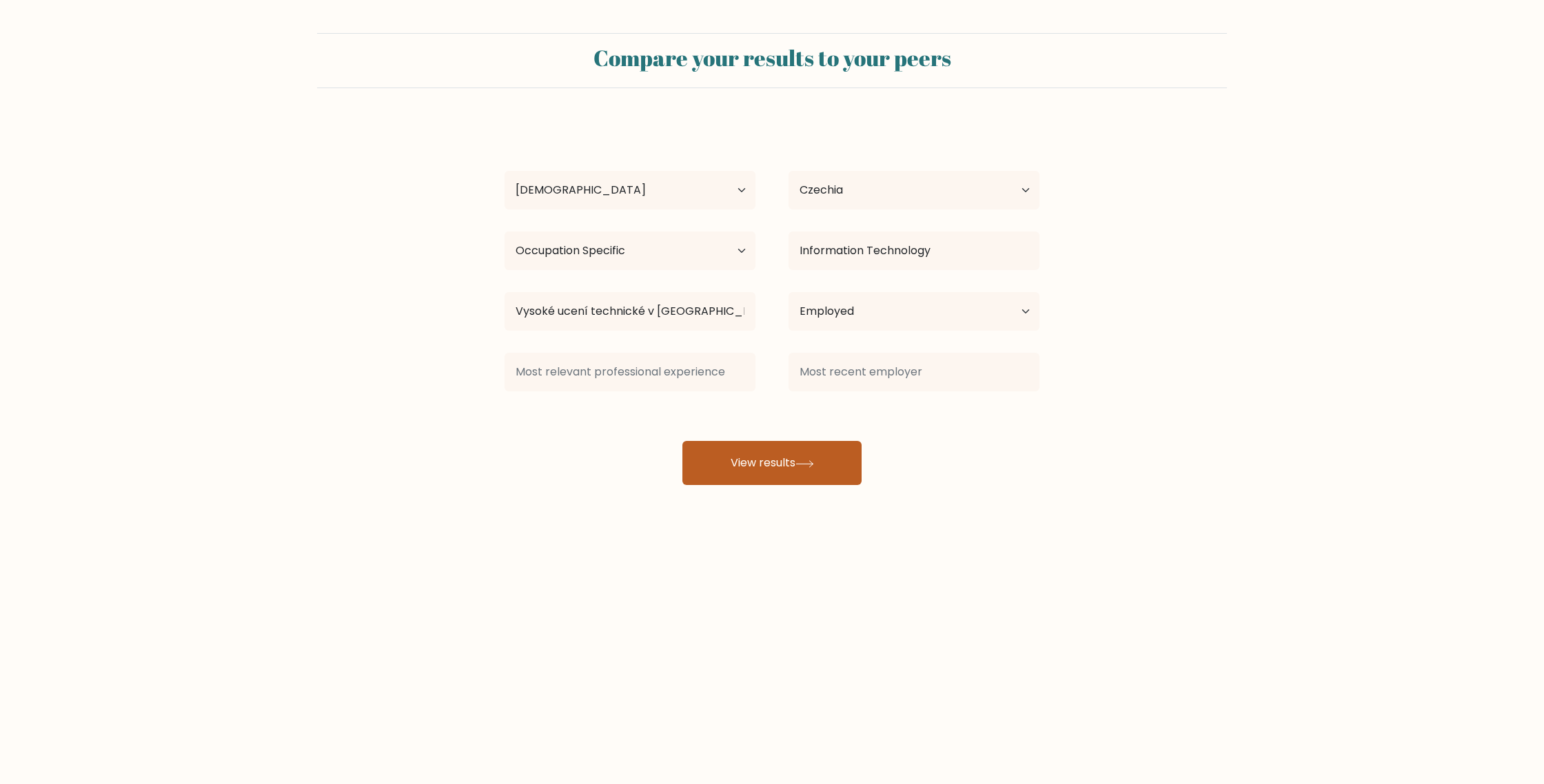
click at [781, 475] on button "View results" at bounding box center [772, 463] width 180 height 44
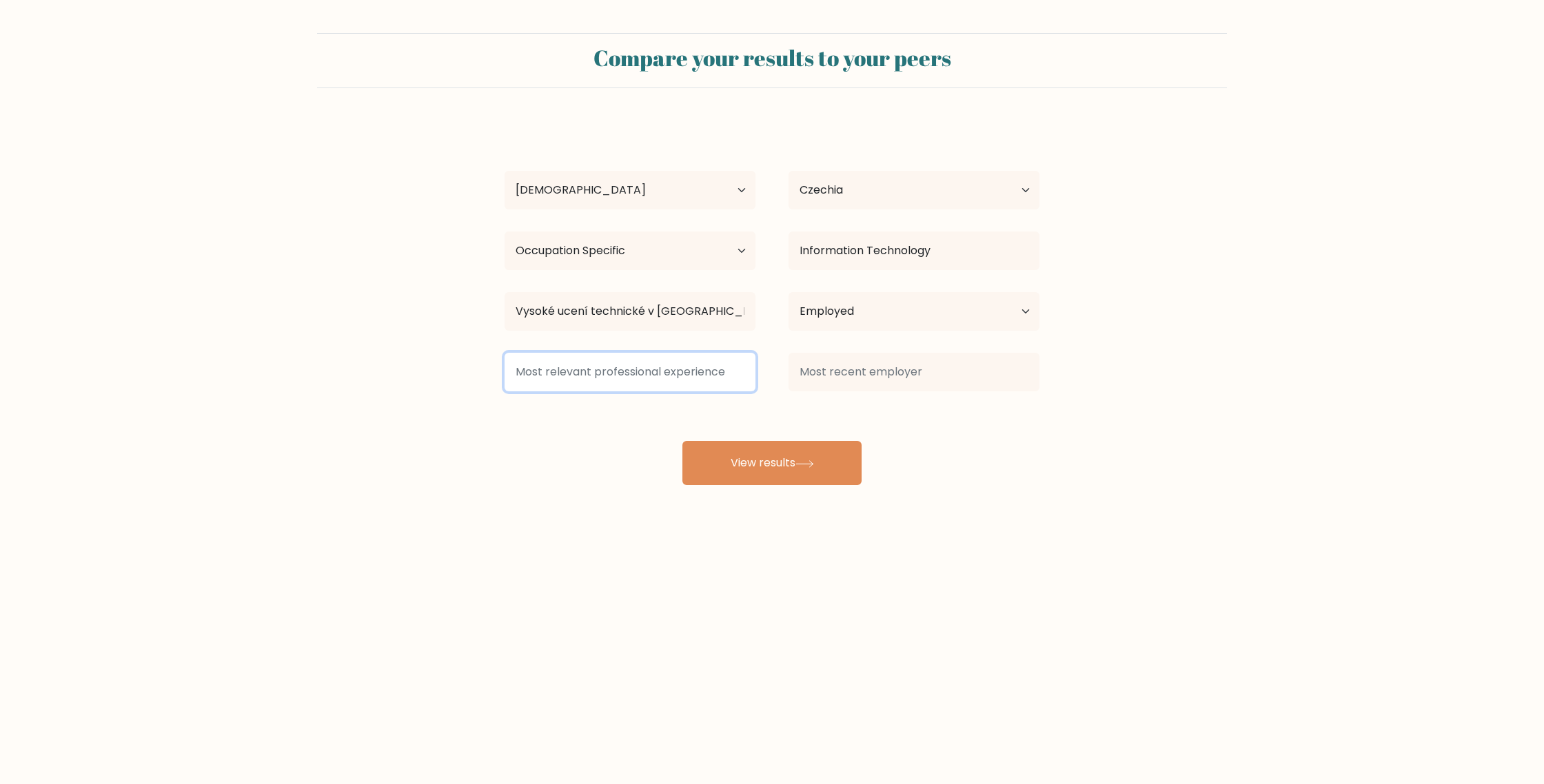
click at [660, 364] on input at bounding box center [629, 372] width 251 height 39
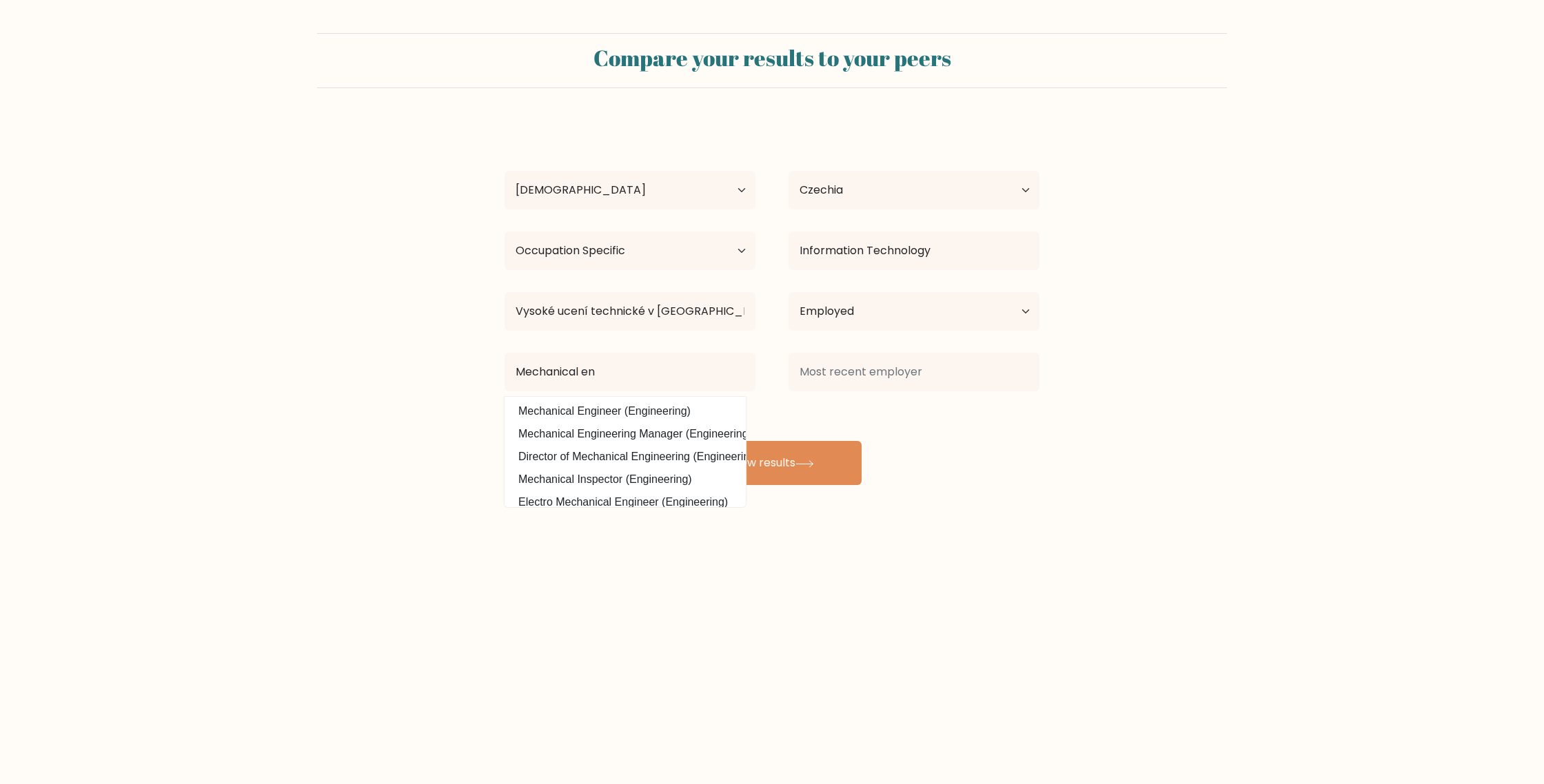
click at [686, 409] on option "Mechanical Engineer (Engineering)" at bounding box center [625, 411] width 234 height 22
type input "Mechanical Engineer"
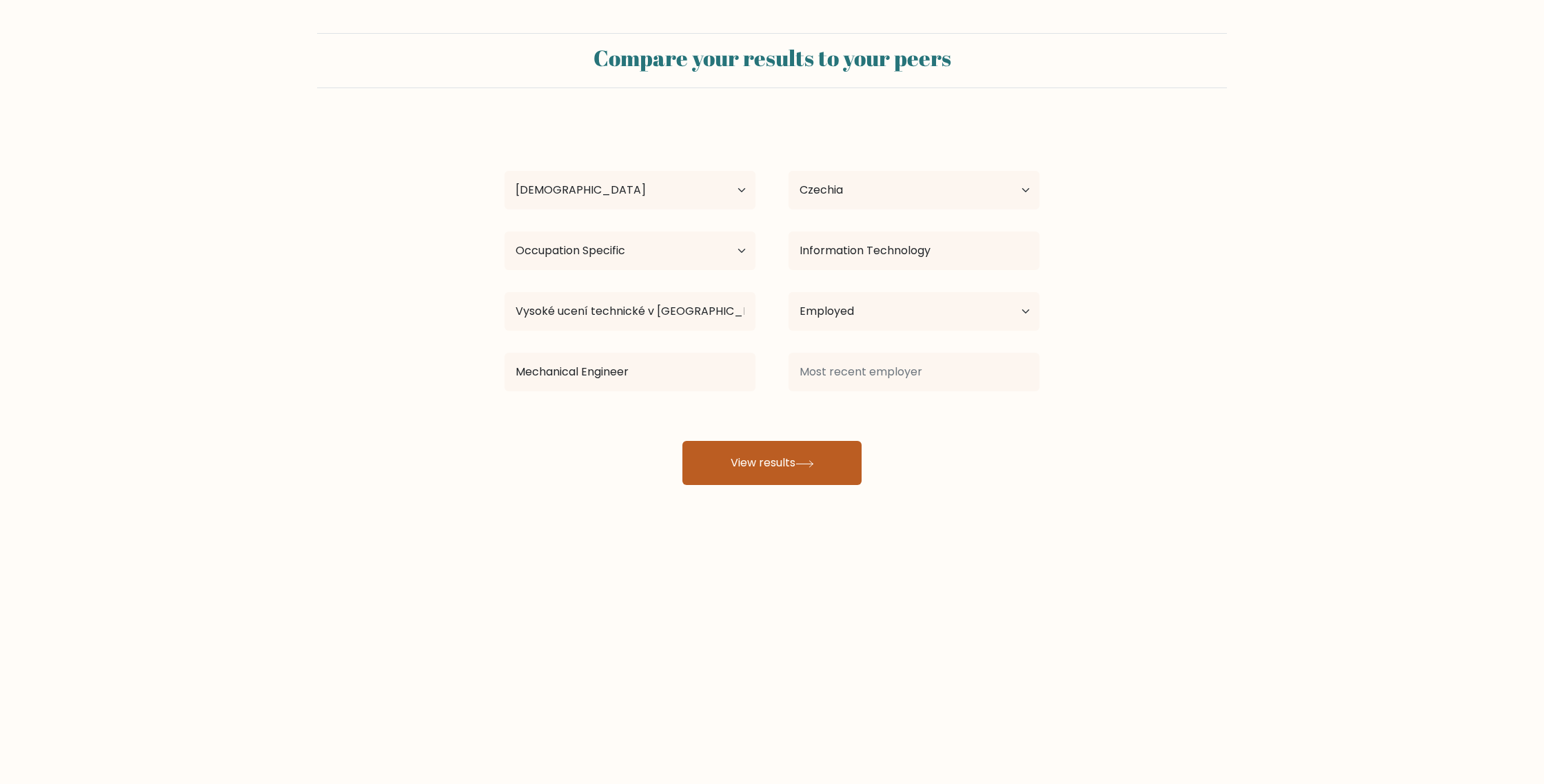
click at [796, 472] on button "View results" at bounding box center [772, 463] width 180 height 44
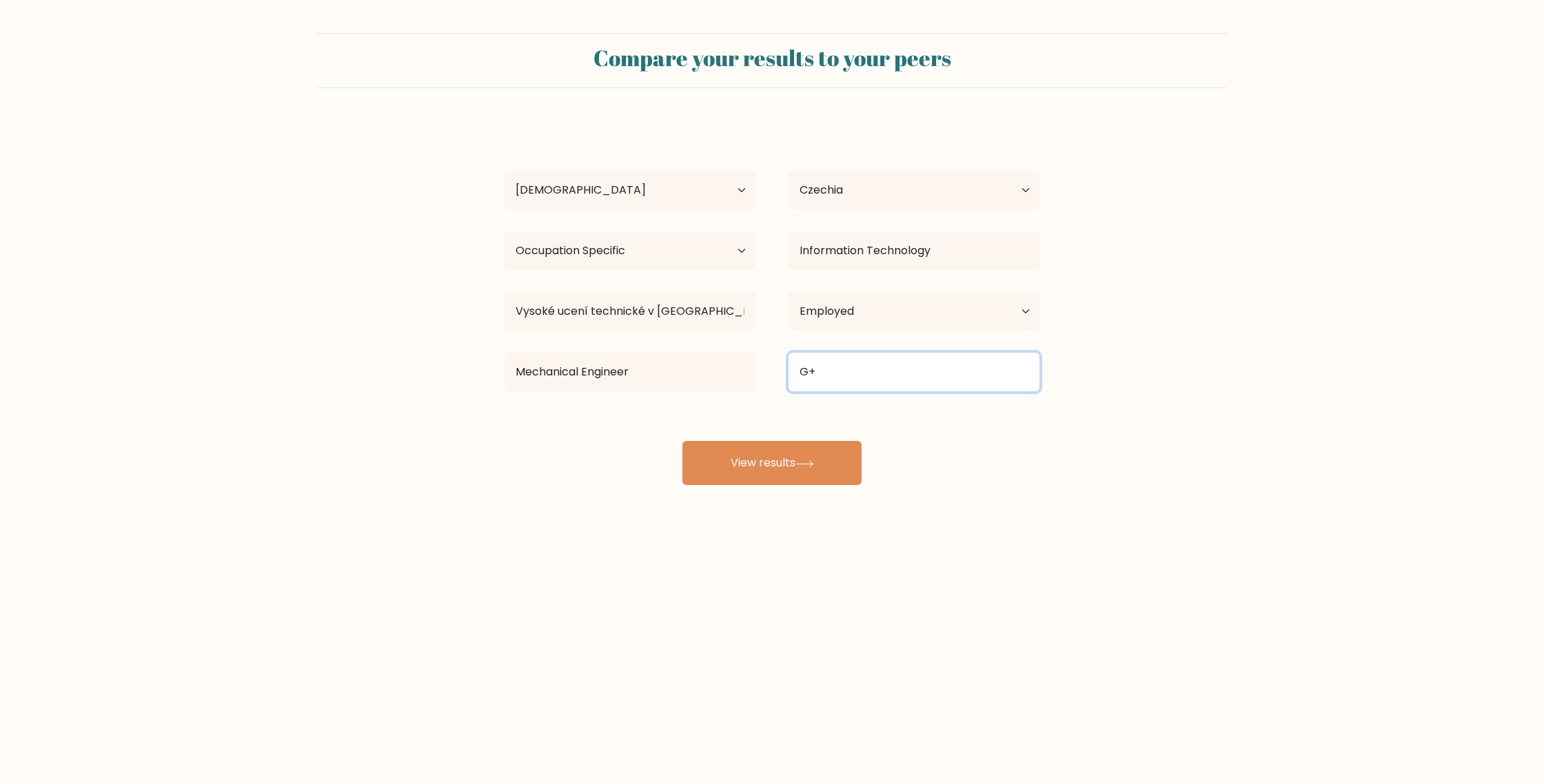
type input "G"
drag, startPoint x: 850, startPoint y: 372, endPoint x: 774, endPoint y: 370, distance: 76.0
click at [774, 370] on div "Telsu telsud telsun chemical and scientific limited grupo telsul telsun sl tels…" at bounding box center [914, 372] width 284 height 49
type input "G+P"
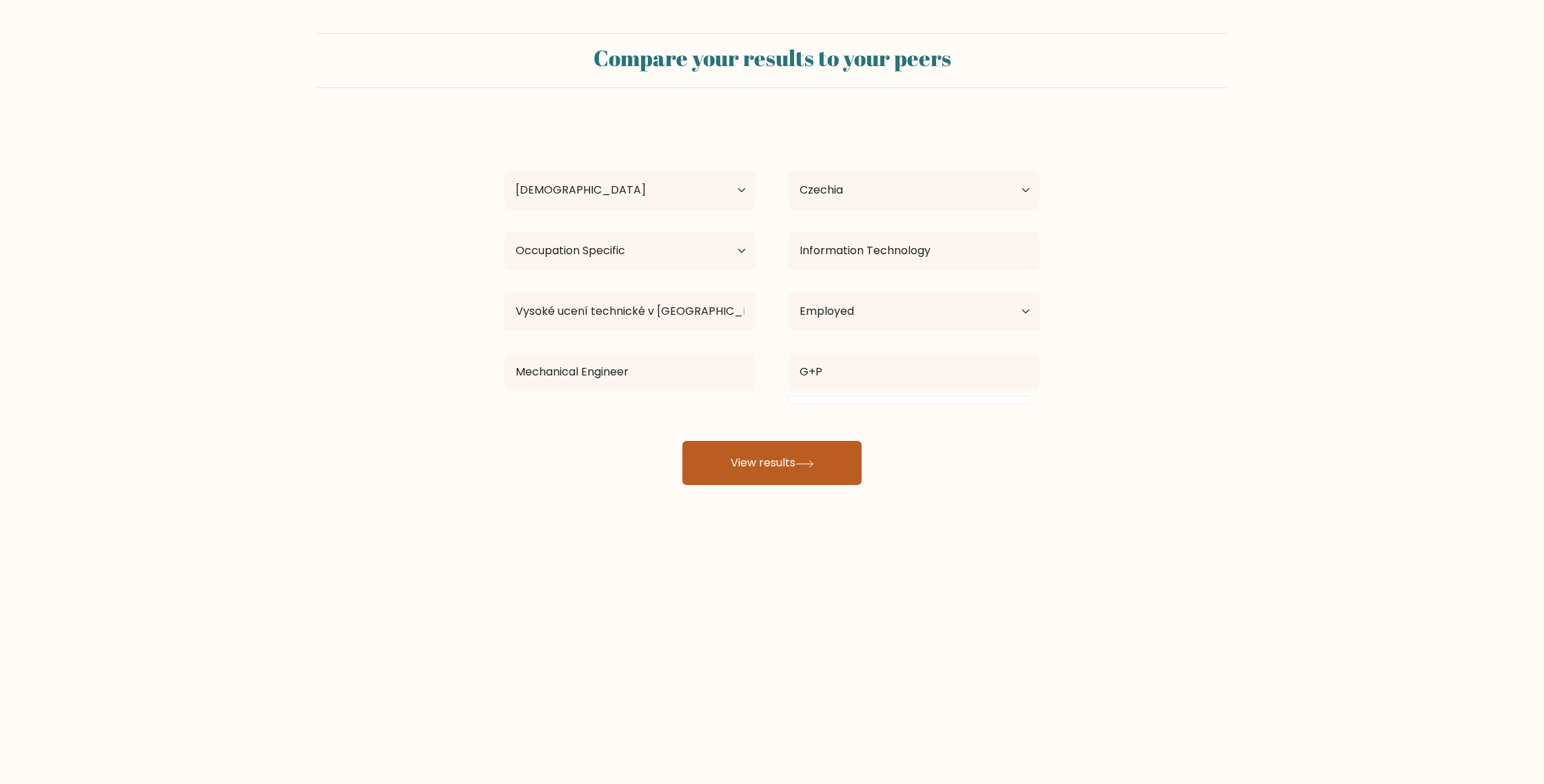
click at [745, 471] on button "View results" at bounding box center [772, 463] width 180 height 44
